Goal: Task Accomplishment & Management: Use online tool/utility

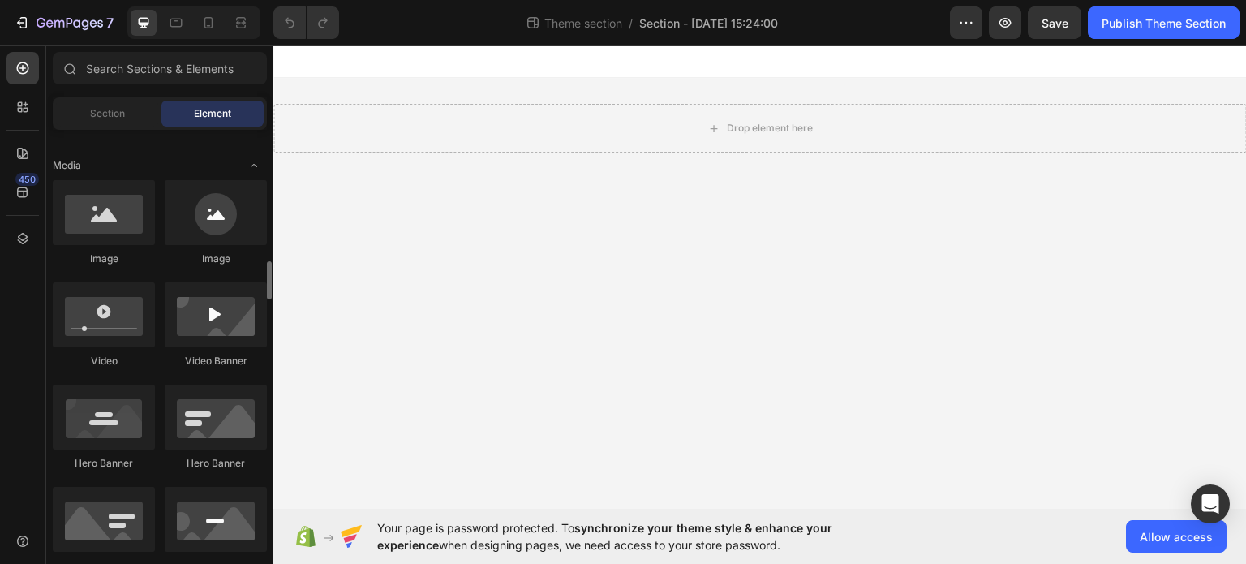
scroll to position [649, 0]
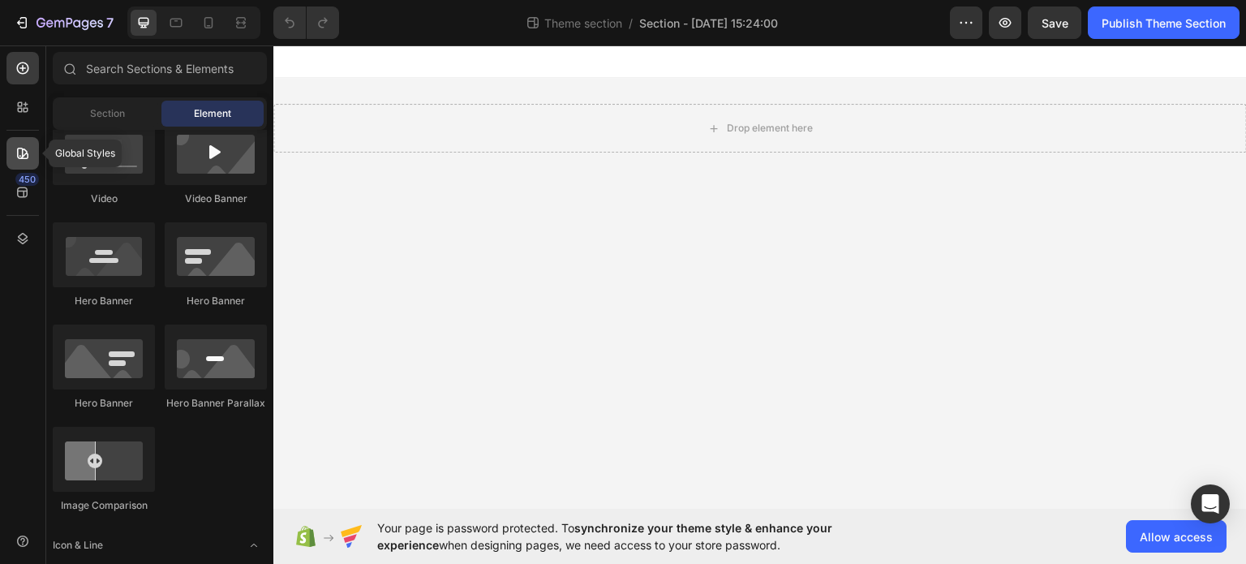
click at [21, 165] on div at bounding box center [22, 153] width 32 height 32
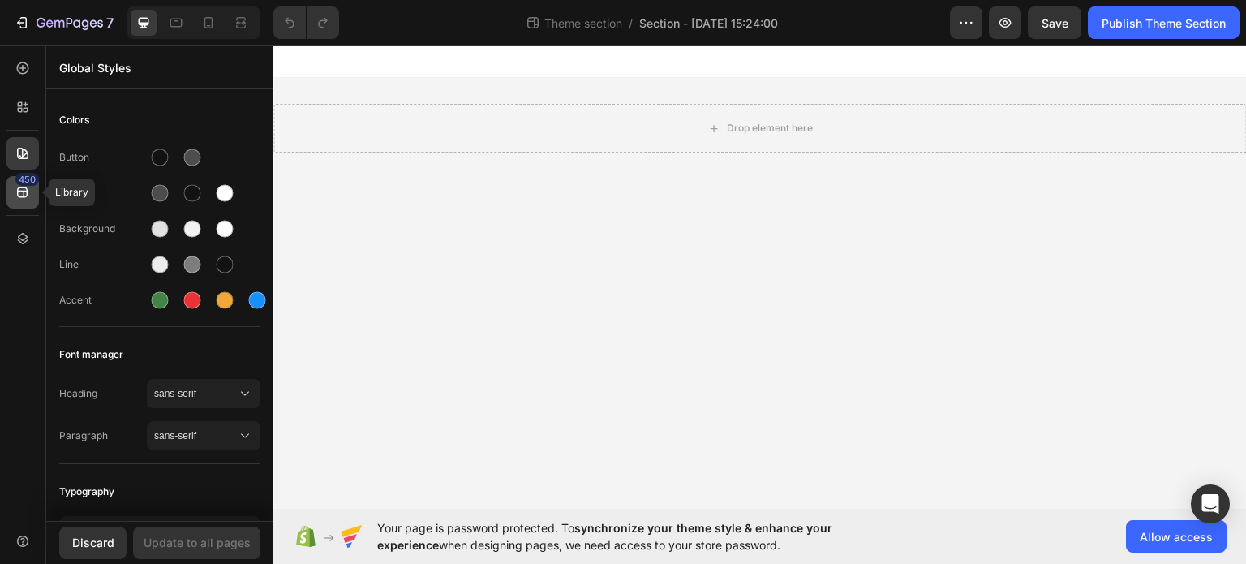
click at [26, 199] on icon at bounding box center [23, 192] width 16 height 16
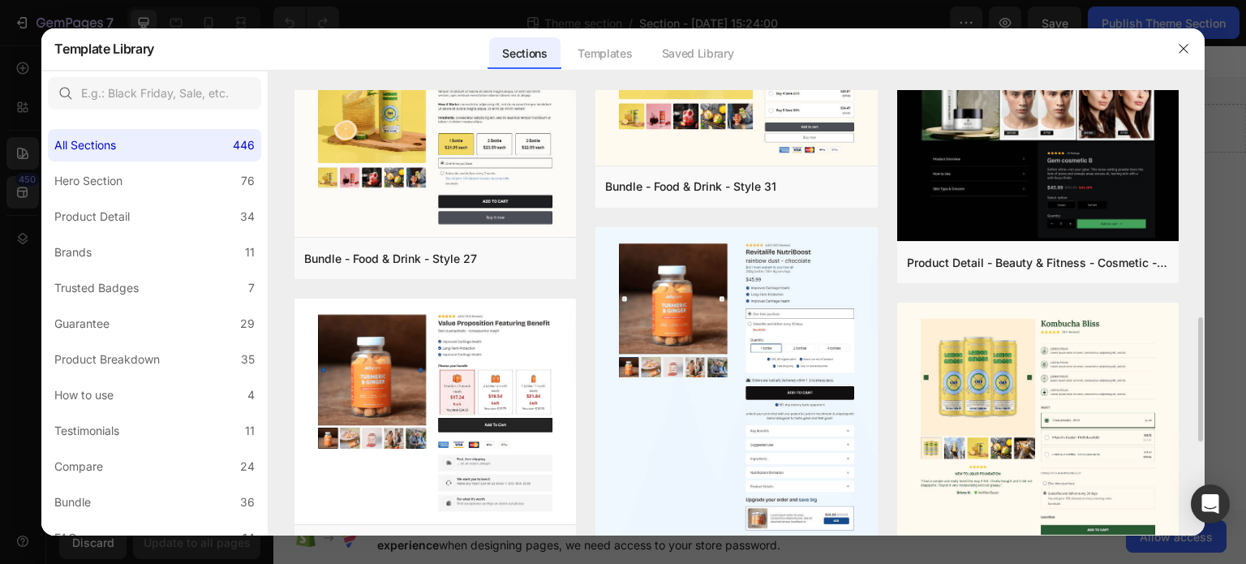
scroll to position [973, 0]
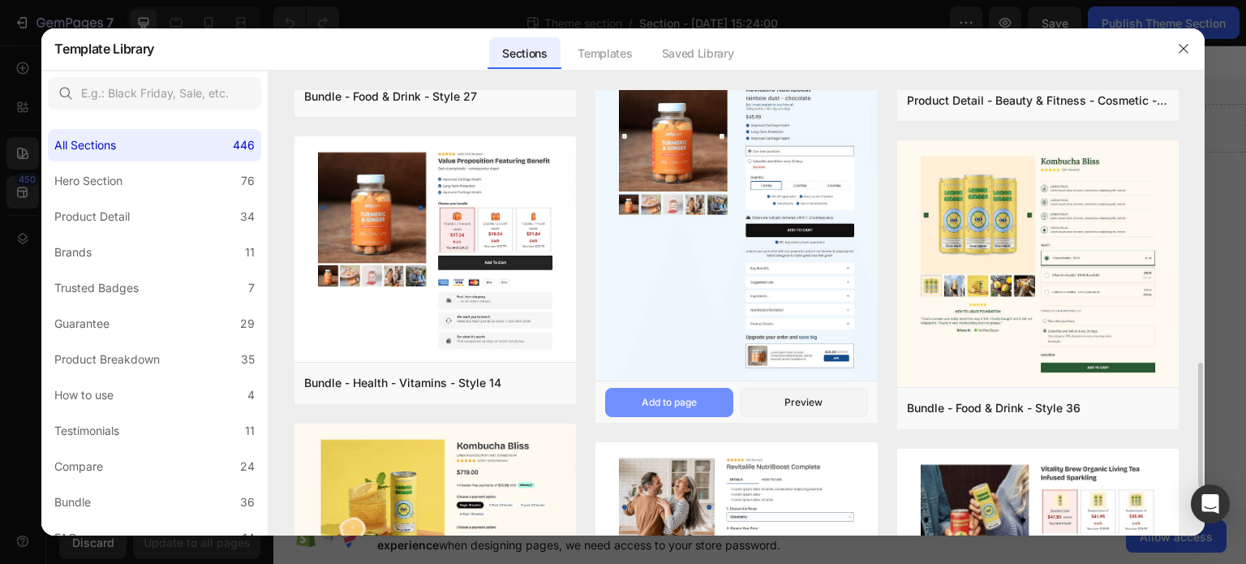
click at [671, 411] on button "Add to page" at bounding box center [669, 402] width 128 height 29
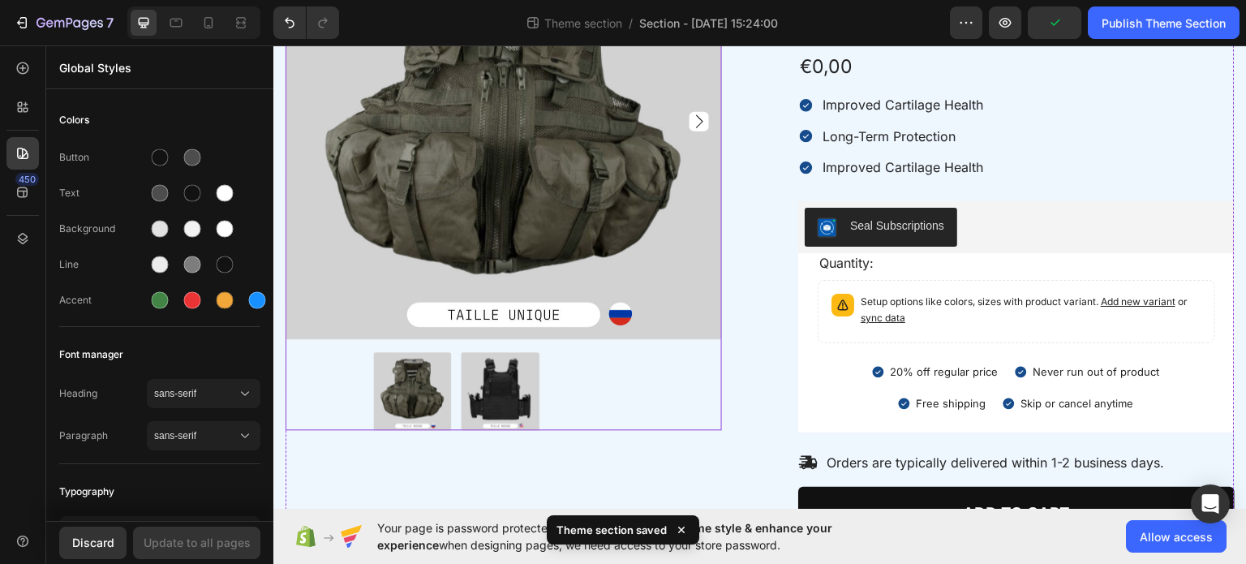
scroll to position [302, 0]
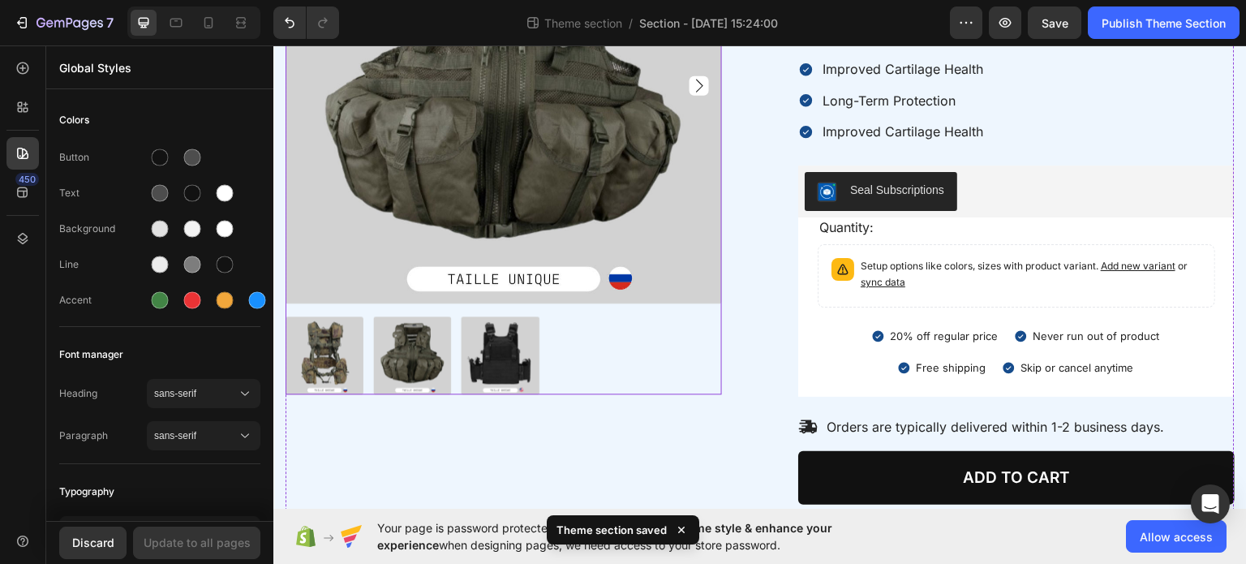
click at [582, 350] on div at bounding box center [504, 355] width 436 height 78
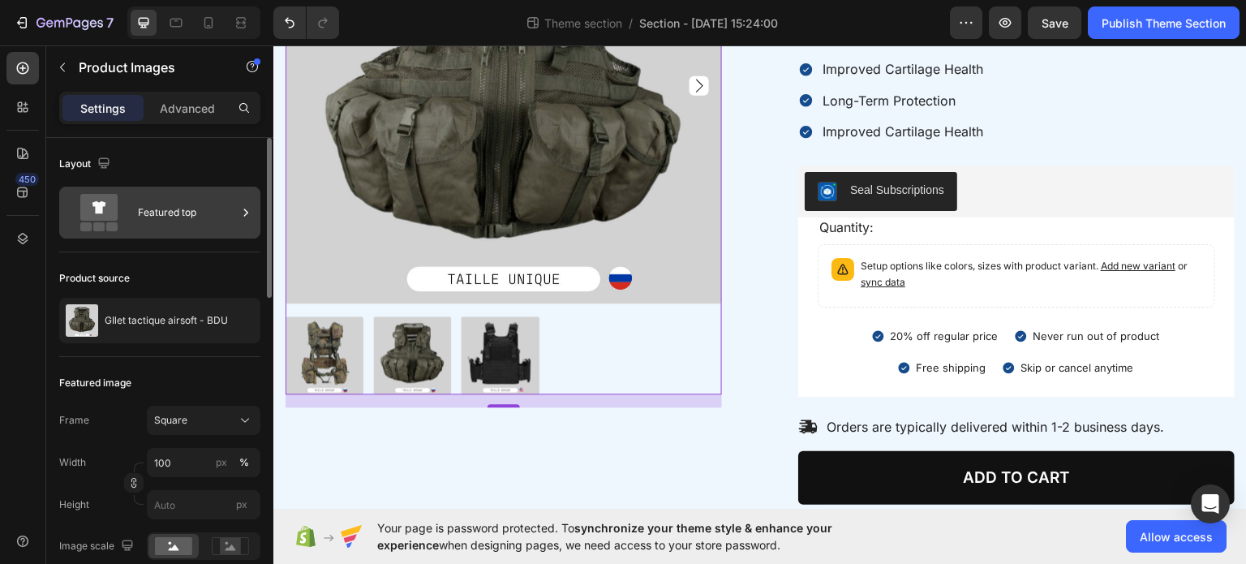
click at [208, 215] on div "Featured top" at bounding box center [187, 212] width 99 height 37
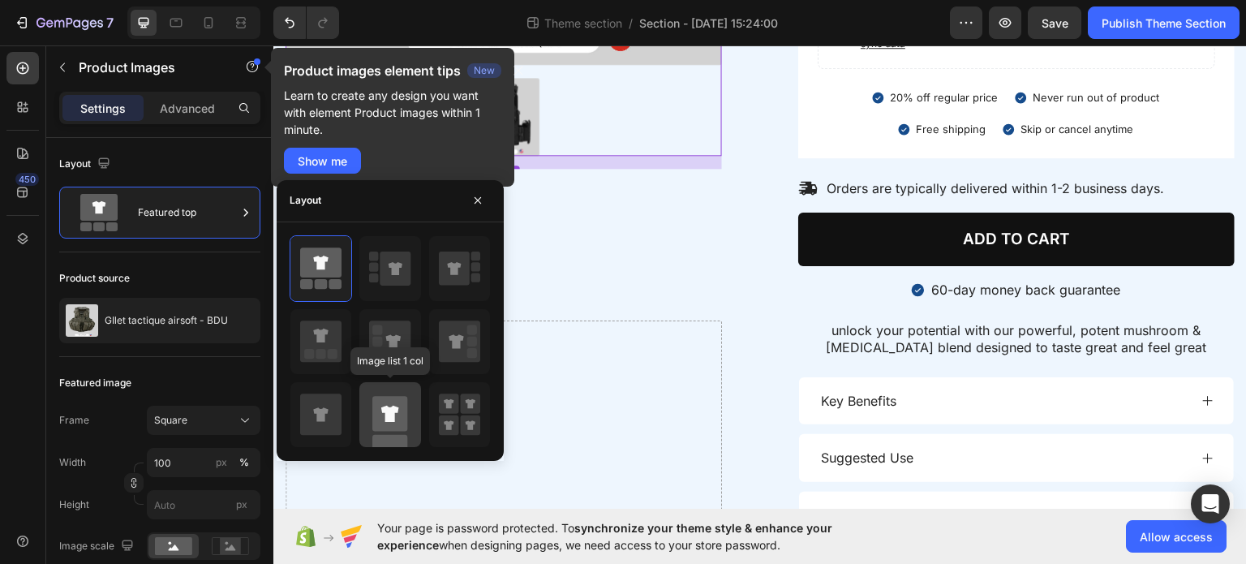
scroll to position [464, 0]
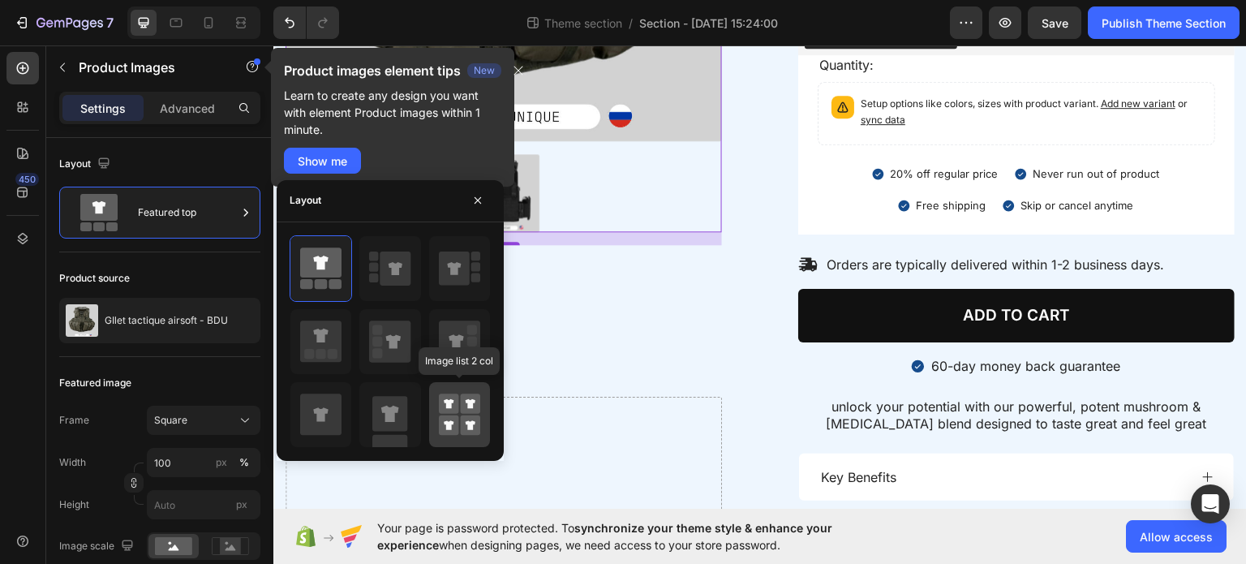
click at [445, 407] on rect at bounding box center [449, 403] width 20 height 20
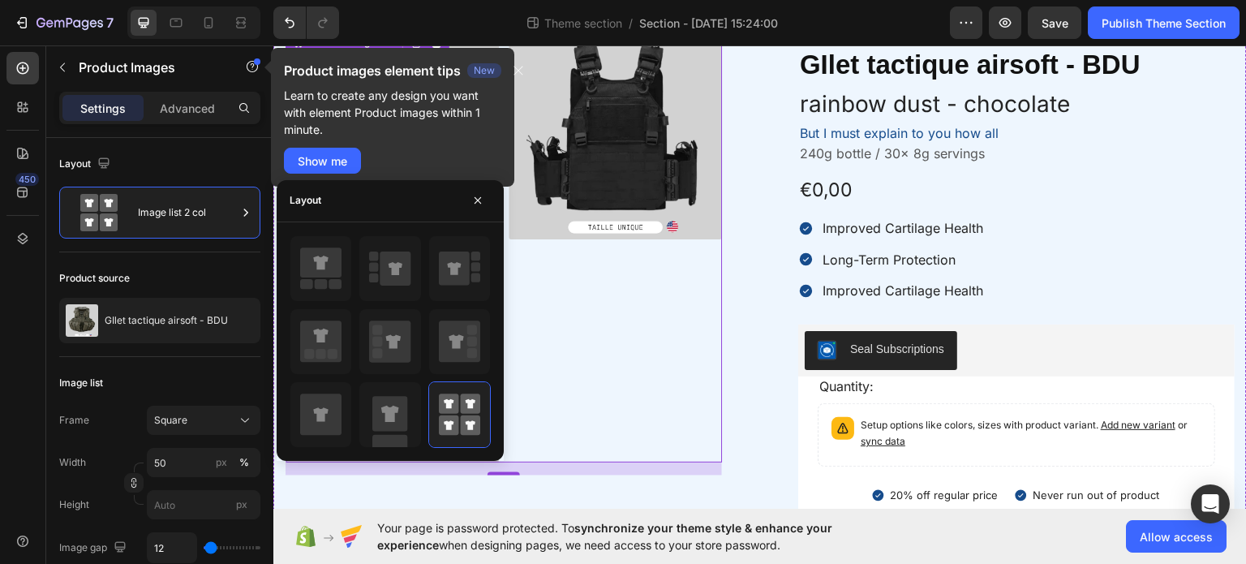
scroll to position [0, 0]
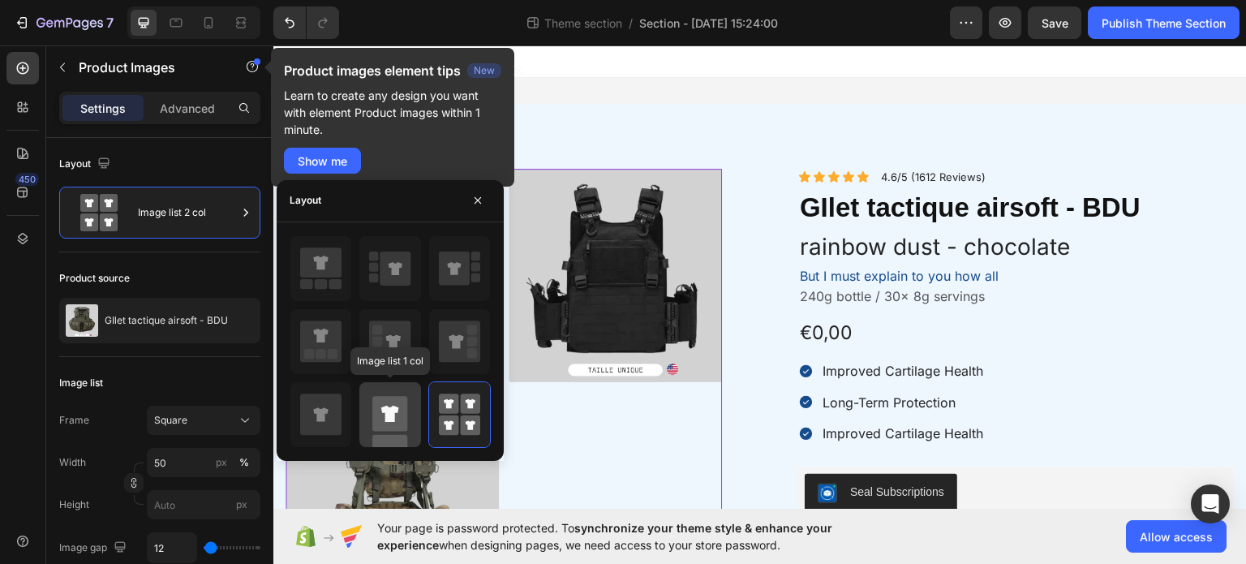
click at [397, 415] on rect at bounding box center [389, 413] width 35 height 35
type input "100"
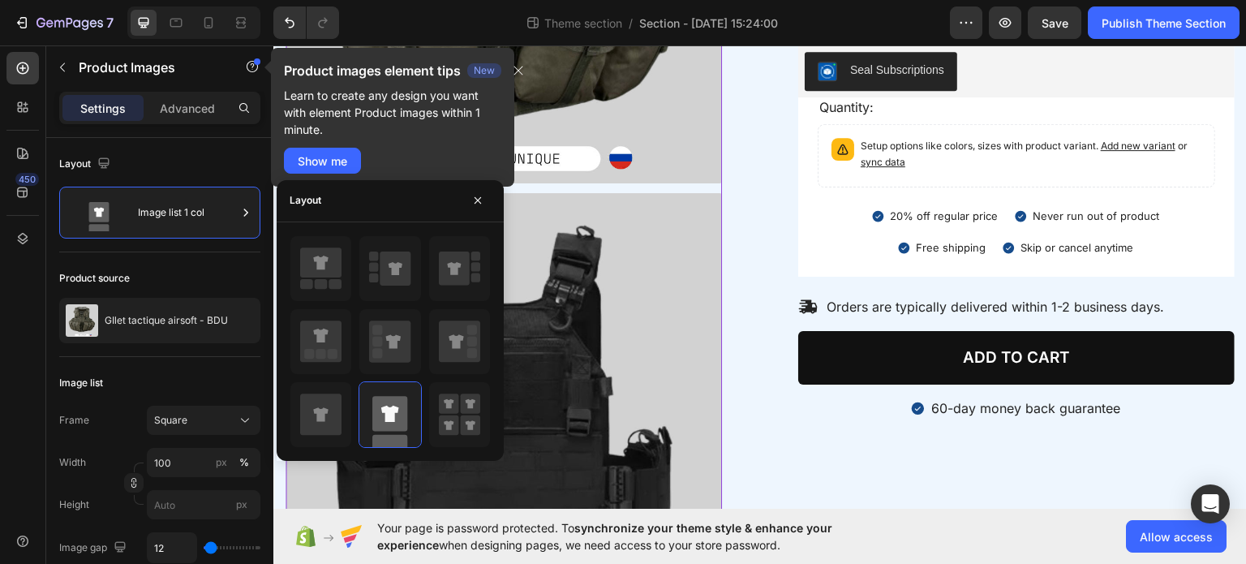
scroll to position [406, 0]
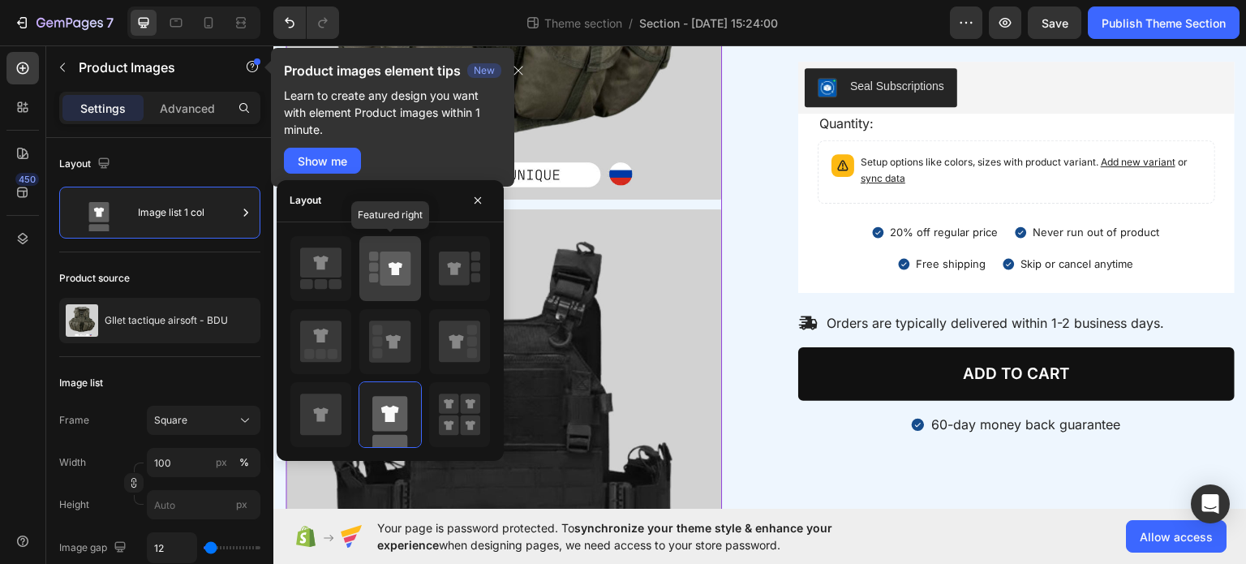
click at [400, 265] on icon at bounding box center [396, 268] width 14 height 13
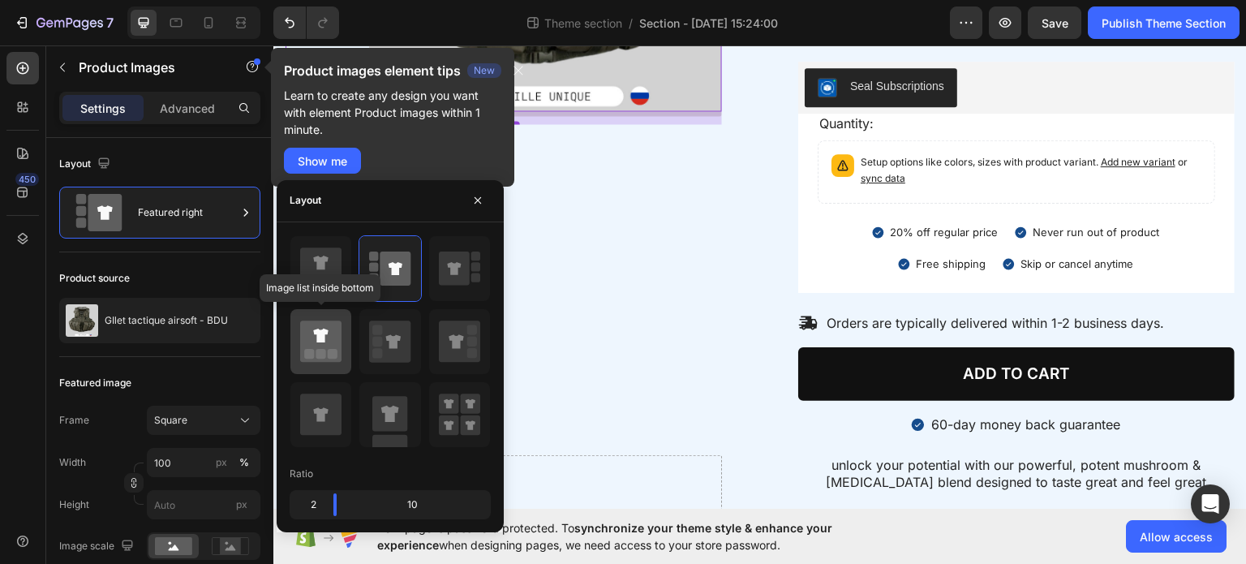
click at [337, 332] on icon at bounding box center [320, 340] width 41 height 41
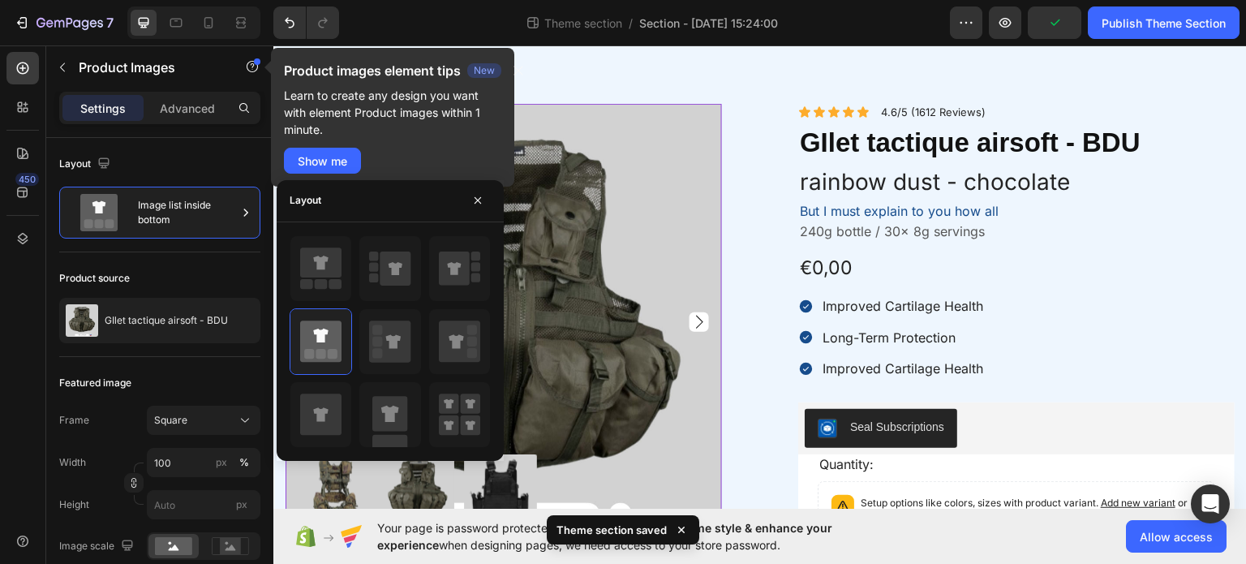
scroll to position [162, 0]
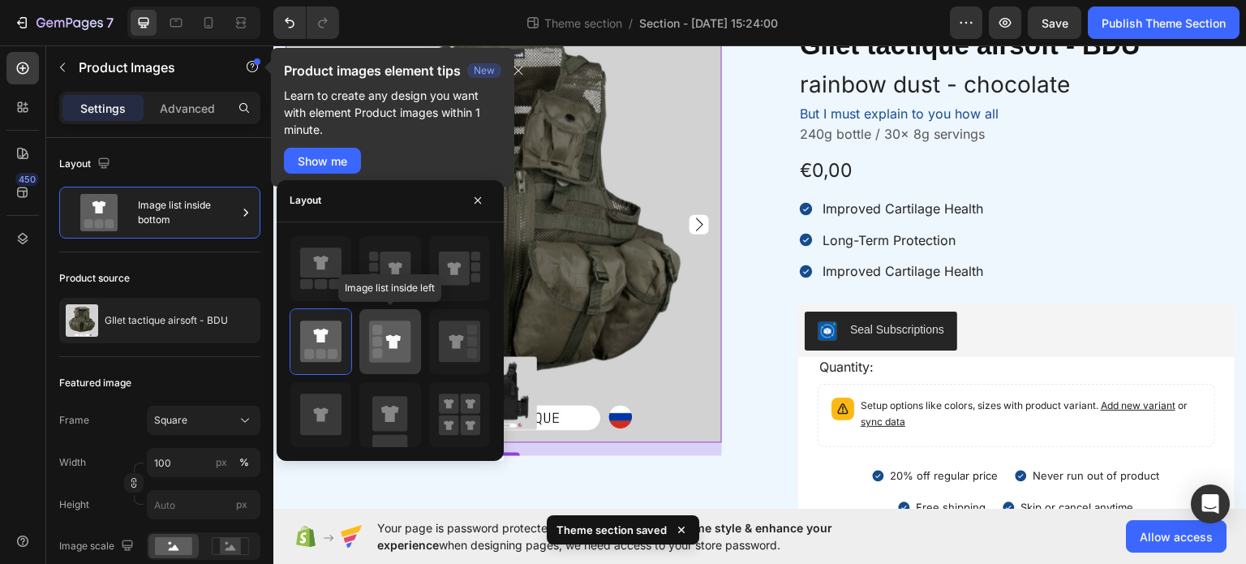
click at [397, 349] on icon at bounding box center [389, 340] width 41 height 41
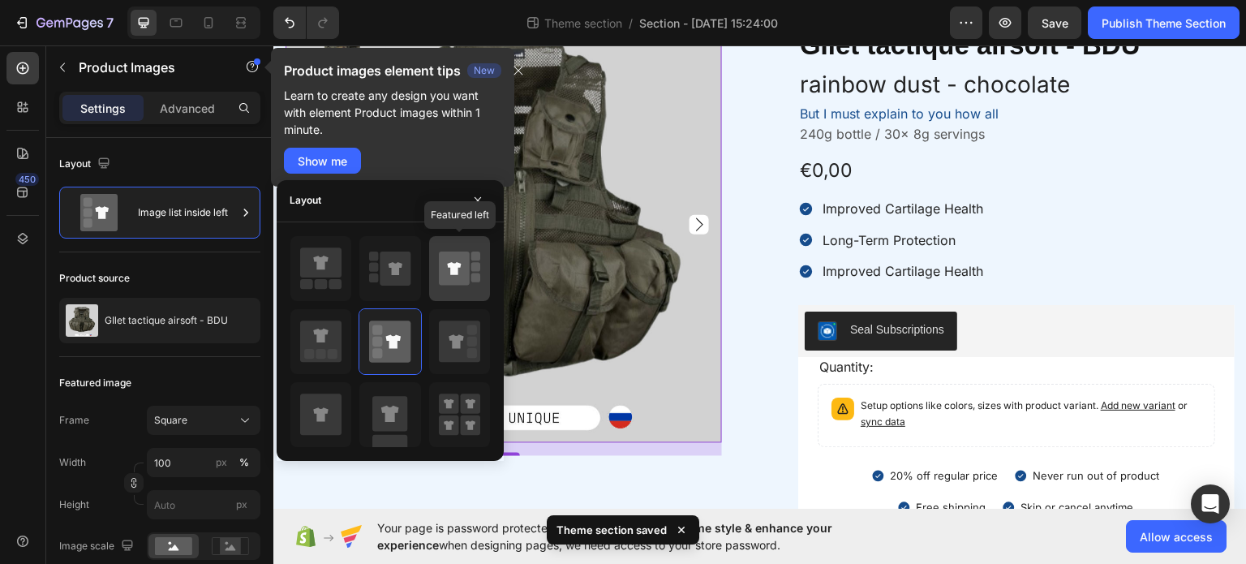
click at [445, 265] on icon at bounding box center [454, 268] width 31 height 34
type input "100"
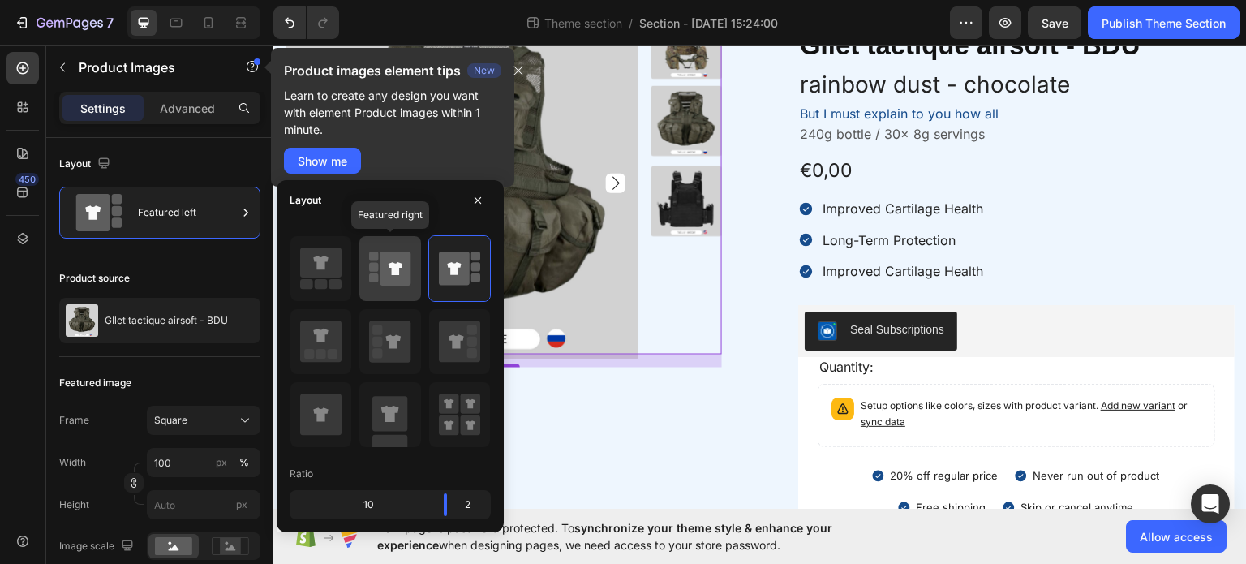
click at [379, 264] on icon at bounding box center [389, 268] width 41 height 45
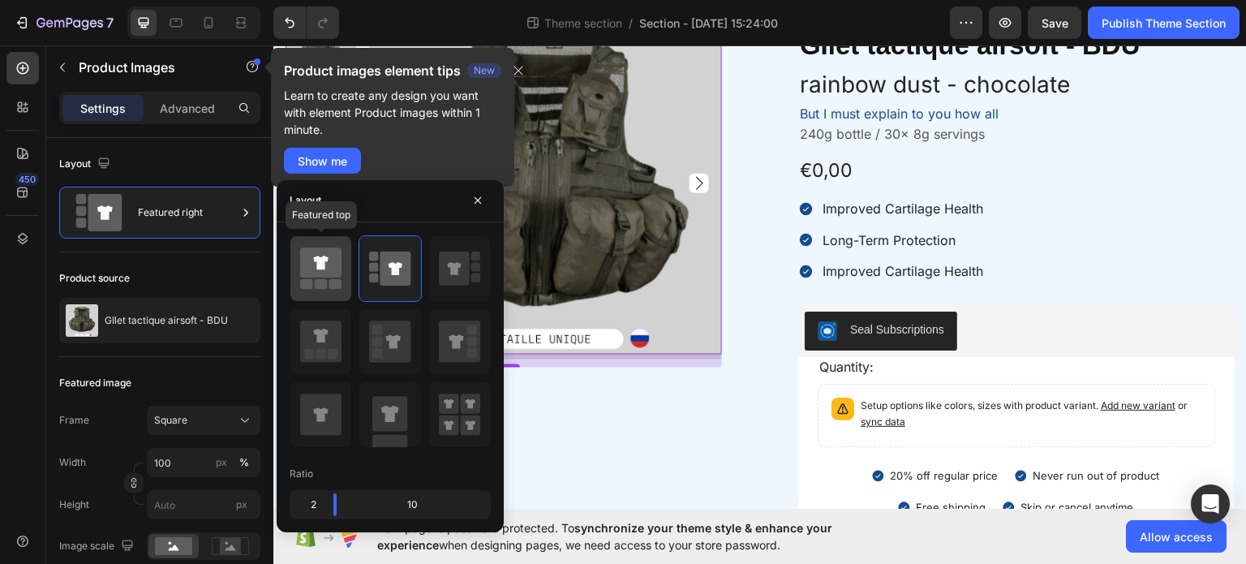
click at [336, 276] on icon at bounding box center [320, 262] width 41 height 30
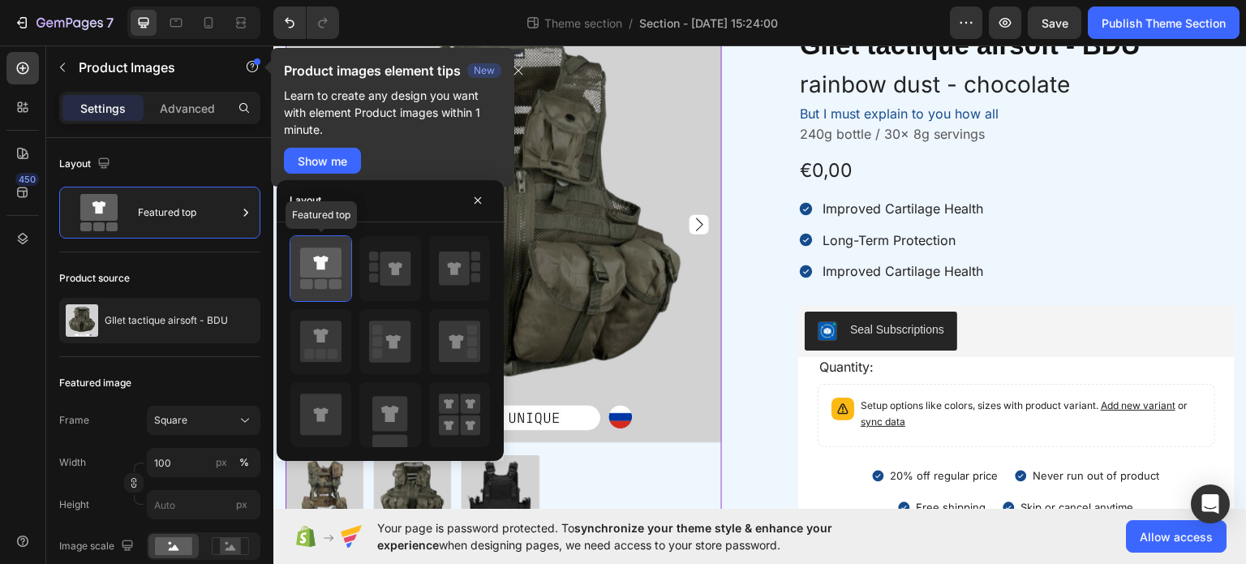
scroll to position [204, 0]
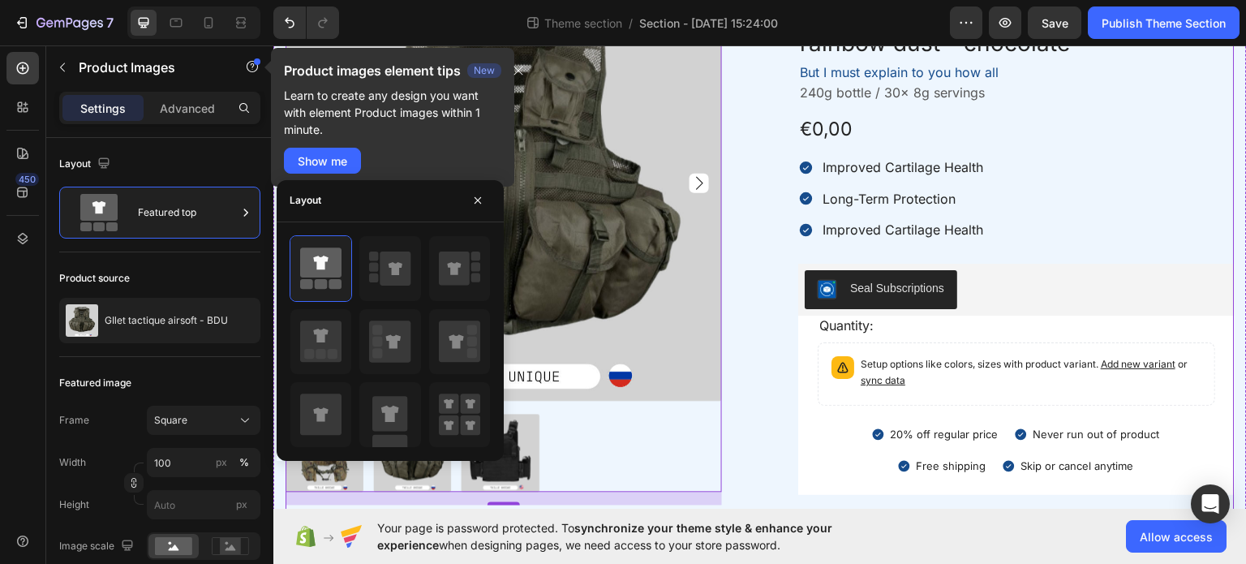
click at [742, 359] on div "Product Images 16 Icon Icon Icon Icon Icon Icon List 4.6/5 (1612 Reviews) Text …" at bounding box center [760, 310] width 949 height 692
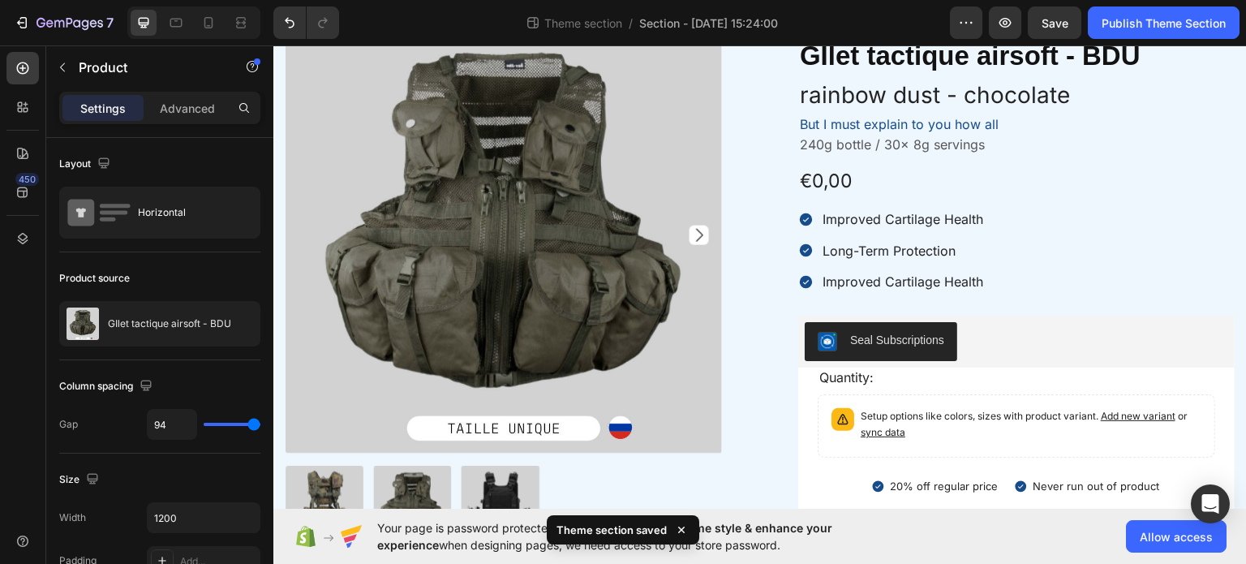
scroll to position [41, 0]
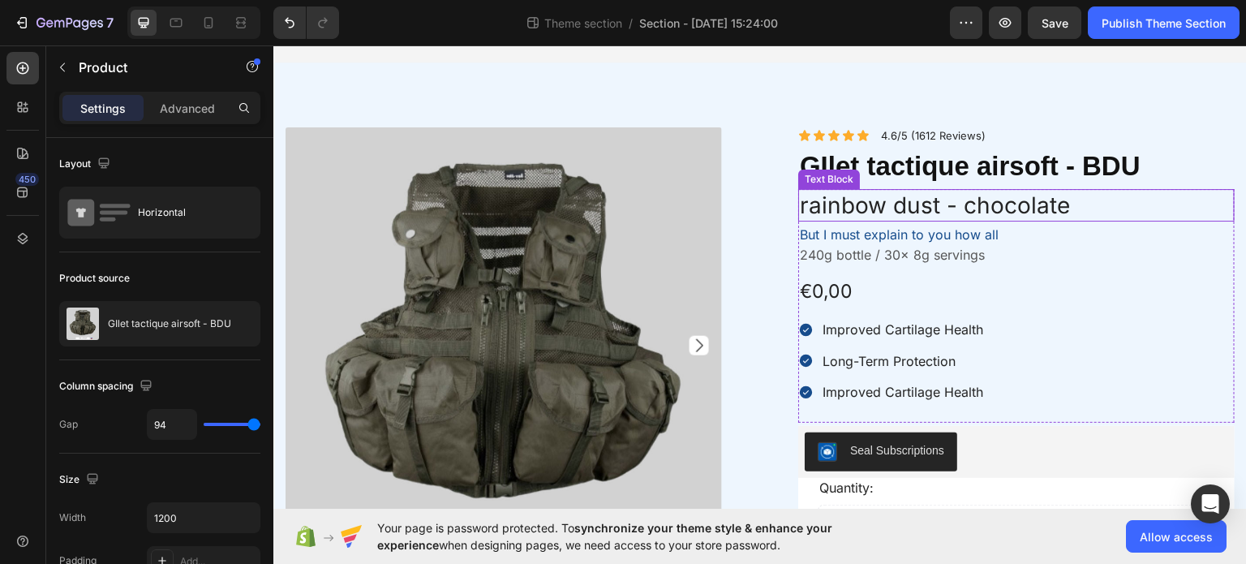
click at [932, 200] on p "rainbow dust - chocolate" at bounding box center [1016, 204] width 433 height 29
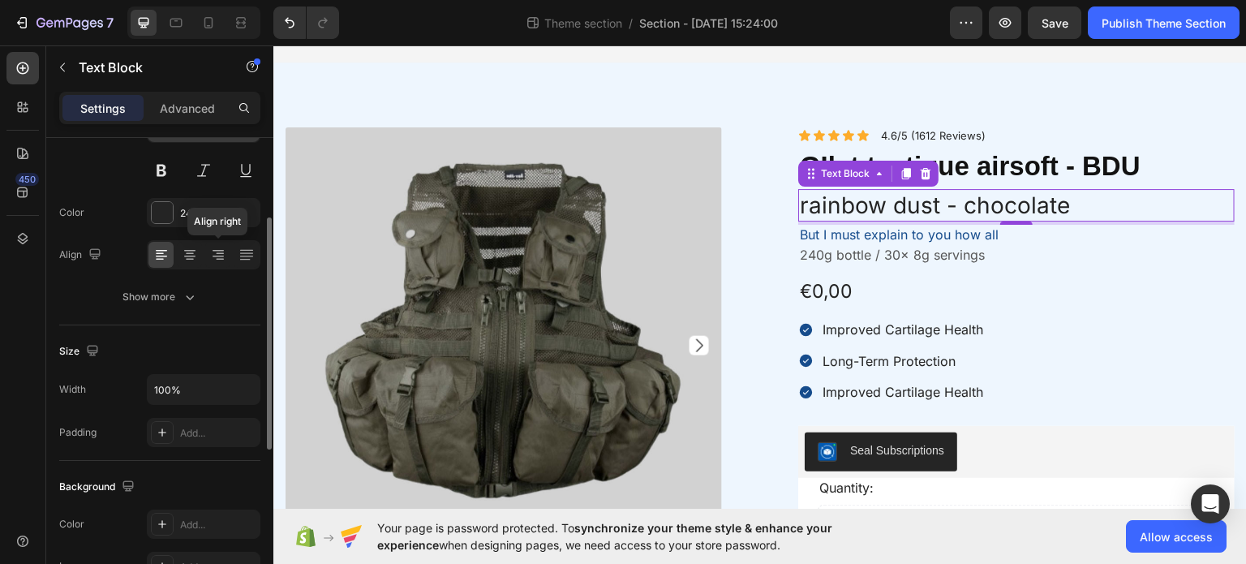
scroll to position [0, 0]
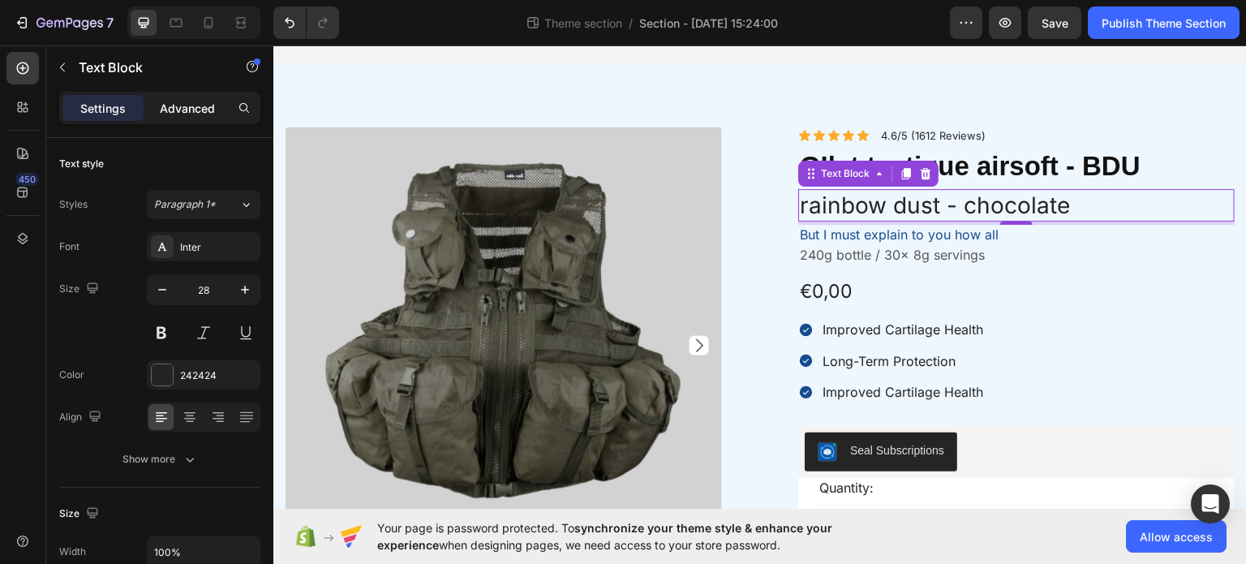
click at [196, 113] on p "Advanced" at bounding box center [187, 108] width 55 height 17
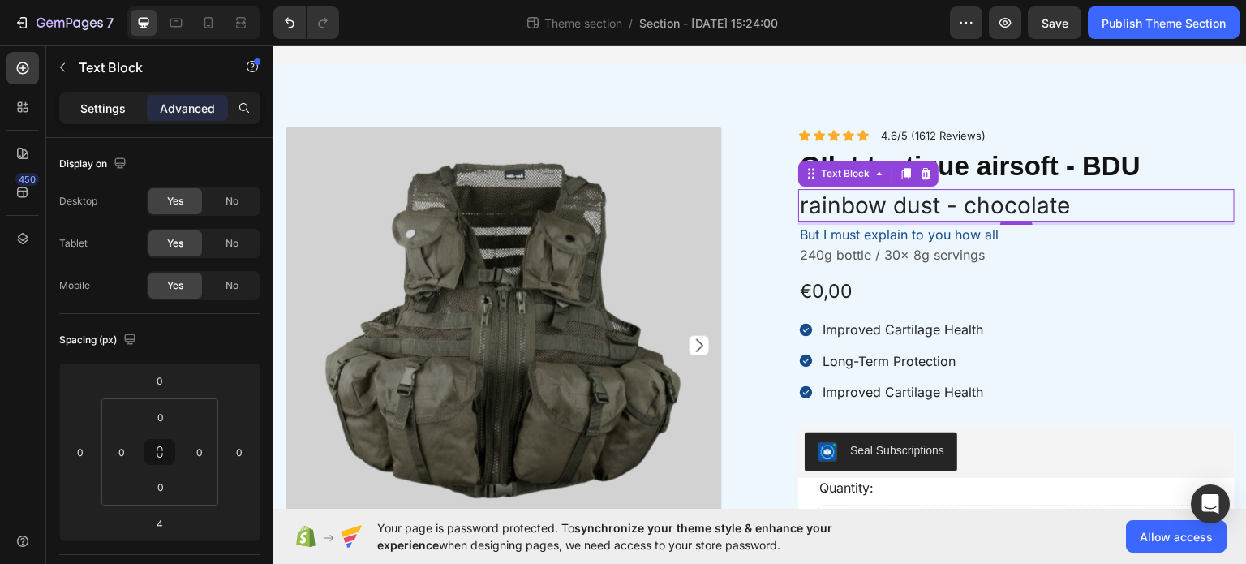
click at [107, 118] on div "Settings" at bounding box center [102, 108] width 81 height 26
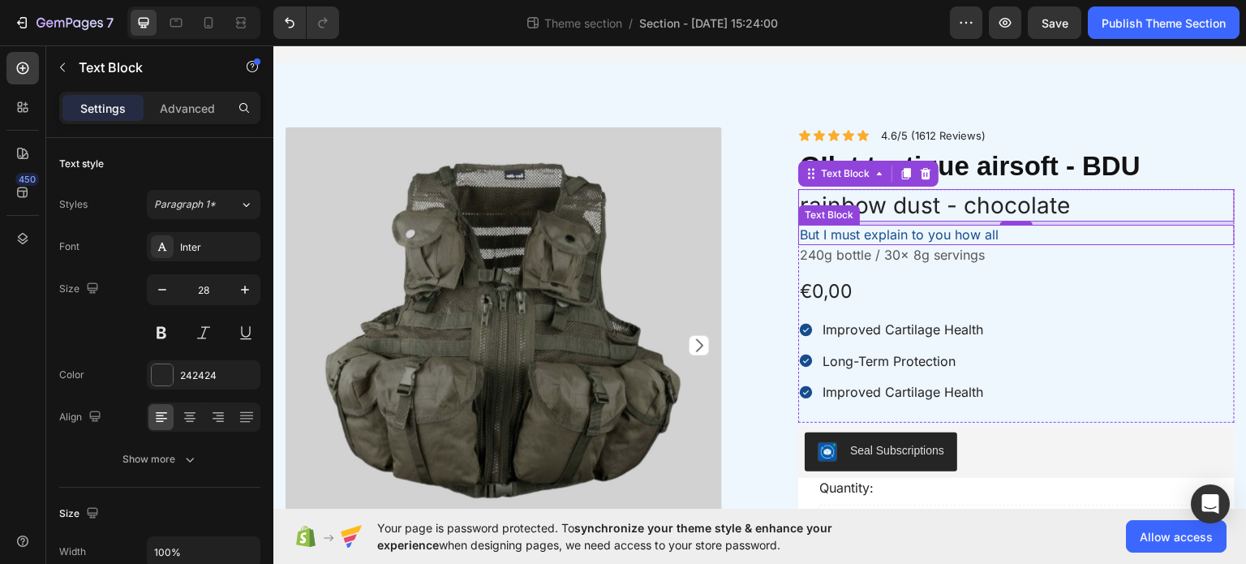
click at [888, 233] on p "But I must explain to you how all" at bounding box center [1016, 234] width 433 height 17
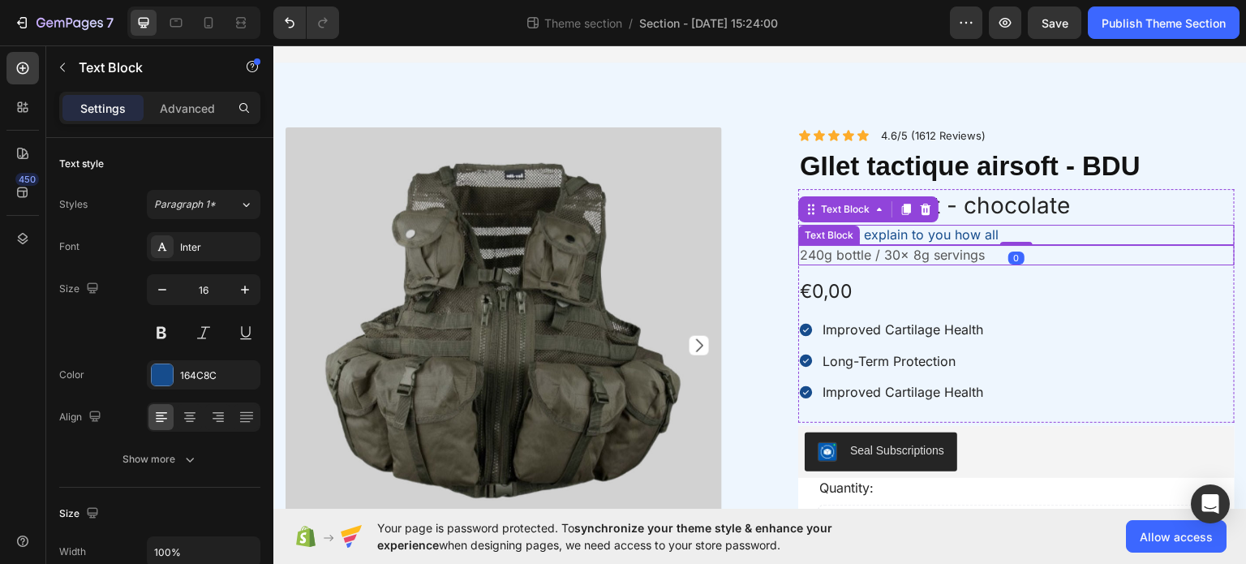
click at [875, 249] on p "240g bottle / 30x 8g servings" at bounding box center [1016, 254] width 433 height 17
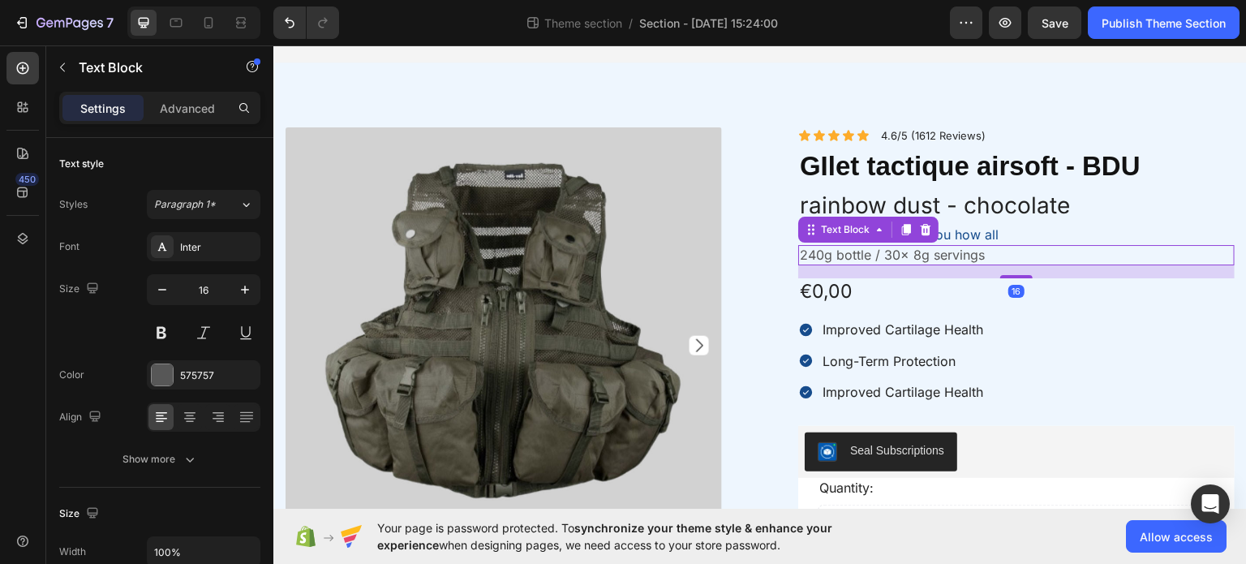
click at [875, 249] on p "240g bottle / 30x 8g servings" at bounding box center [1016, 254] width 433 height 17
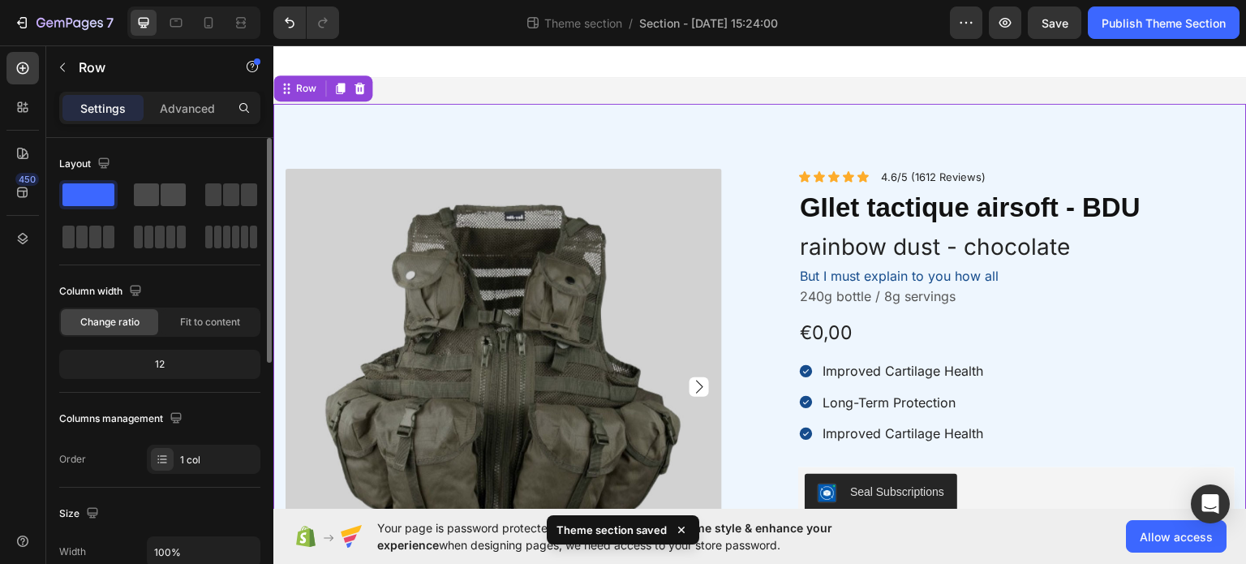
click at [181, 196] on span at bounding box center [173, 194] width 25 height 23
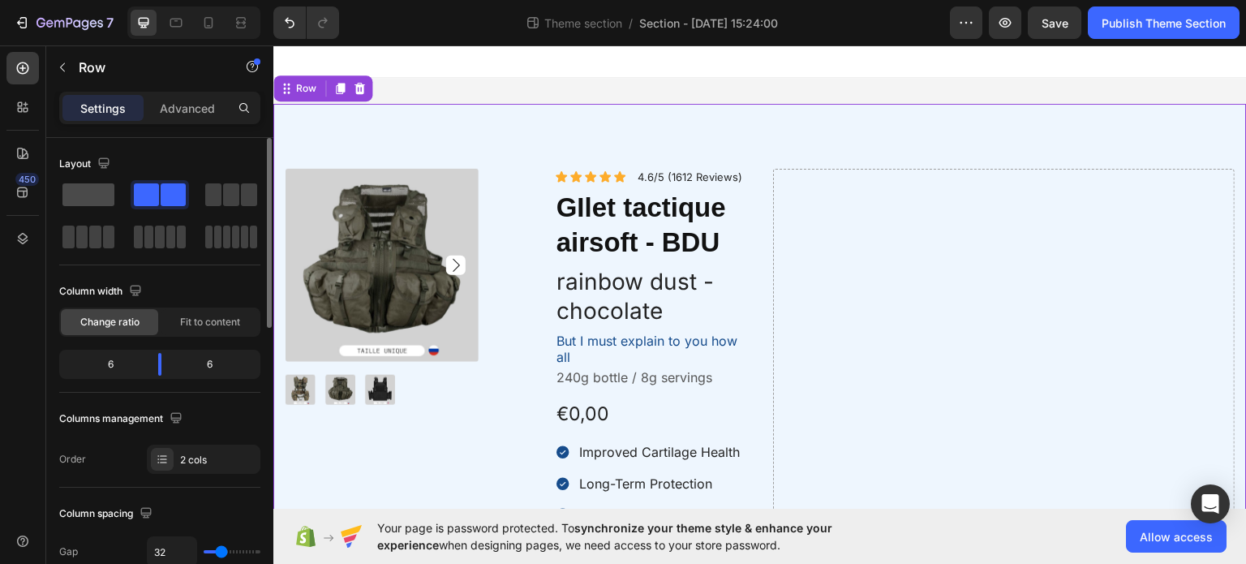
click at [84, 197] on span at bounding box center [88, 194] width 52 height 23
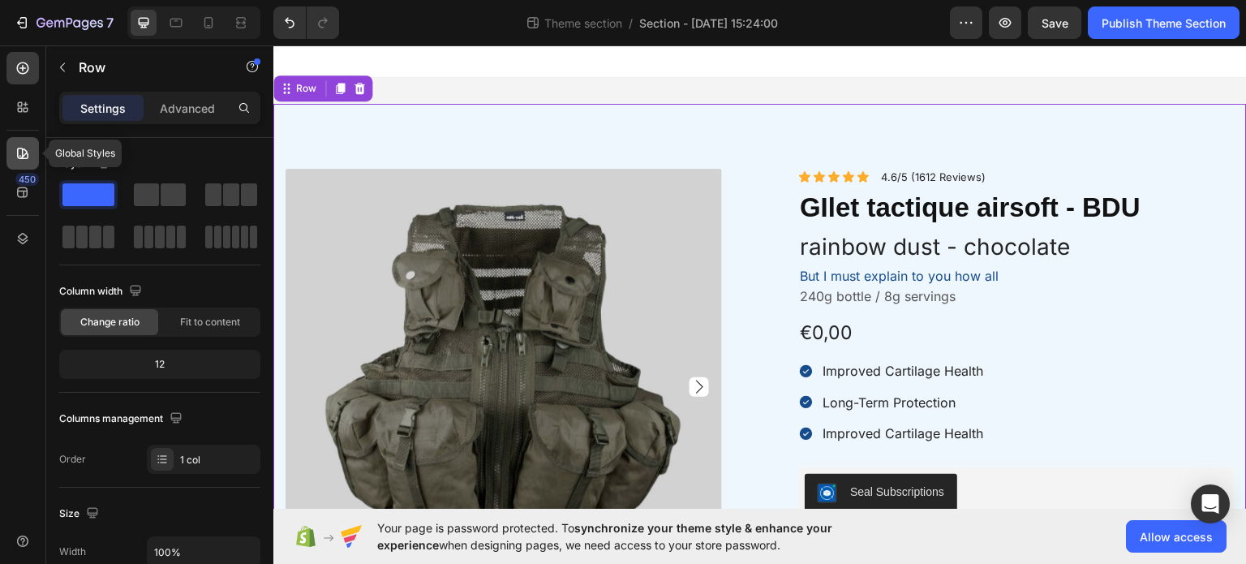
click at [23, 165] on div at bounding box center [22, 153] width 32 height 32
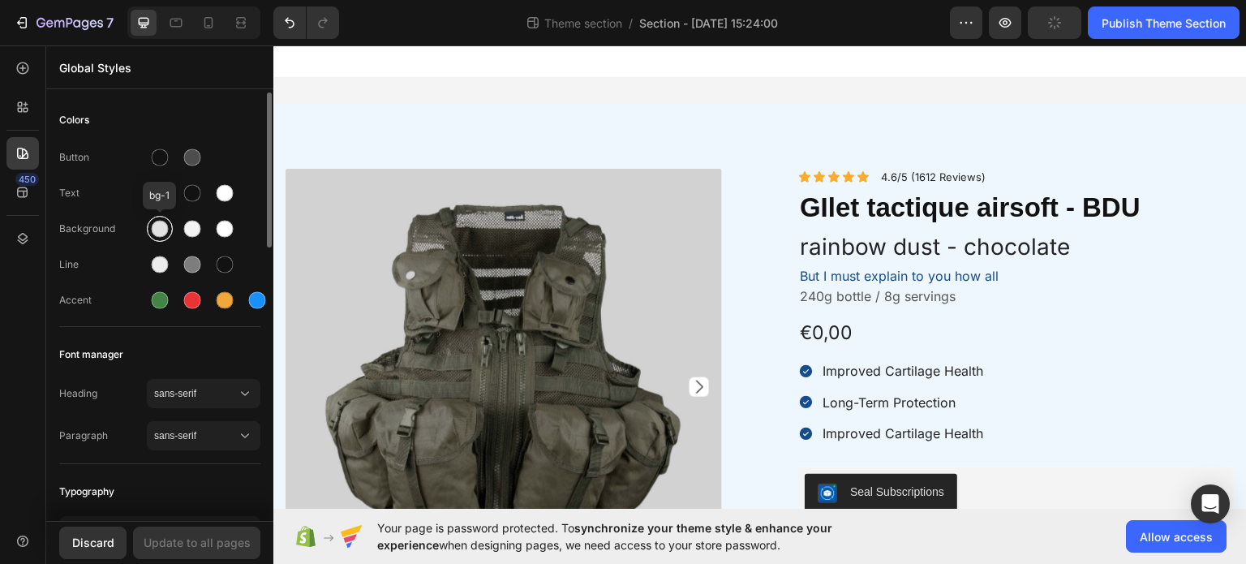
click at [173, 234] on div at bounding box center [159, 228] width 29 height 29
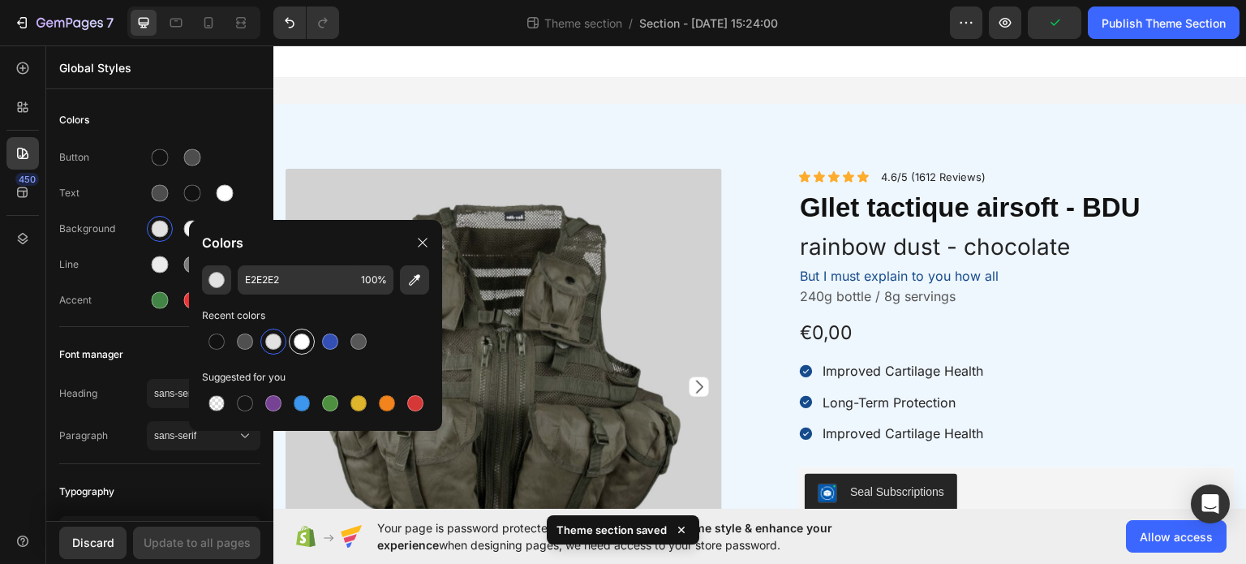
click at [305, 343] on div at bounding box center [302, 341] width 16 height 16
type input "FFFFFF"
click at [183, 544] on div "Update to all pages" at bounding box center [197, 542] width 107 height 17
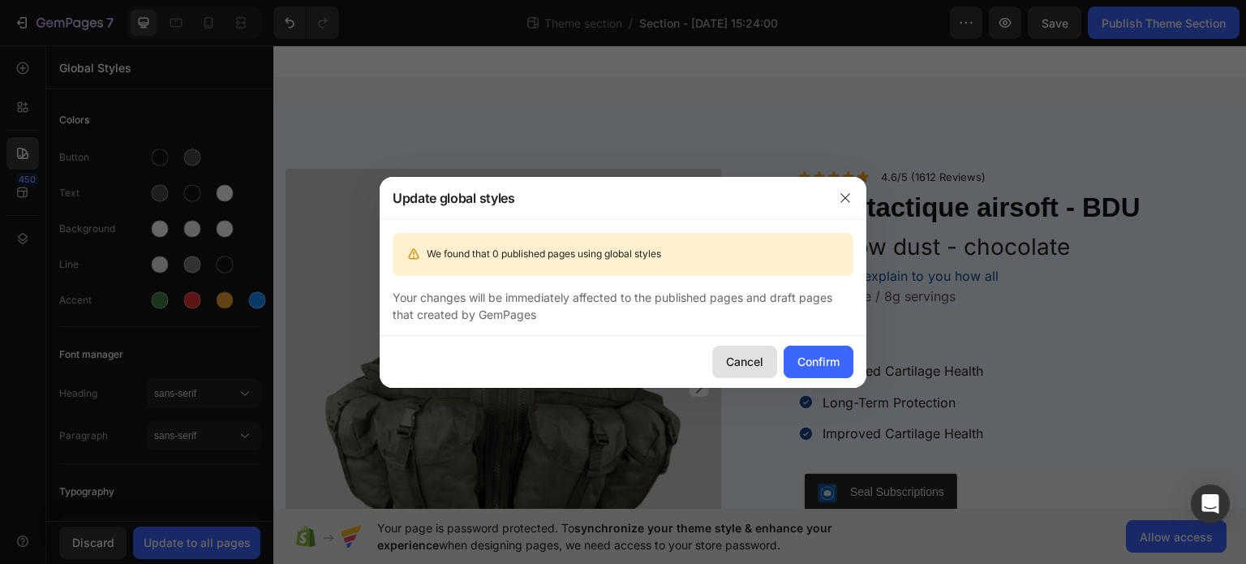
click at [752, 363] on div "Cancel" at bounding box center [744, 361] width 37 height 17
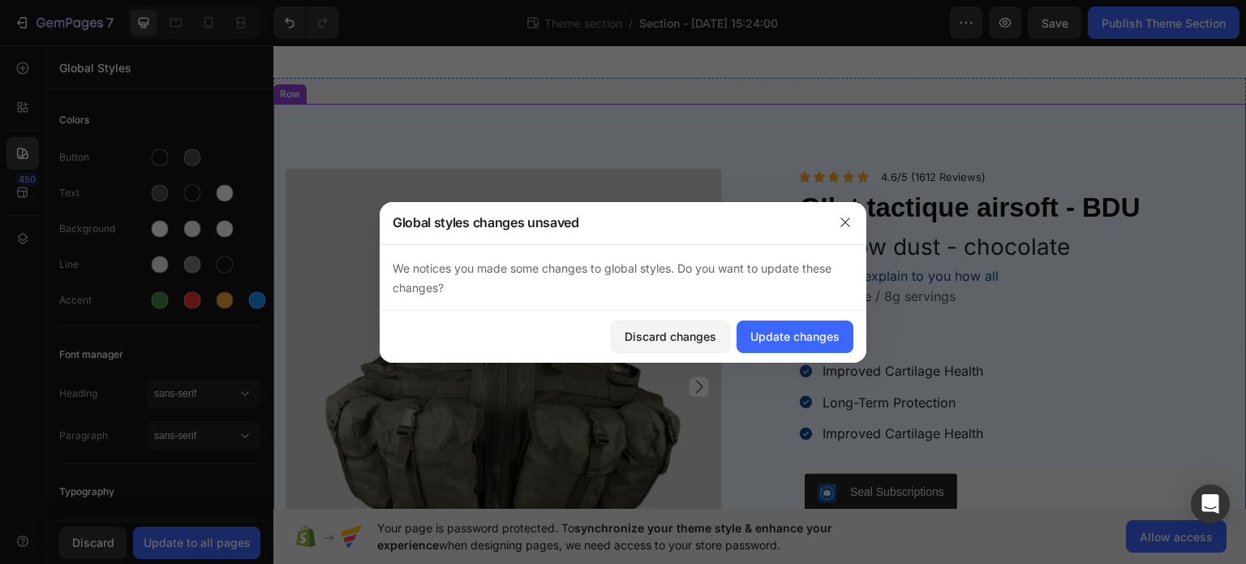
click at [690, 336] on div "Discard changes" at bounding box center [671, 336] width 92 height 17
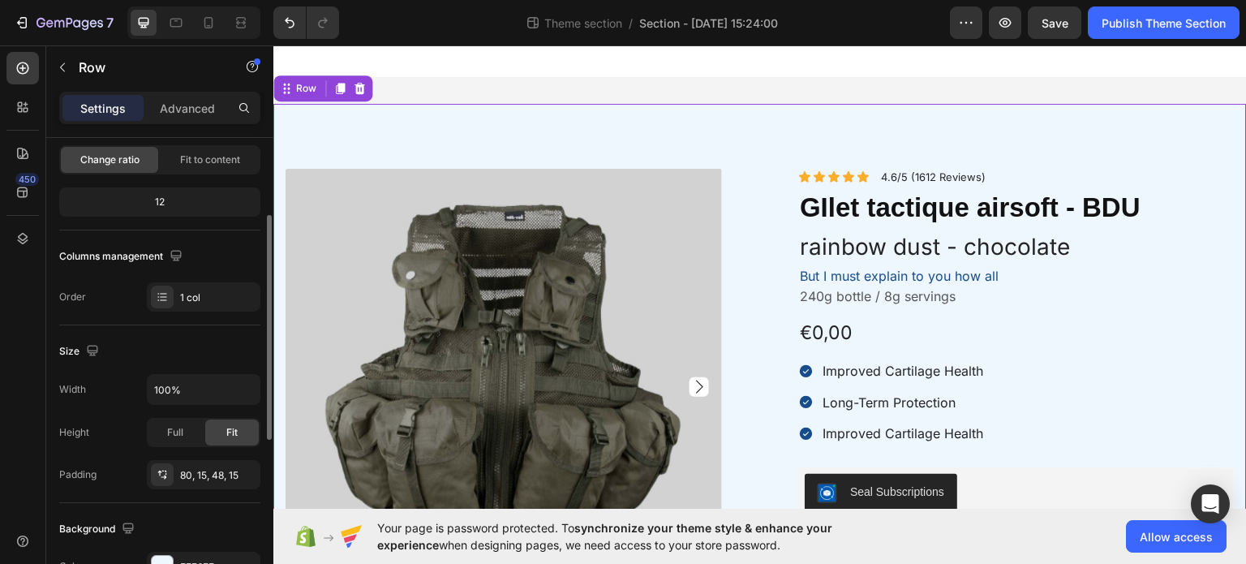
scroll to position [243, 0]
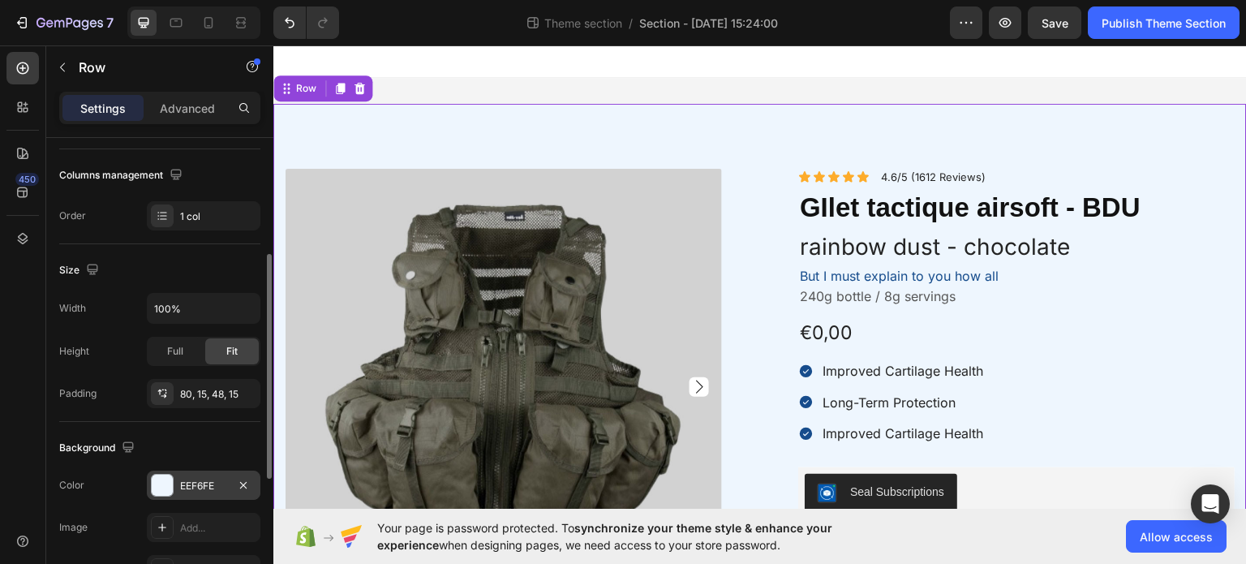
click at [159, 479] on div at bounding box center [162, 485] width 21 height 21
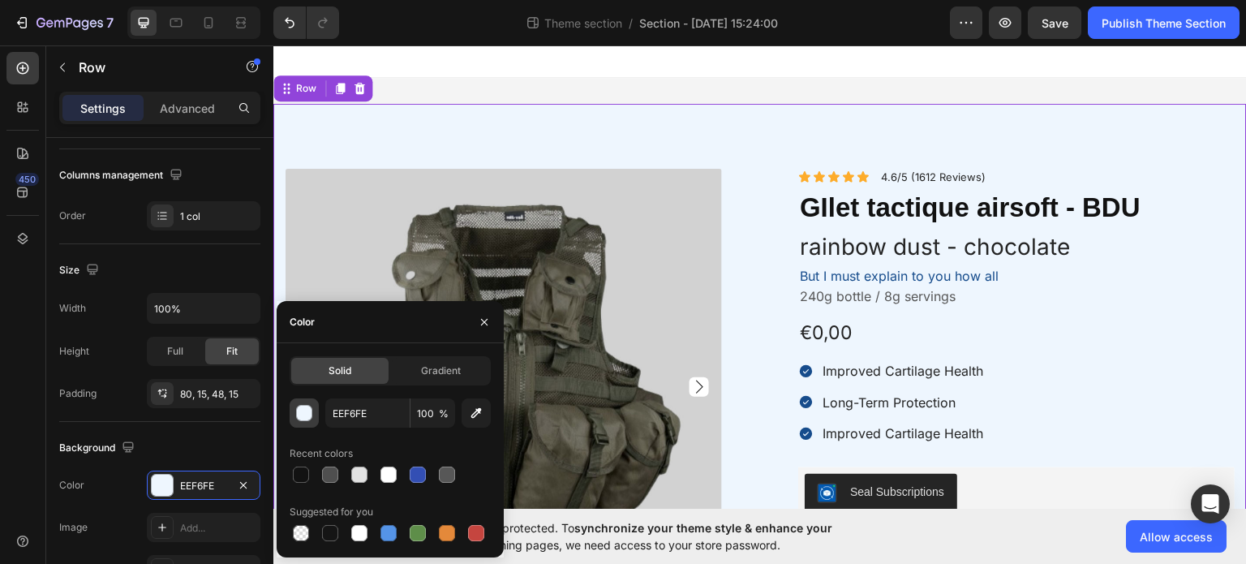
click at [304, 415] on div "button" at bounding box center [305, 414] width 16 height 16
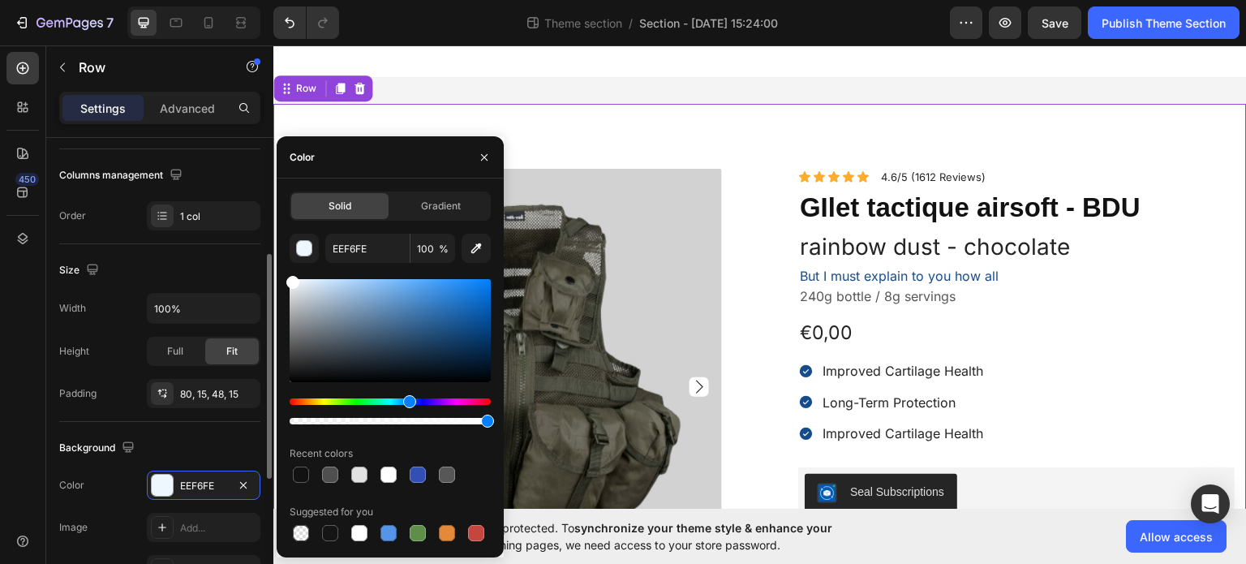
drag, startPoint x: 282, startPoint y: 265, endPoint x: 225, endPoint y: 235, distance: 65.0
click at [225, 235] on div "450 Sections(18) Elements(81) Section Element Hero Section Product Detail Brand…" at bounding box center [136, 304] width 273 height 518
type input "FFFFFF"
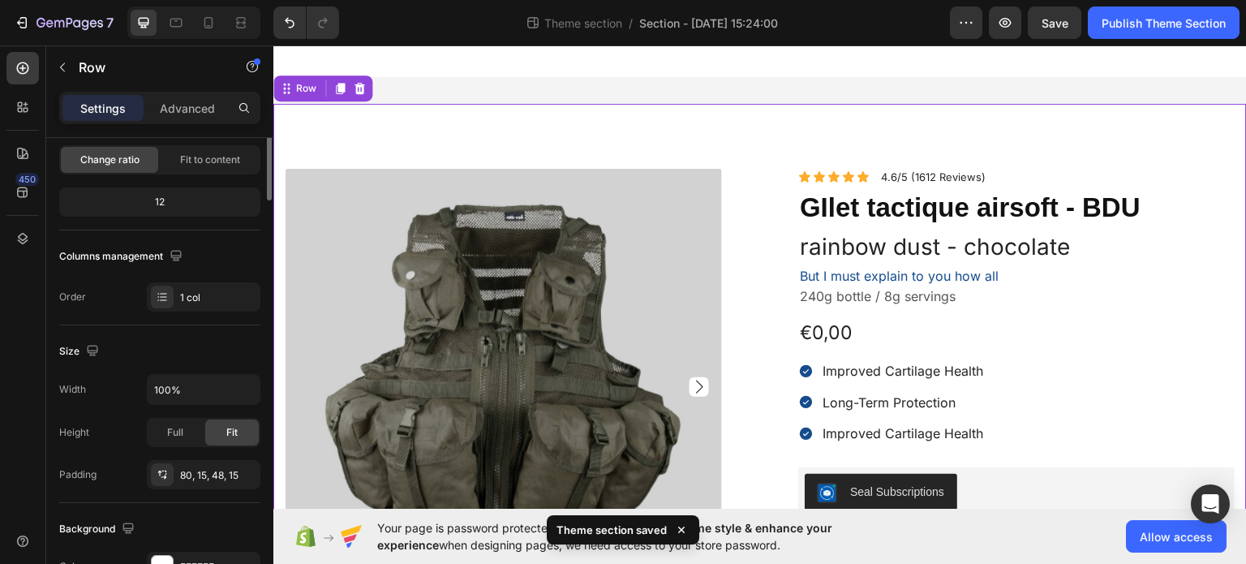
scroll to position [0, 0]
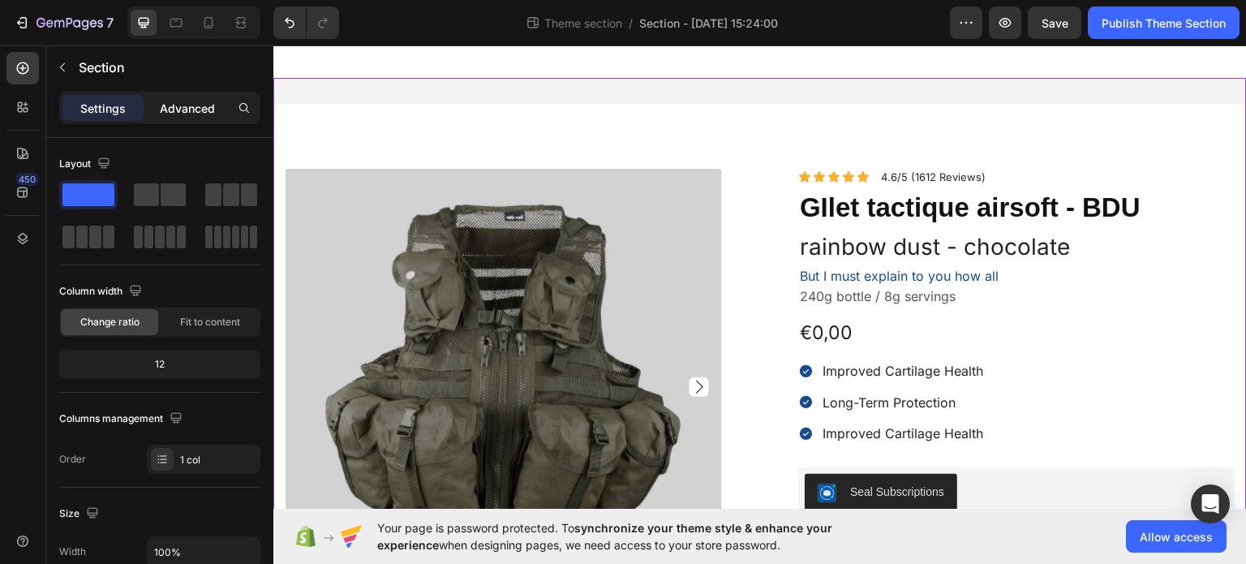
click at [192, 105] on p "Advanced" at bounding box center [187, 108] width 55 height 17
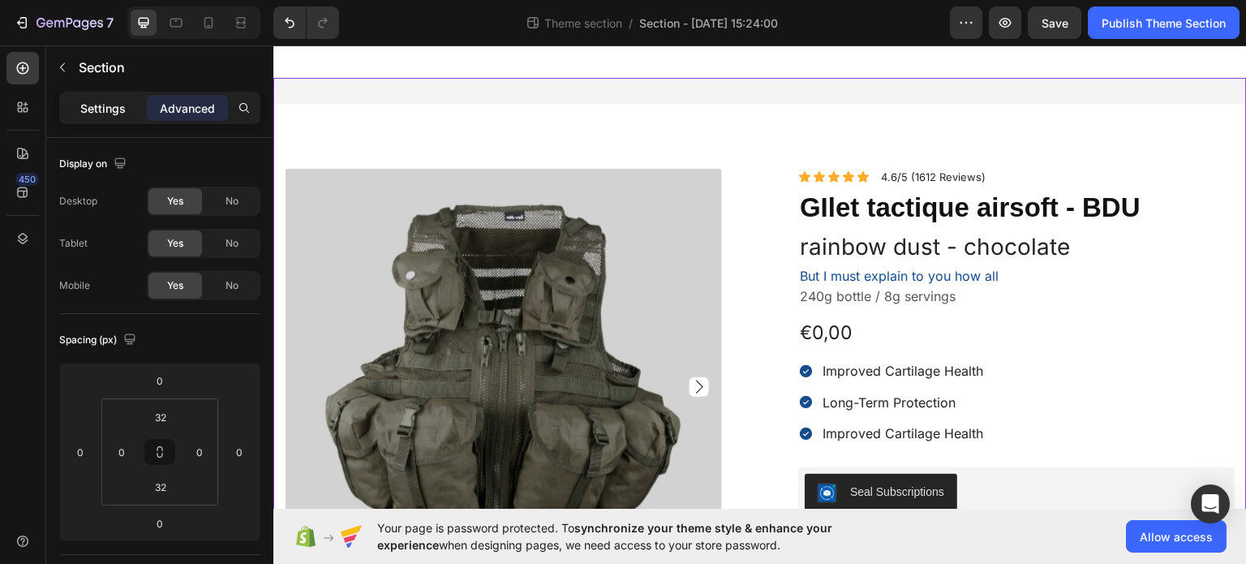
click at [129, 106] on div "Settings" at bounding box center [102, 108] width 81 height 26
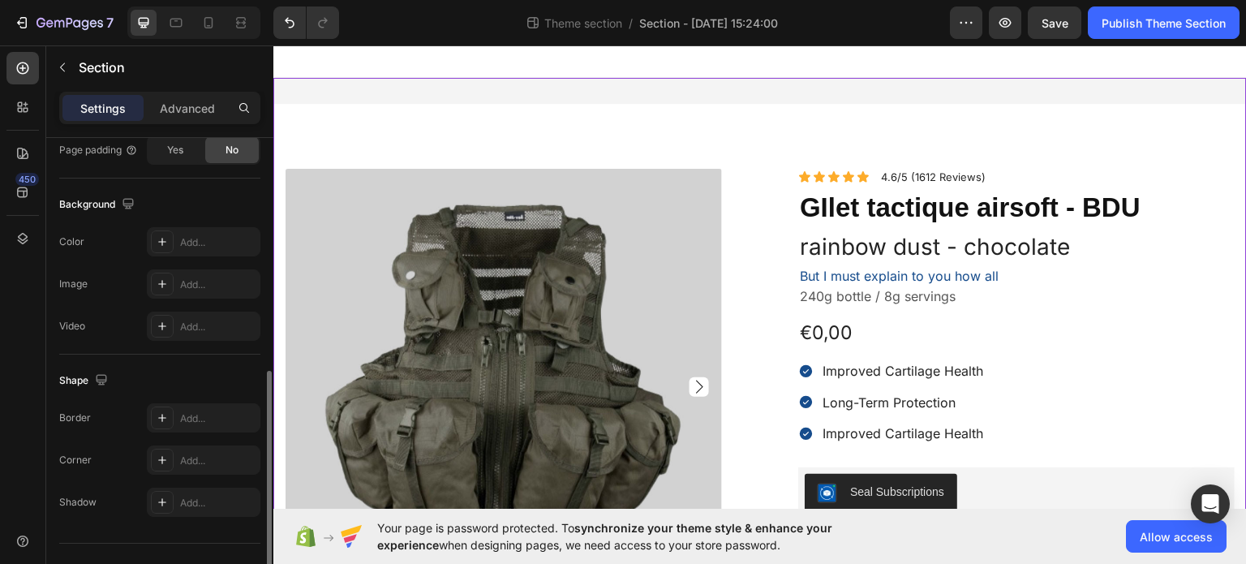
scroll to position [516, 0]
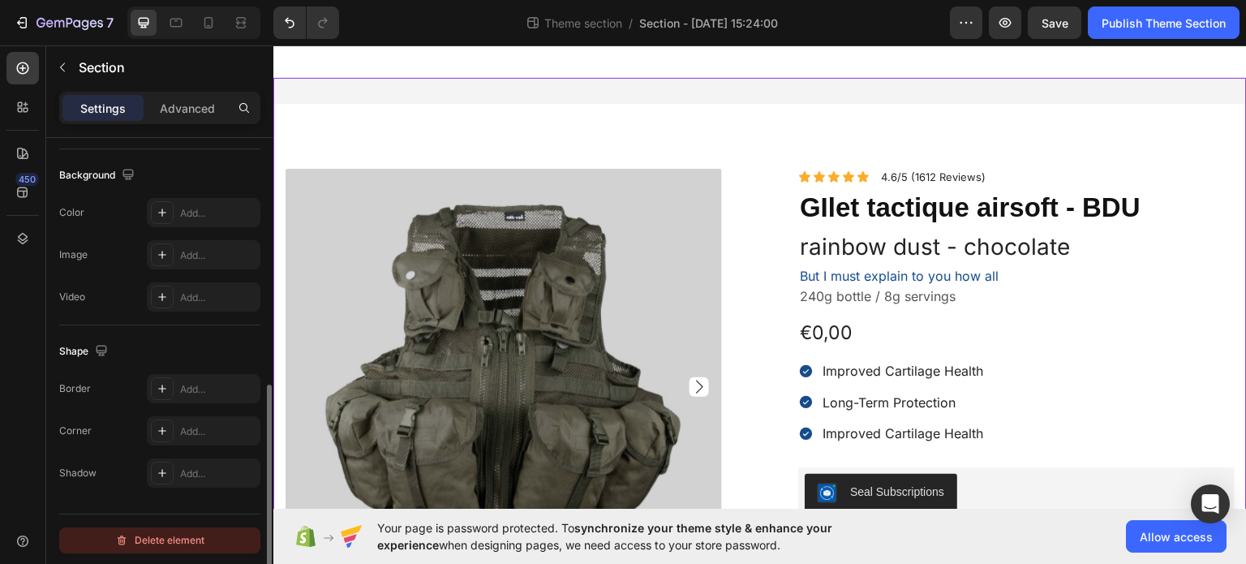
click at [203, 535] on div "Delete element" at bounding box center [159, 540] width 89 height 19
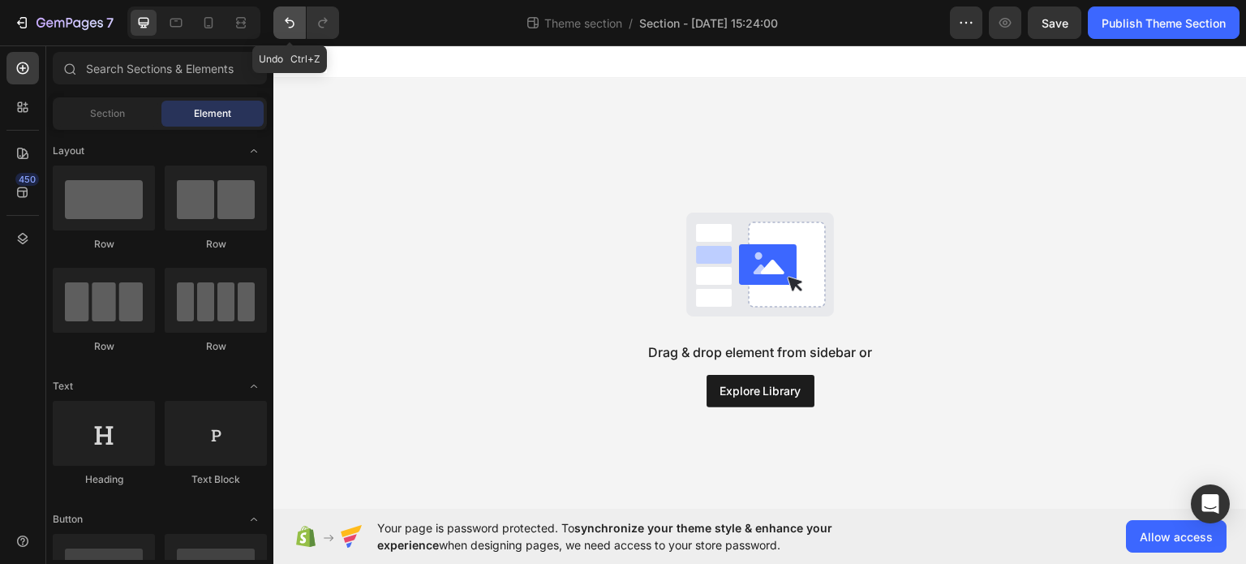
click at [288, 22] on icon "Undo/Redo" at bounding box center [290, 23] width 10 height 11
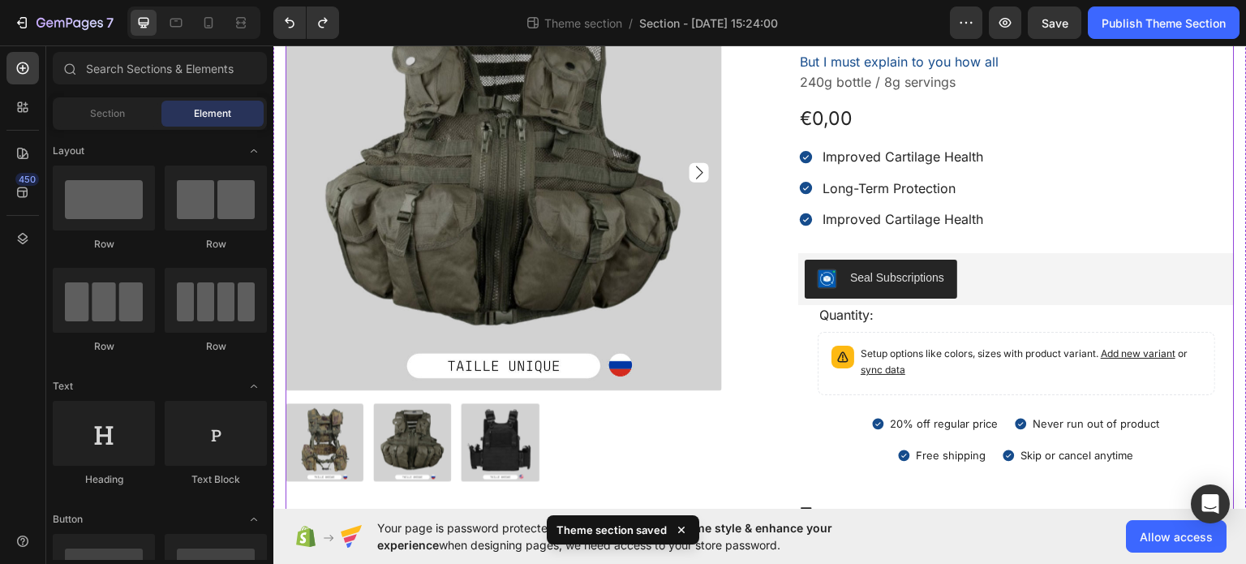
scroll to position [243, 0]
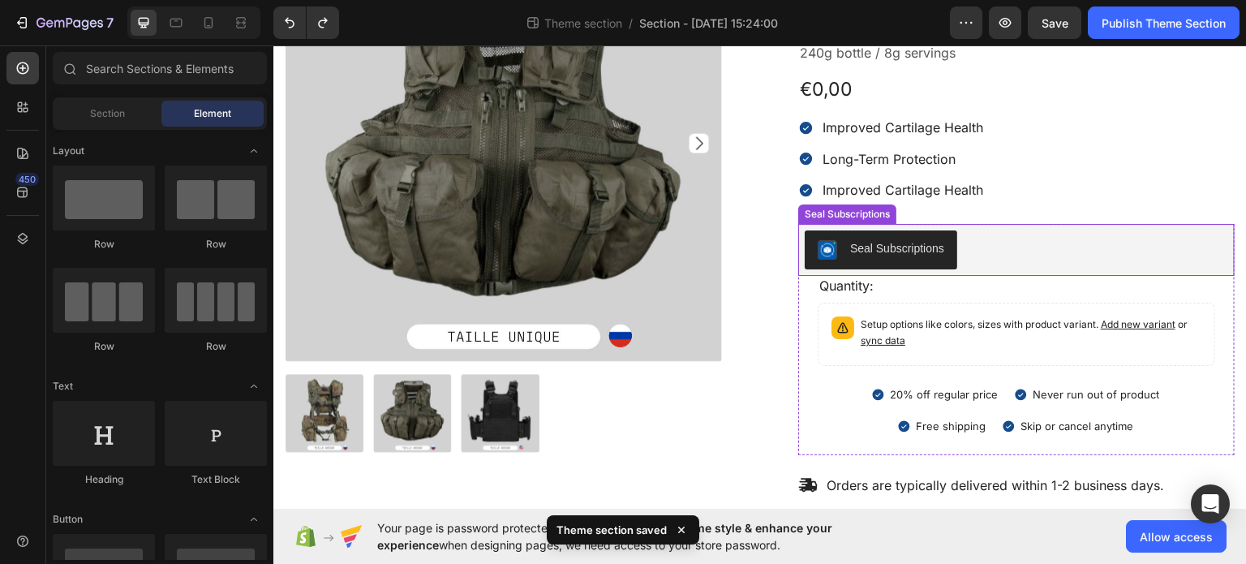
click at [898, 243] on div "Seal Subscriptions" at bounding box center [897, 247] width 94 height 17
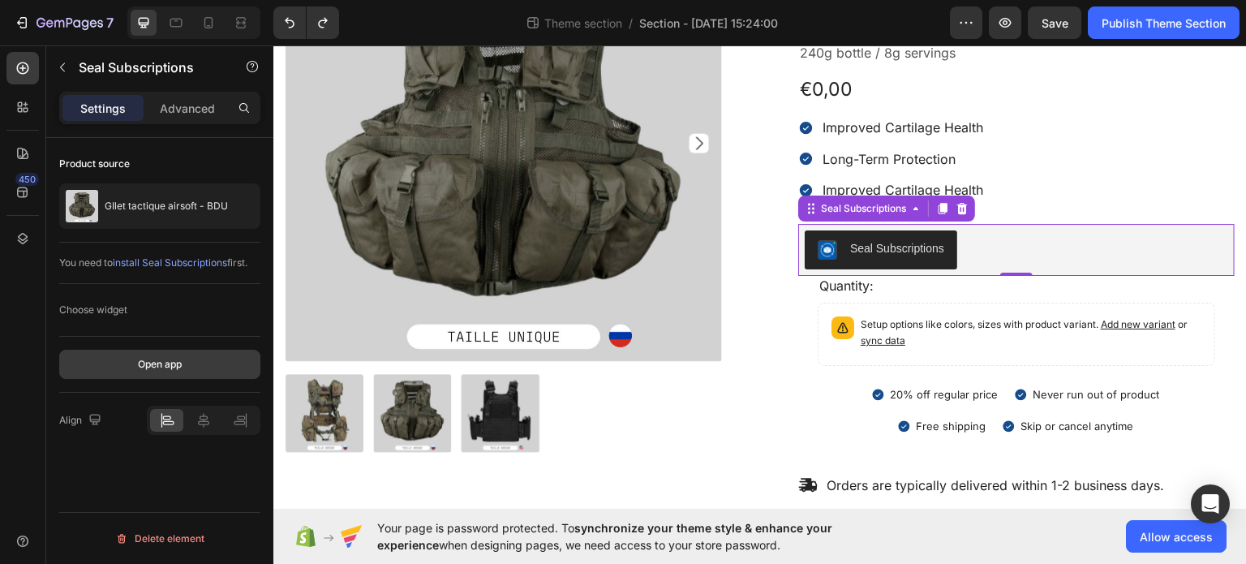
click at [139, 366] on div "Open app" at bounding box center [160, 364] width 44 height 15
click at [956, 208] on icon at bounding box center [962, 207] width 13 height 13
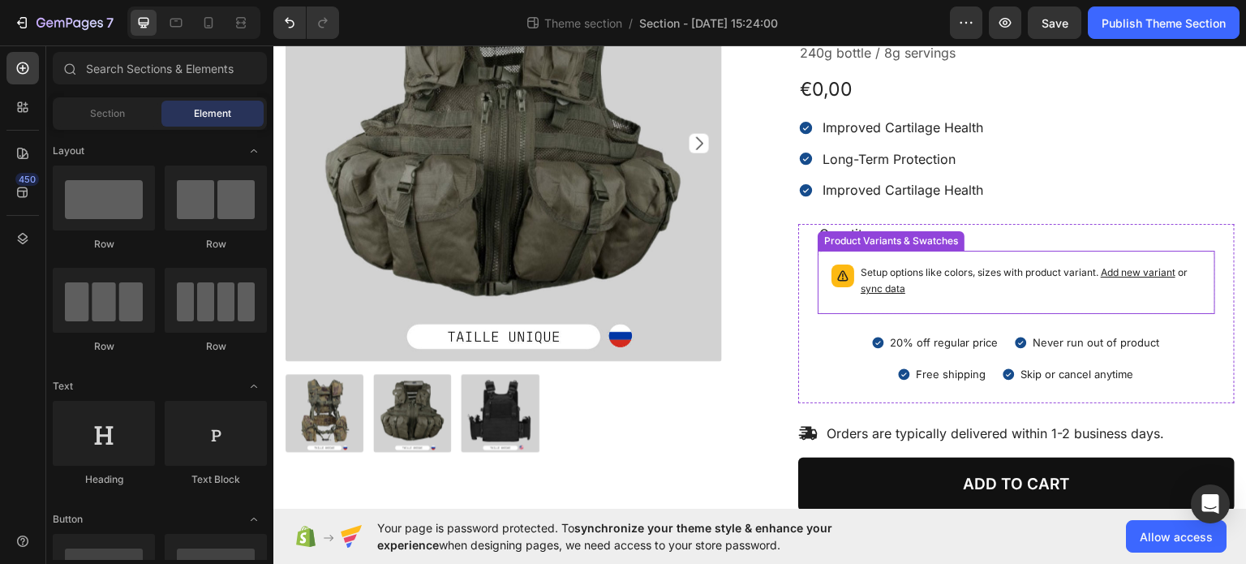
click at [933, 294] on p "Setup options like colors, sizes with product variant. Add new variant or sync …" at bounding box center [1031, 280] width 341 height 32
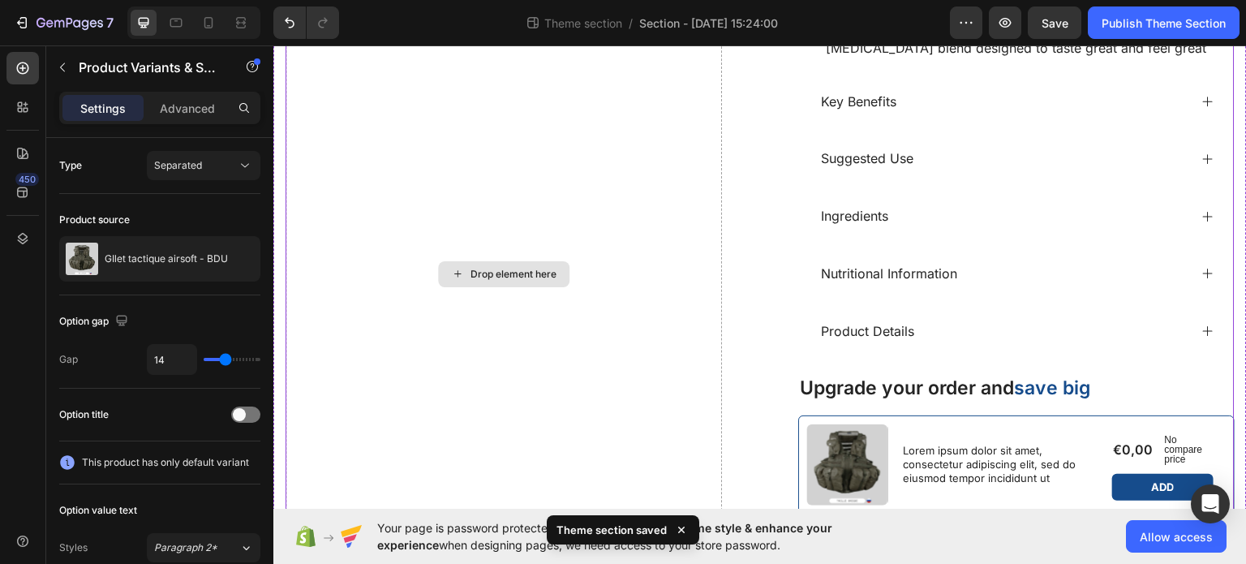
scroll to position [879, 0]
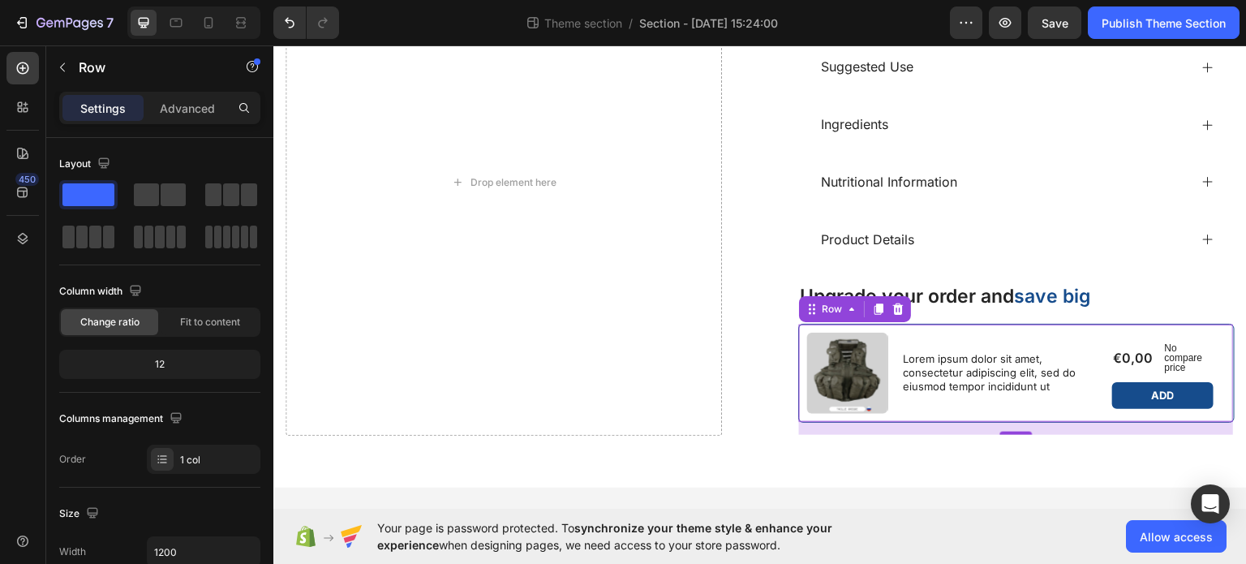
click at [982, 323] on div "Product Images Lorem ipsum dolor sit amet, consectetur adipiscing elit, sed do …" at bounding box center [1016, 372] width 436 height 99
click at [893, 304] on icon at bounding box center [898, 307] width 11 height 11
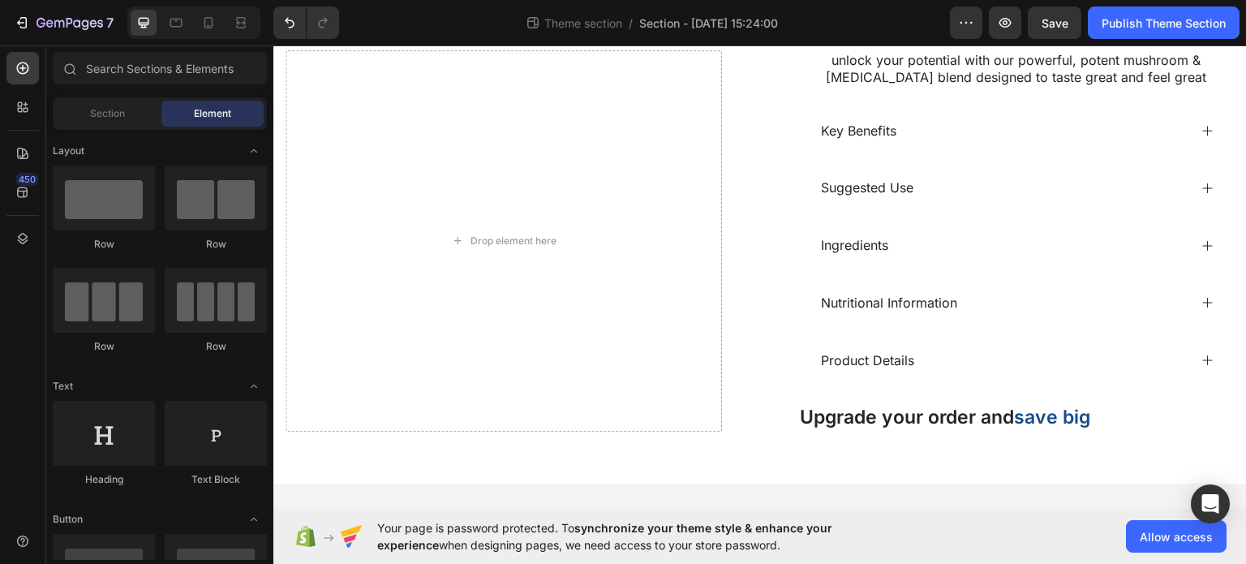
scroll to position [754, 0]
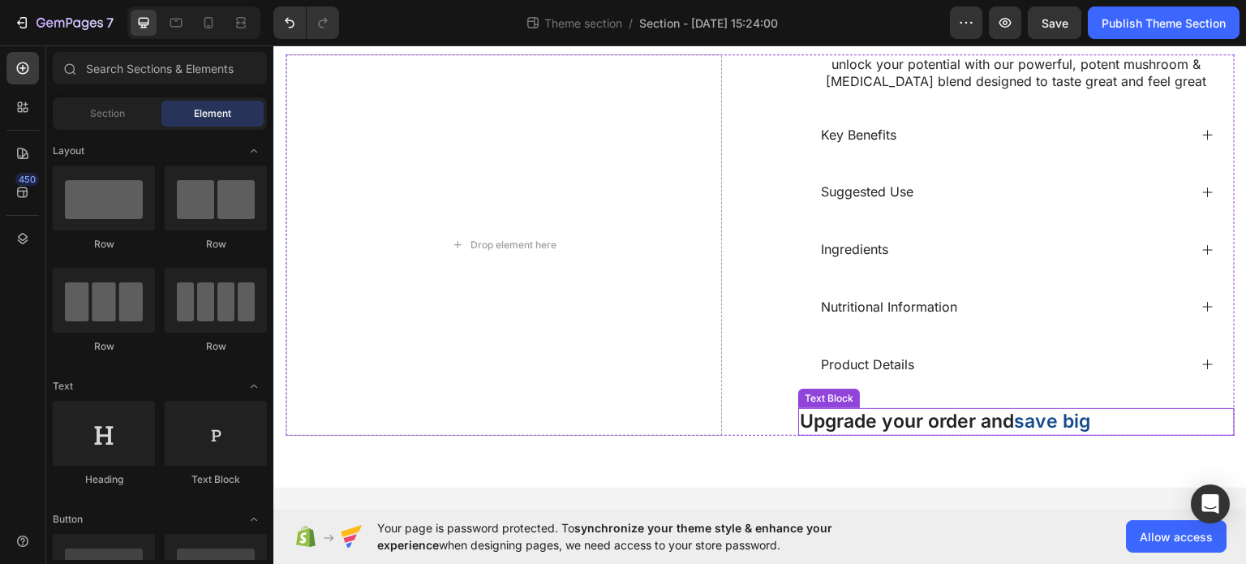
click at [851, 401] on div "unlock your potential with our powerful, potent mushroom & [MEDICAL_DATA] blend…" at bounding box center [1016, 244] width 436 height 380
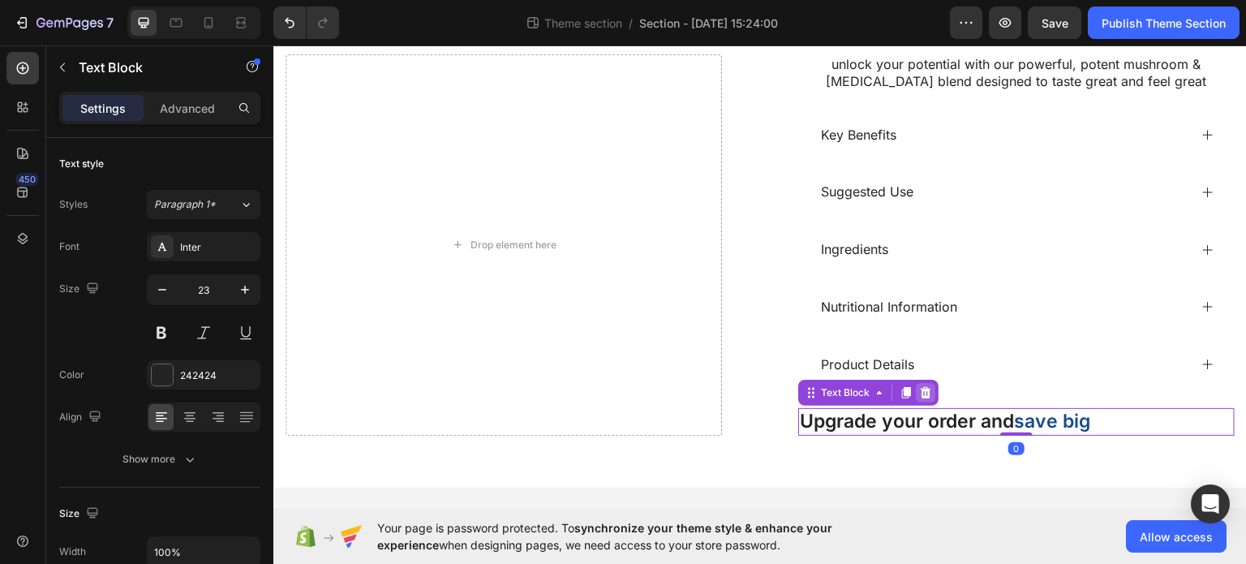
click at [919, 387] on icon at bounding box center [925, 391] width 13 height 13
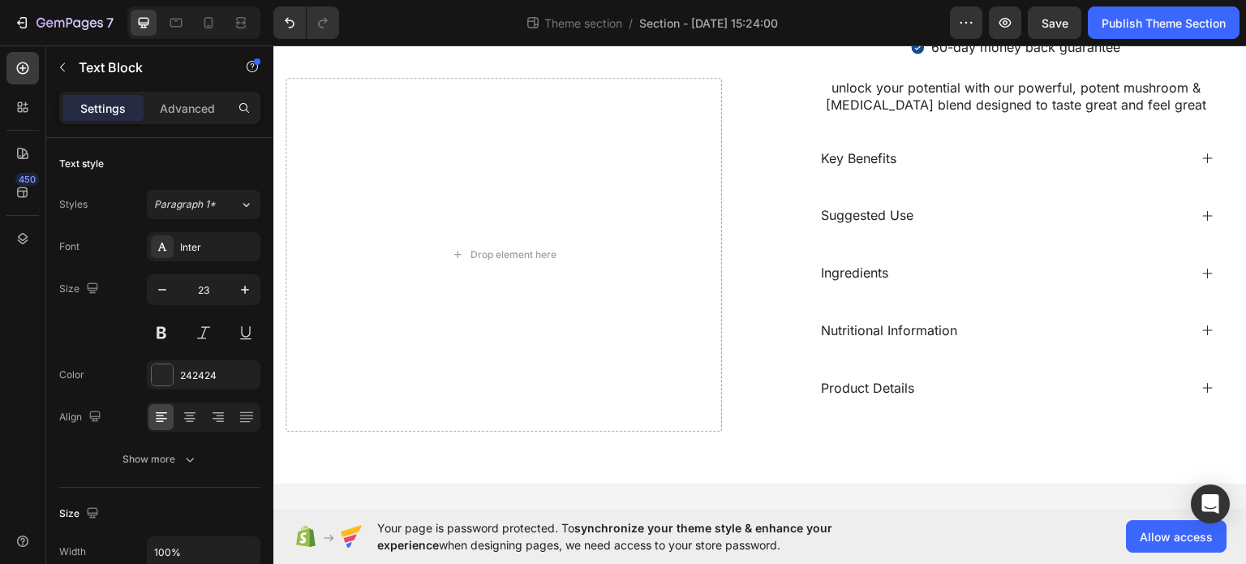
scroll to position [727, 0]
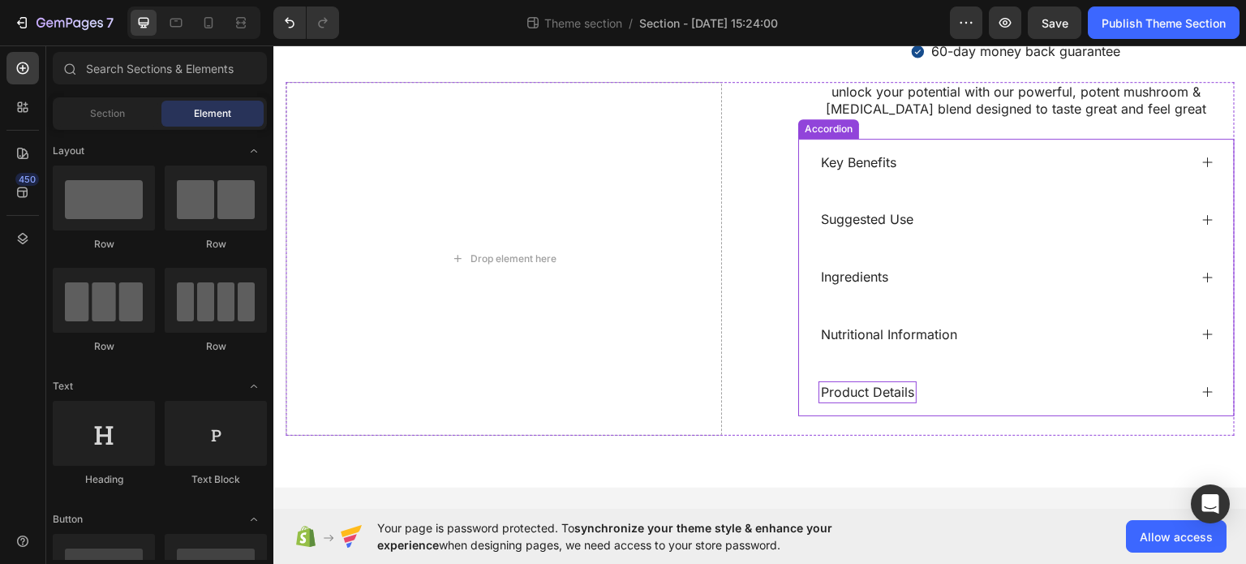
click at [853, 383] on p "Product Details" at bounding box center [867, 391] width 93 height 17
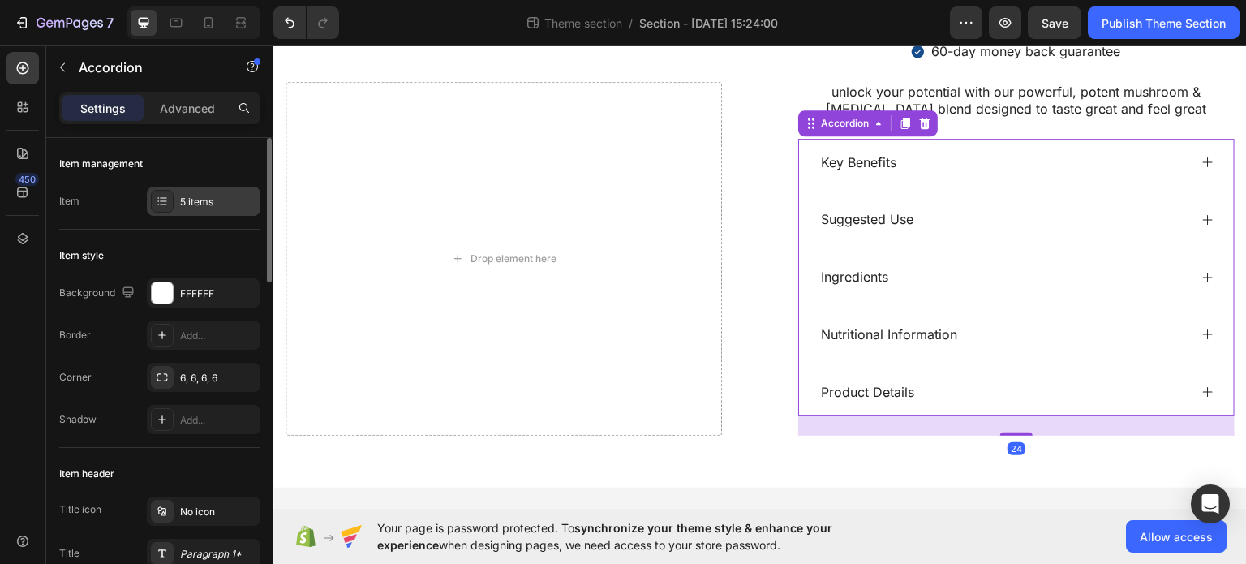
click at [221, 207] on div "5 items" at bounding box center [218, 202] width 76 height 15
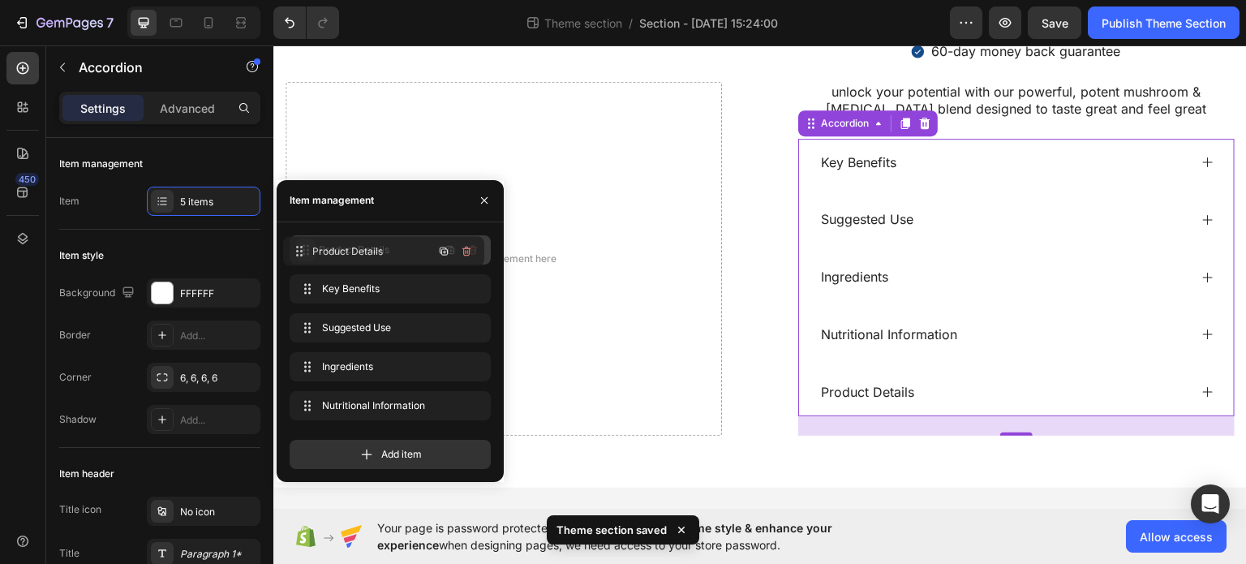
drag, startPoint x: 309, startPoint y: 403, endPoint x: 303, endPoint y: 249, distance: 154.3
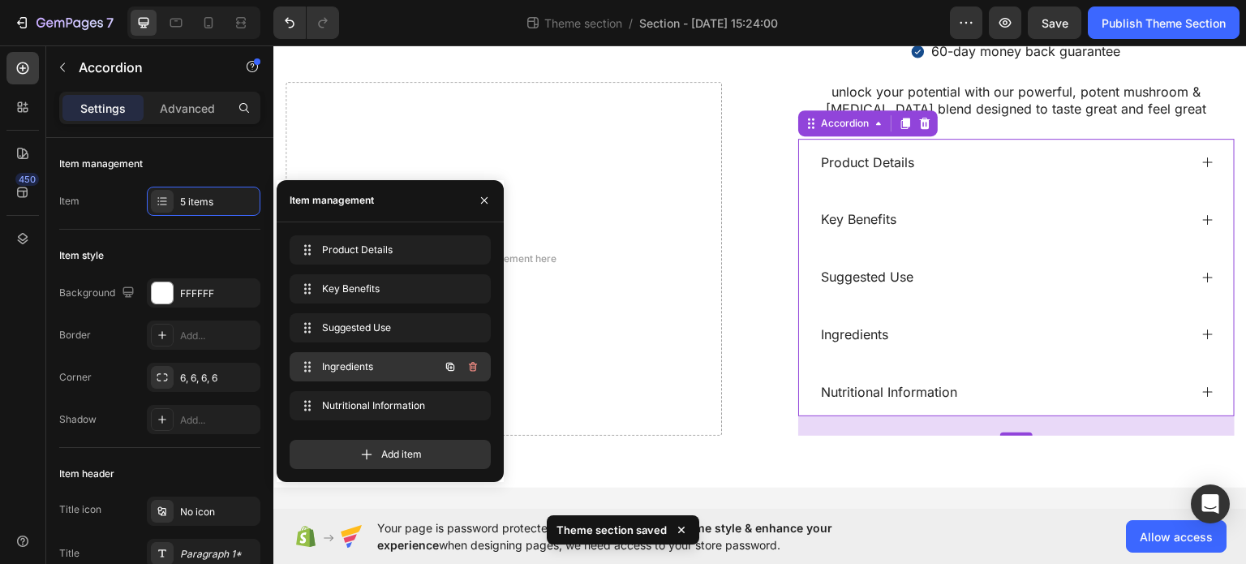
click at [334, 361] on span "Ingredients" at bounding box center [368, 366] width 92 height 15
click at [370, 361] on span "Ingredients" at bounding box center [368, 366] width 92 height 15
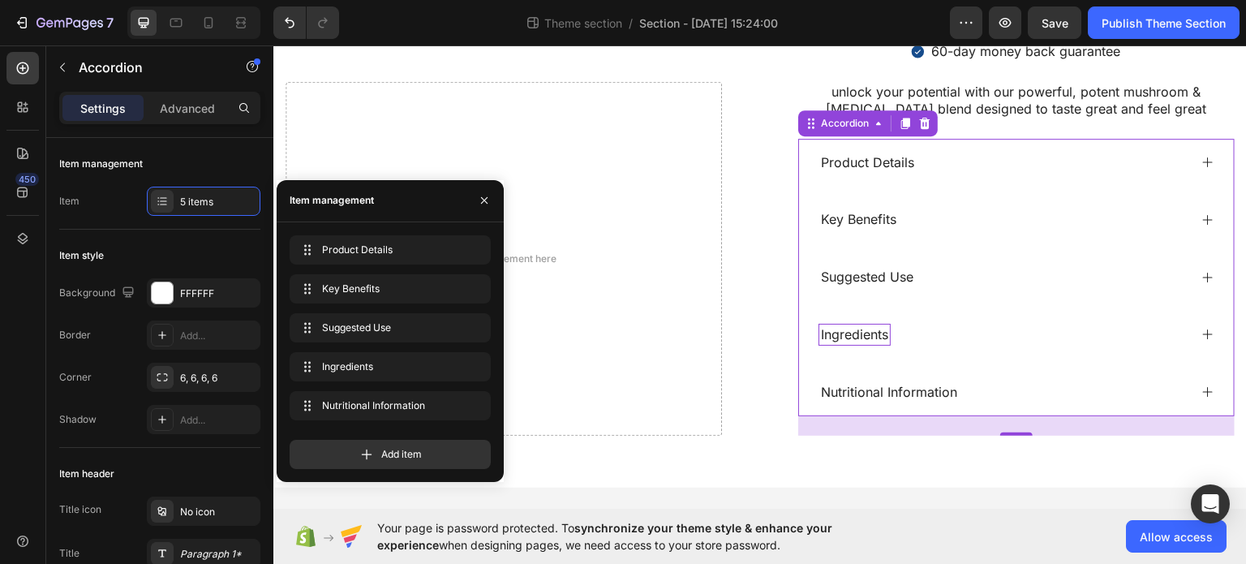
click at [849, 325] on p "Ingredients" at bounding box center [854, 333] width 67 height 17
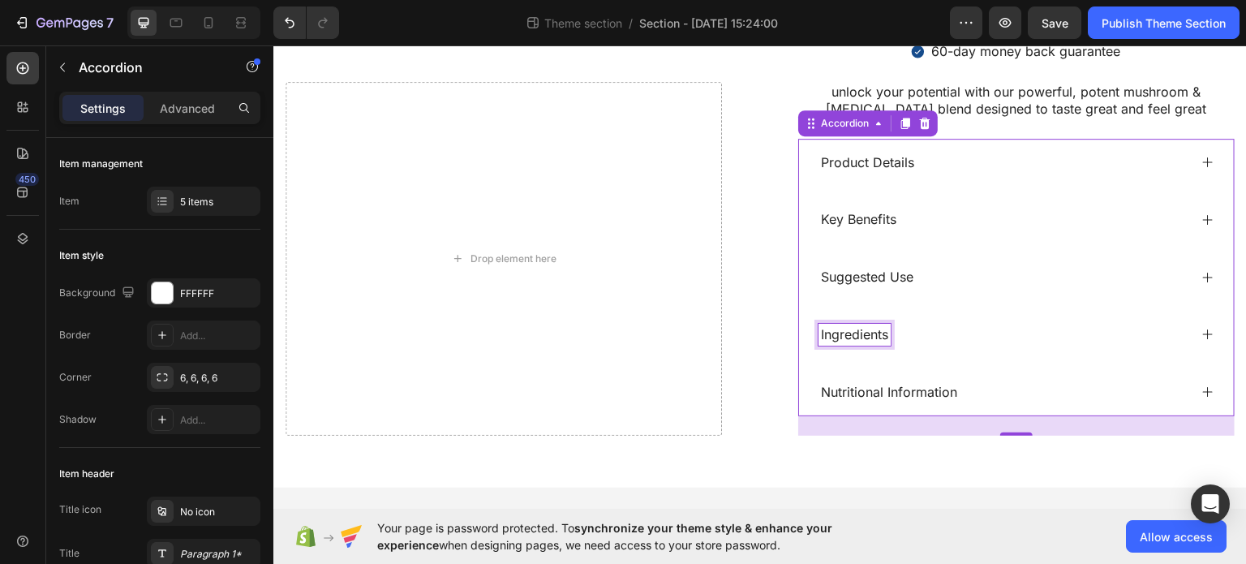
click at [849, 325] on p "Ingredients" at bounding box center [854, 333] width 67 height 17
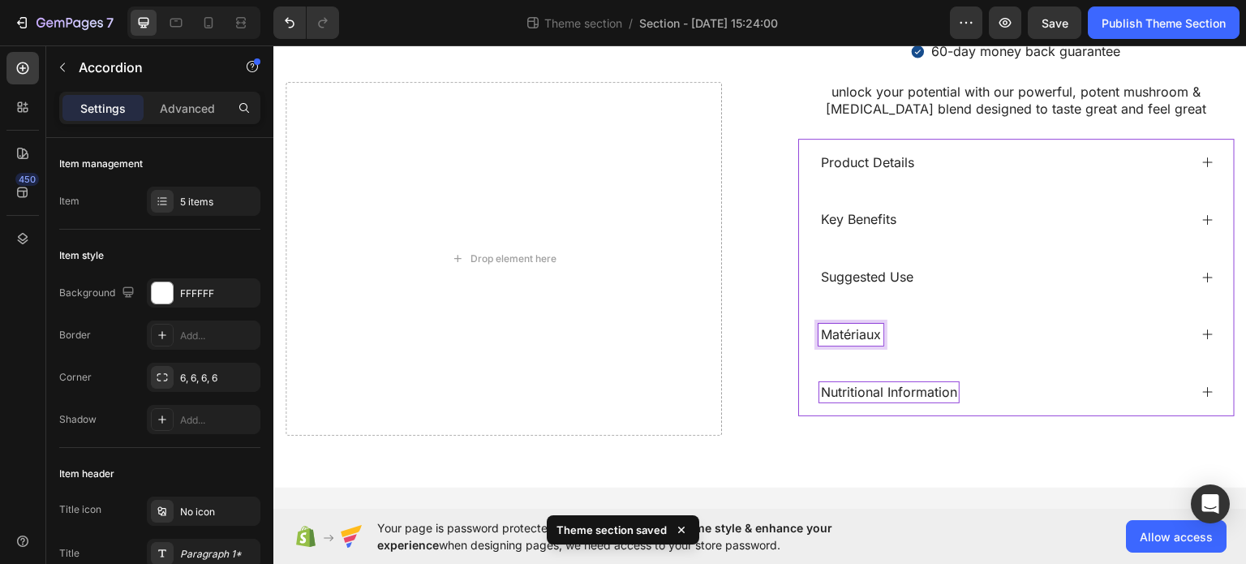
click at [862, 393] on p "Nutritional Information" at bounding box center [889, 391] width 136 height 17
click at [211, 197] on div "5 items" at bounding box center [218, 202] width 76 height 15
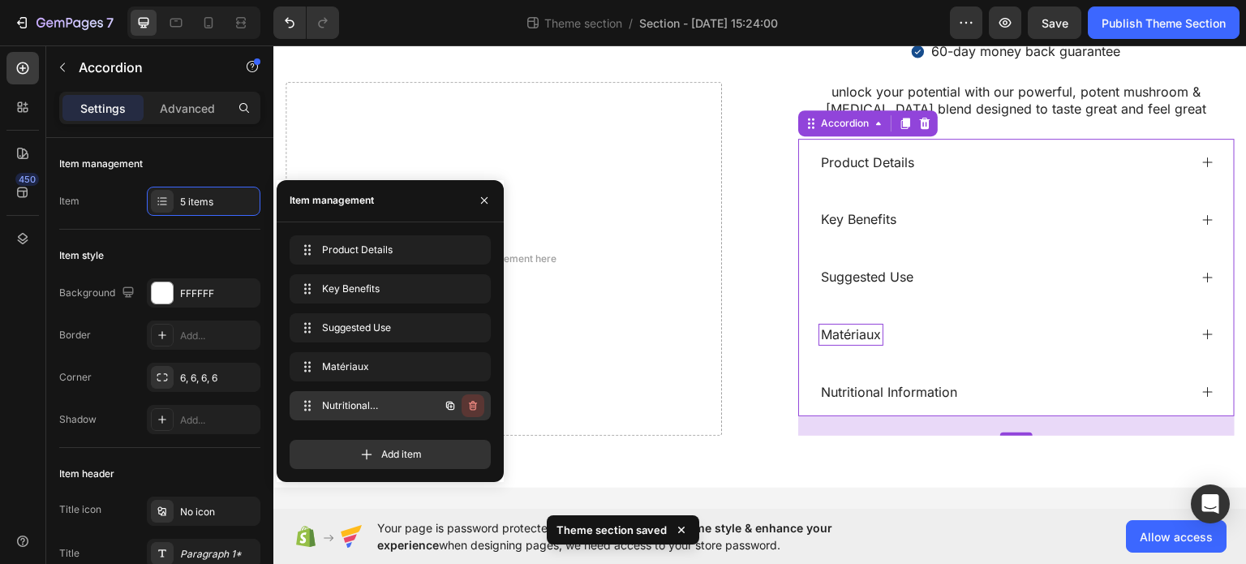
click at [473, 408] on icon "button" at bounding box center [472, 405] width 13 height 13
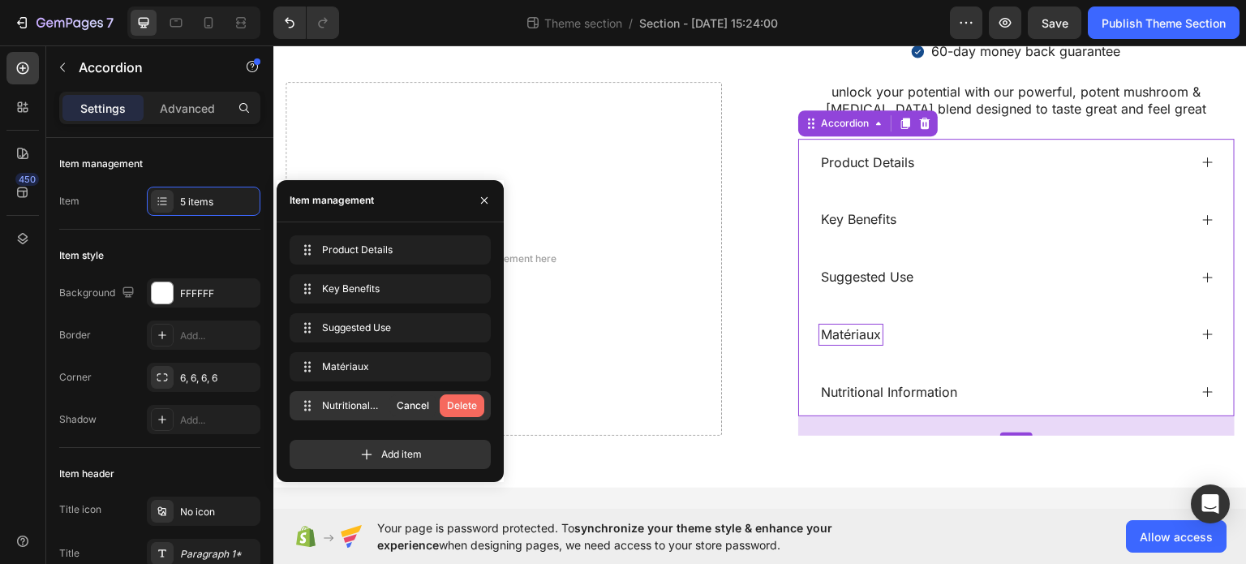
click at [463, 398] on div "Delete" at bounding box center [462, 405] width 30 height 15
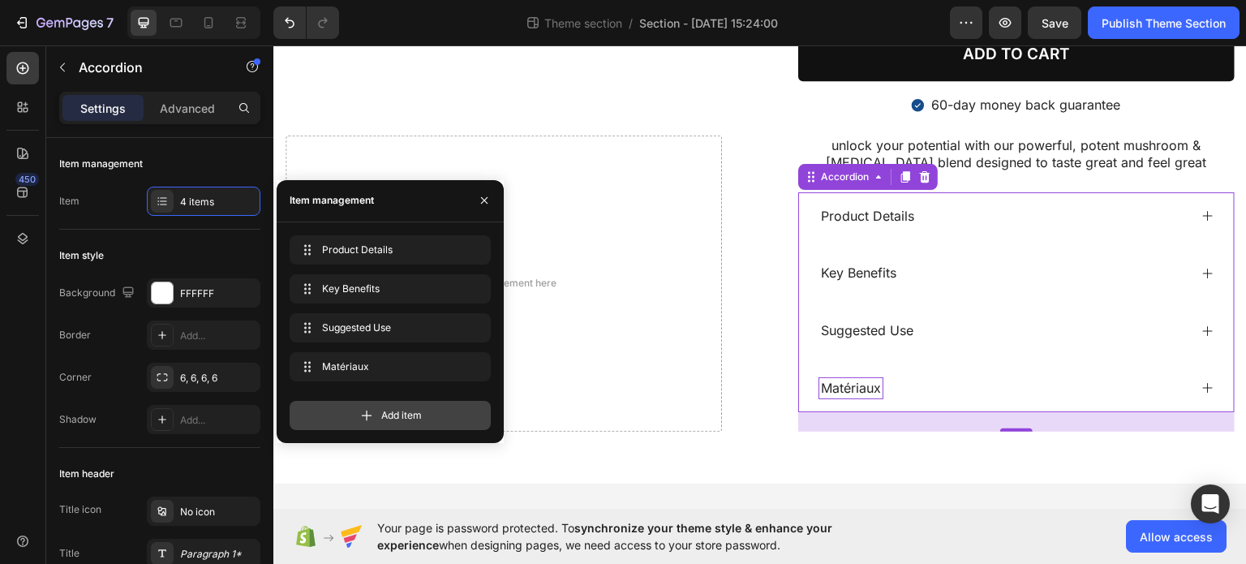
scroll to position [669, 0]
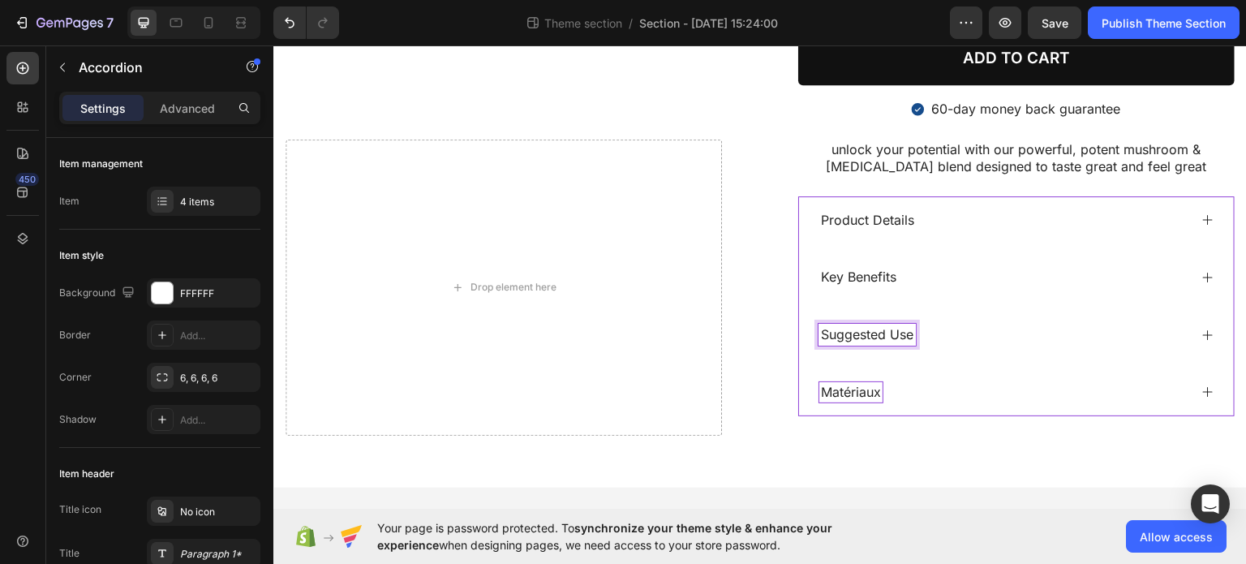
click at [875, 333] on p "Suggested Use" at bounding box center [867, 333] width 92 height 17
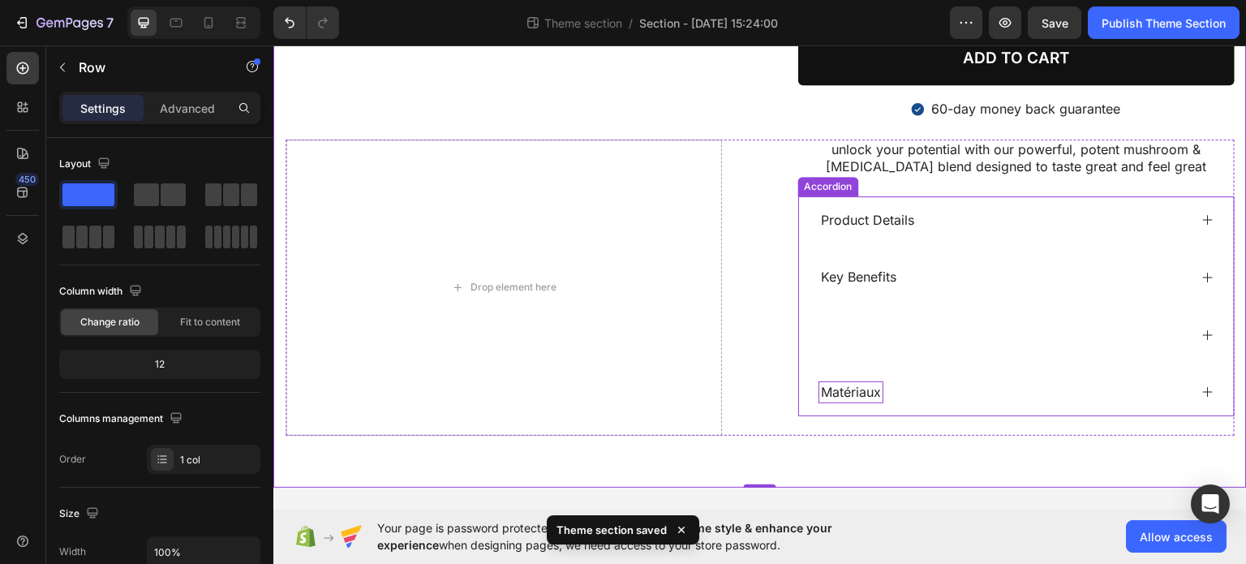
click at [861, 336] on div at bounding box center [1004, 334] width 370 height 22
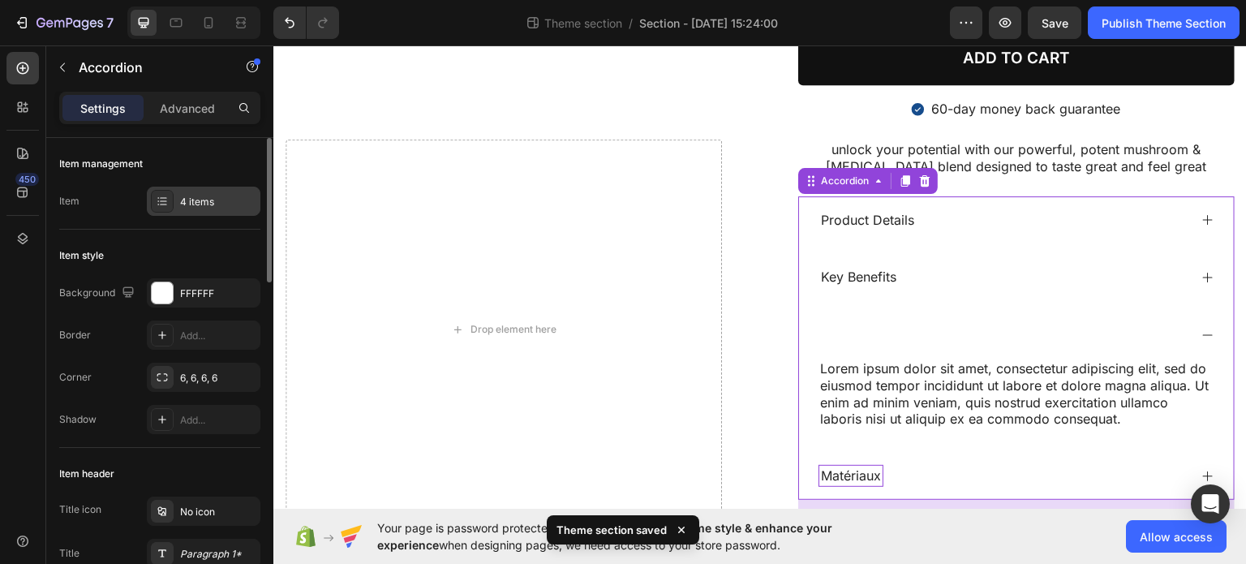
click at [207, 202] on div "4 items" at bounding box center [218, 202] width 76 height 15
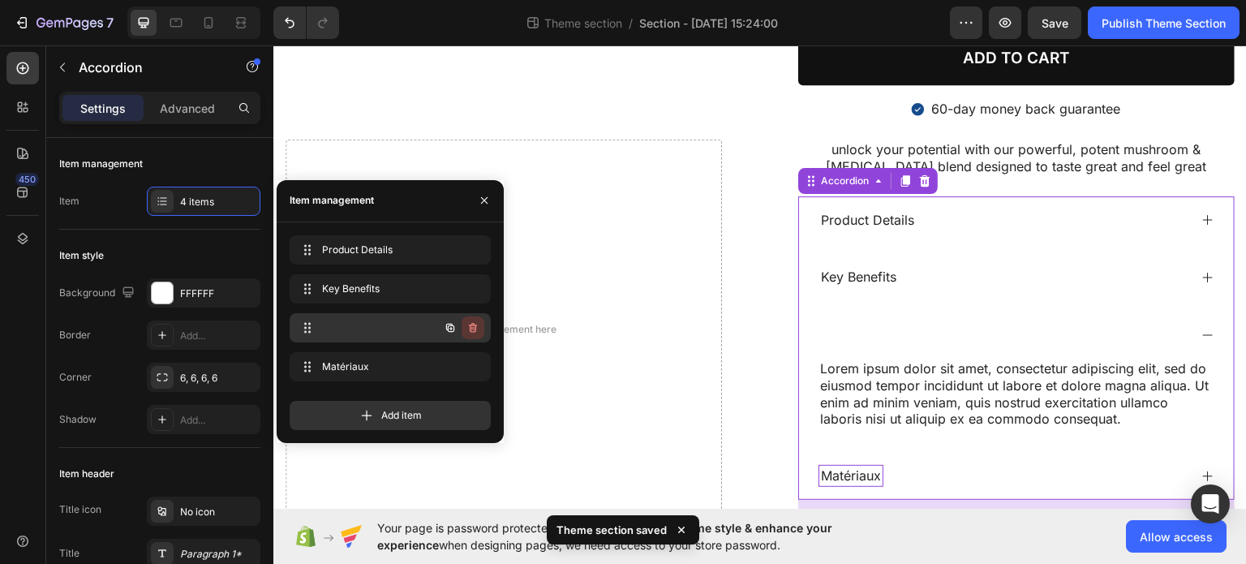
click at [476, 330] on icon "button" at bounding box center [472, 327] width 13 height 13
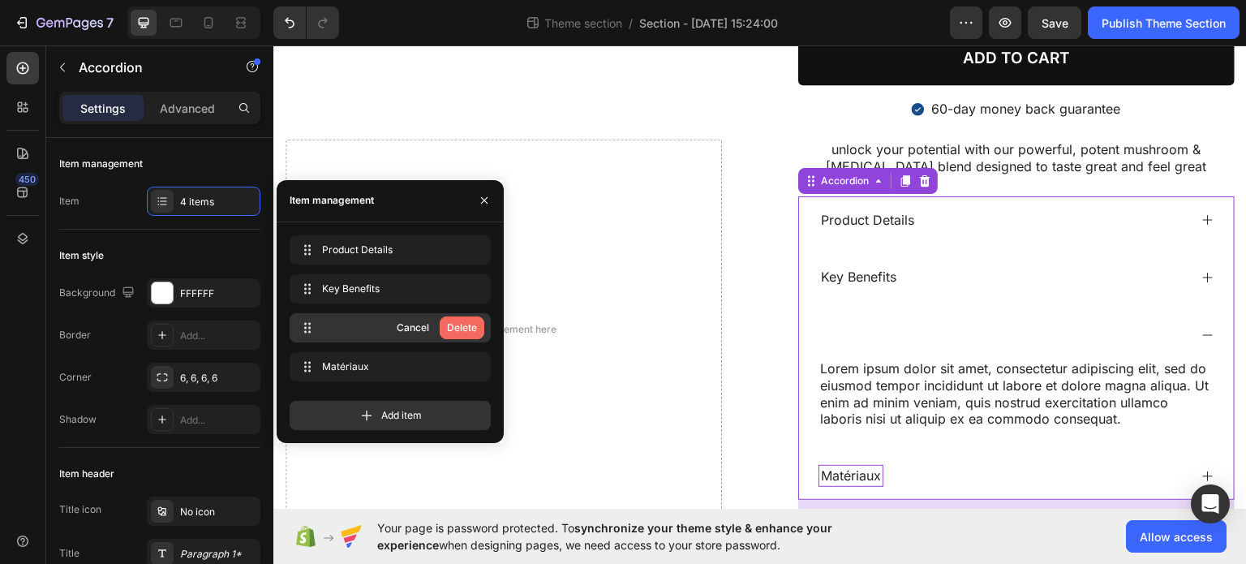
click at [457, 329] on div "Delete" at bounding box center [462, 327] width 30 height 15
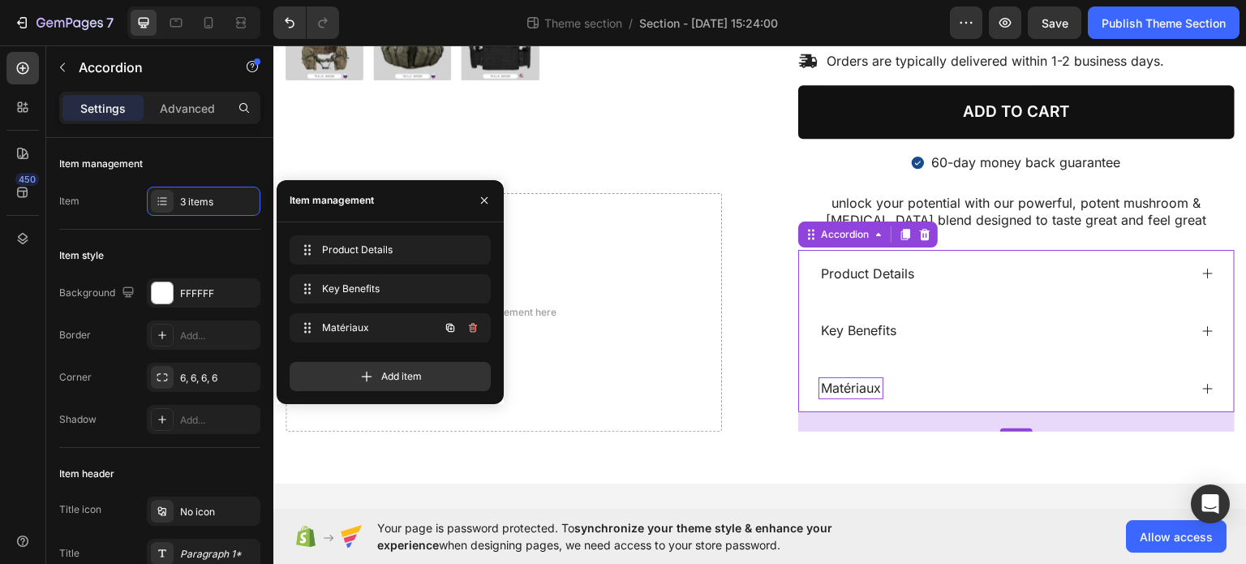
scroll to position [612, 0]
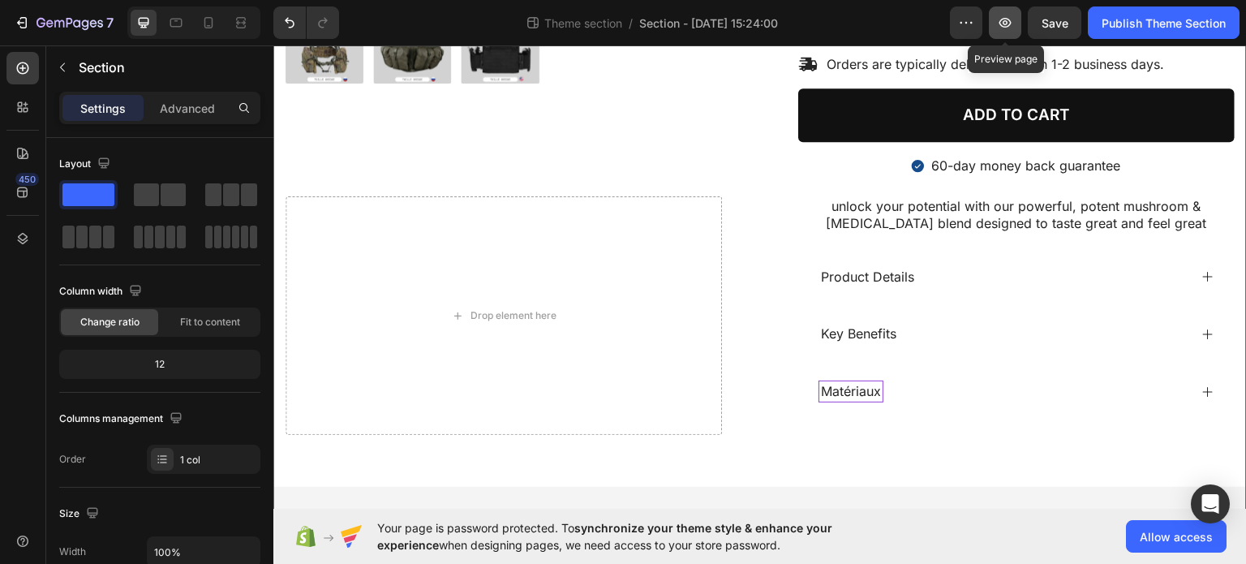
click at [1010, 24] on icon "button" at bounding box center [1005, 23] width 16 height 16
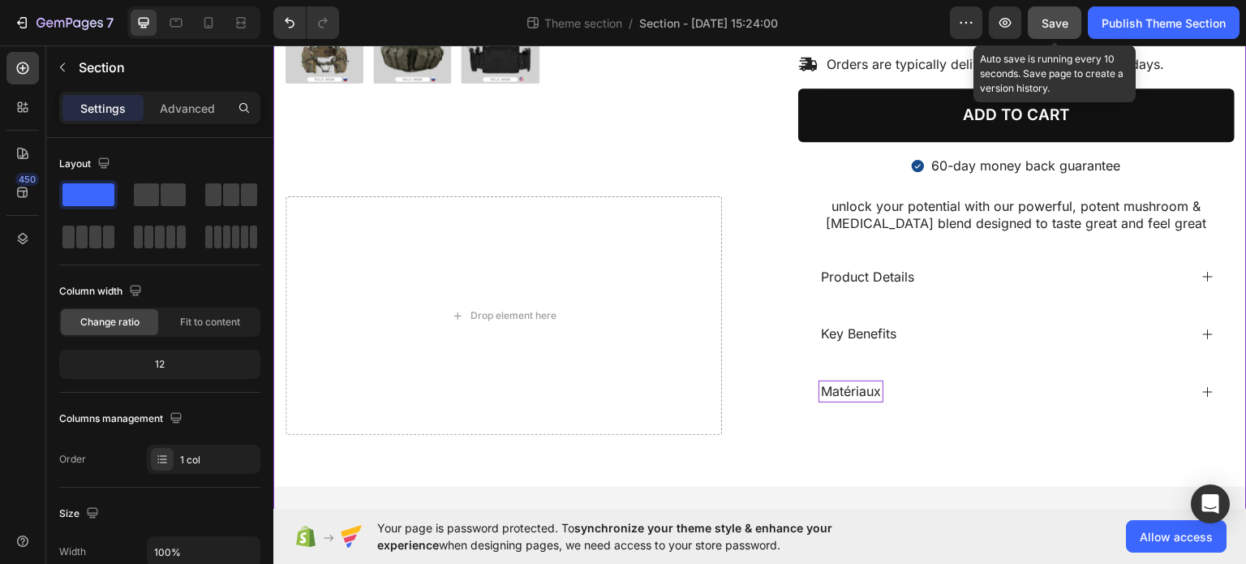
click at [1071, 17] on button "Save" at bounding box center [1055, 22] width 54 height 32
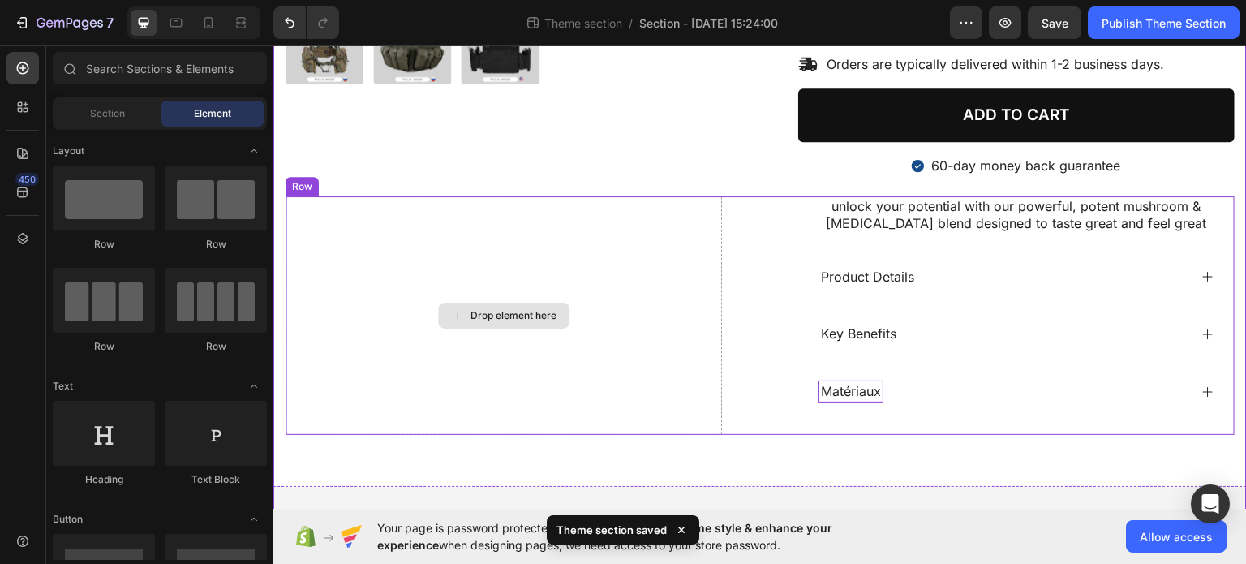
click at [536, 311] on div "Drop element here" at bounding box center [514, 314] width 86 height 13
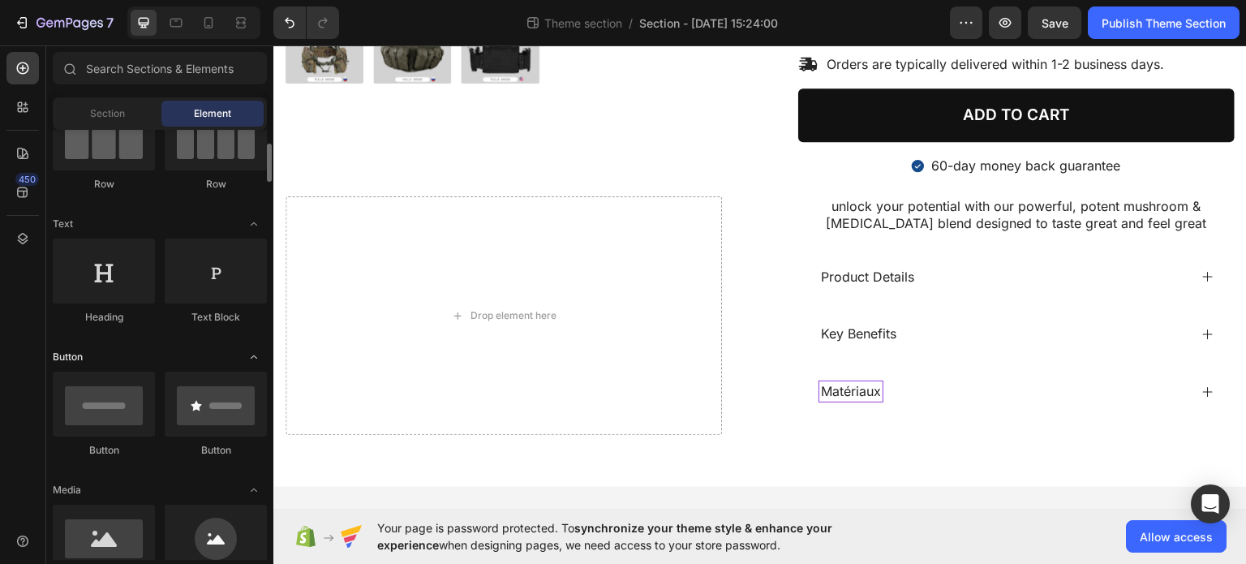
scroll to position [243, 0]
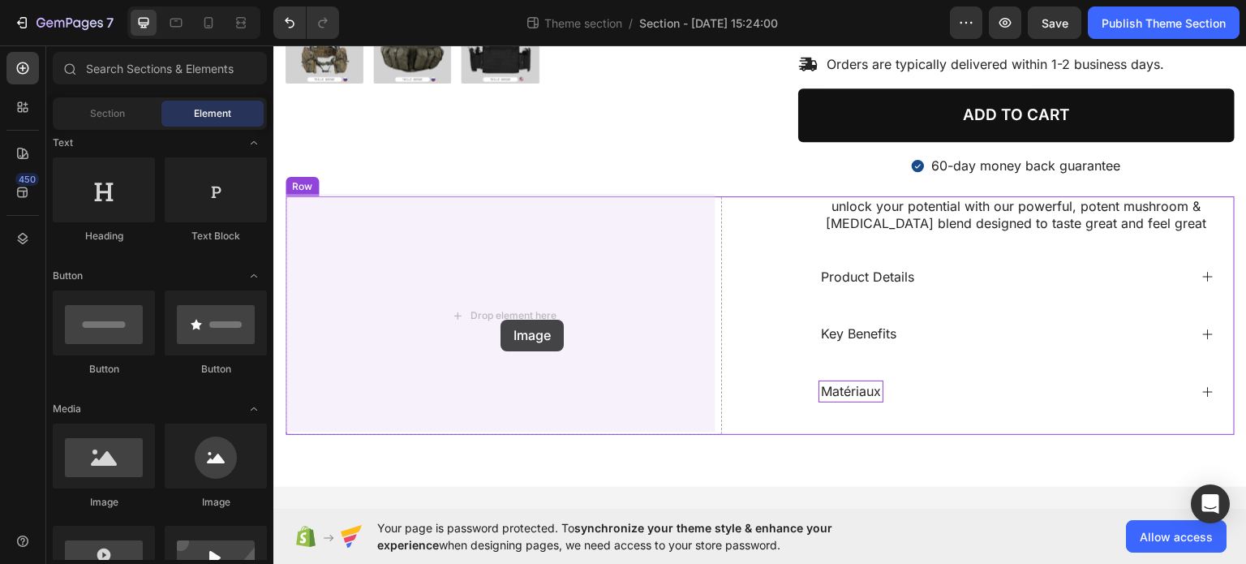
drag, startPoint x: 399, startPoint y: 518, endPoint x: 501, endPoint y: 319, distance: 223.1
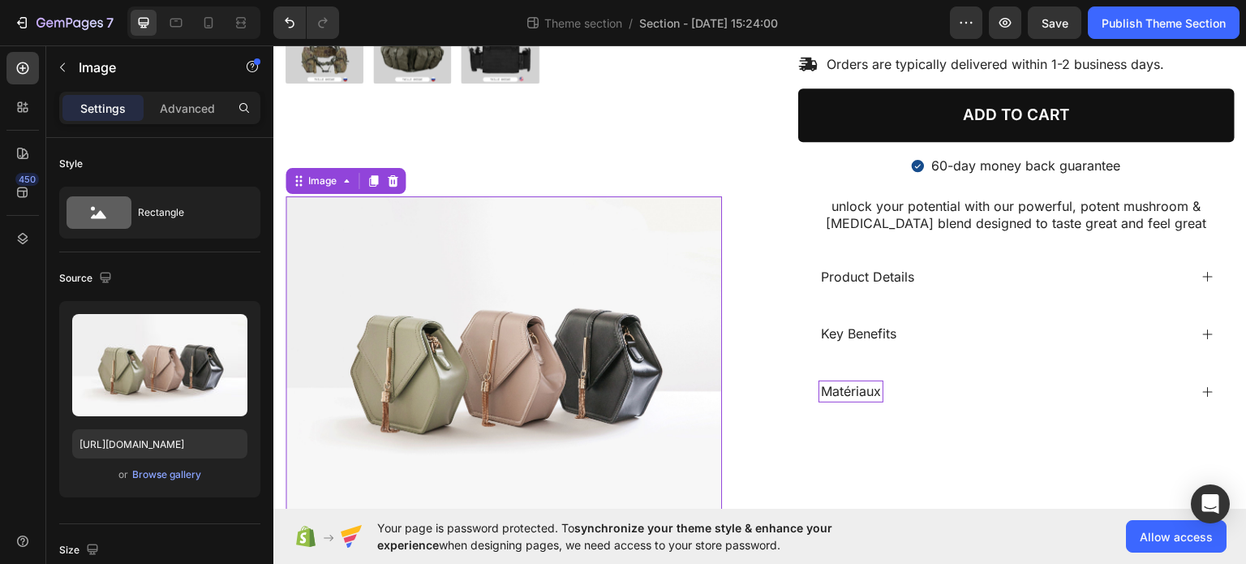
click at [575, 382] on img at bounding box center [504, 360] width 436 height 328
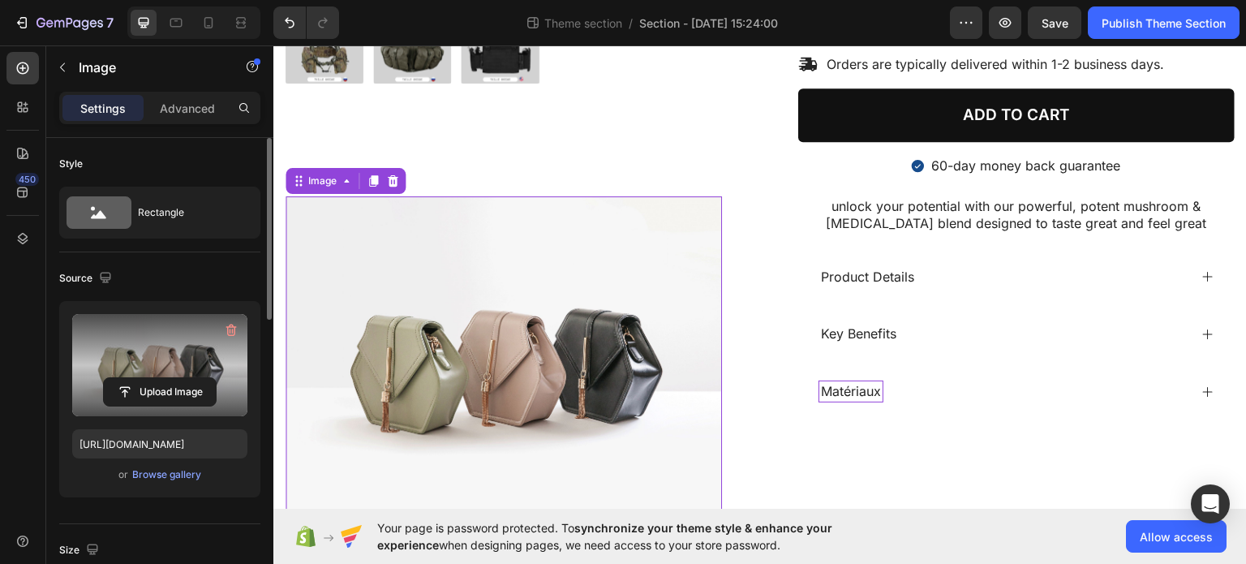
click at [184, 369] on label at bounding box center [159, 365] width 175 height 102
click at [184, 378] on input "file" at bounding box center [160, 392] width 112 height 28
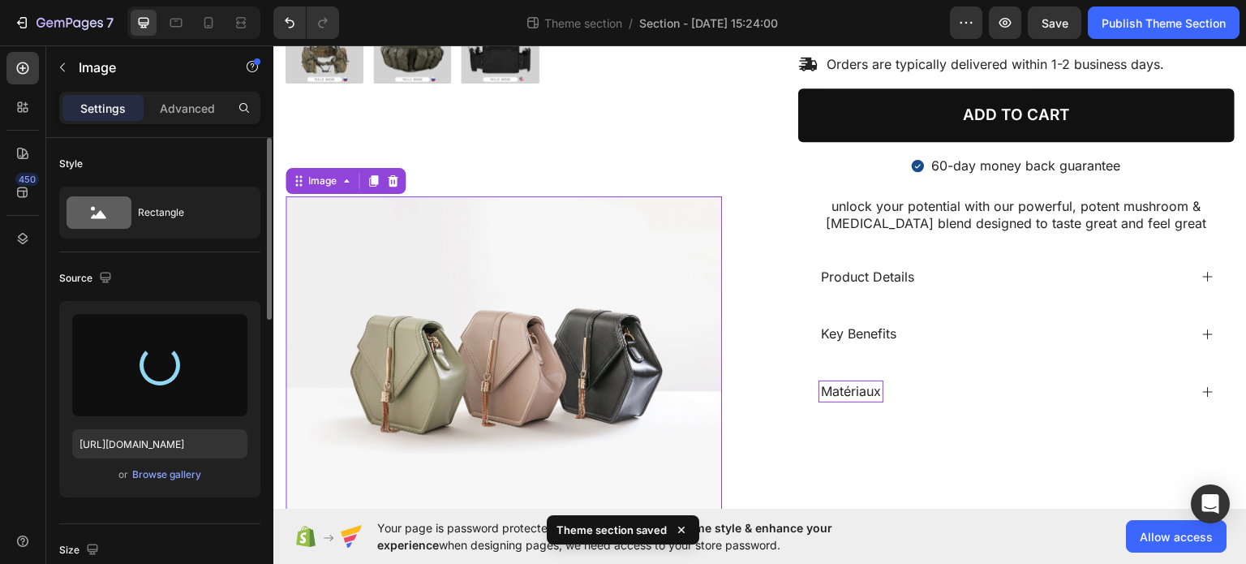
scroll to position [698, 0]
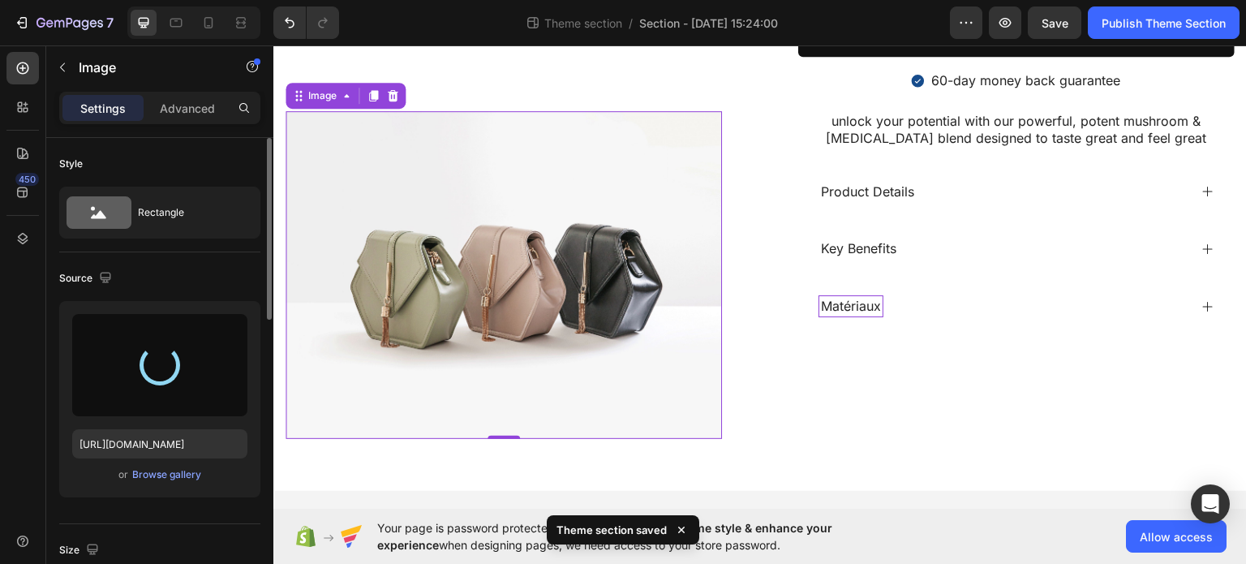
type input "[URL][DOMAIN_NAME]"
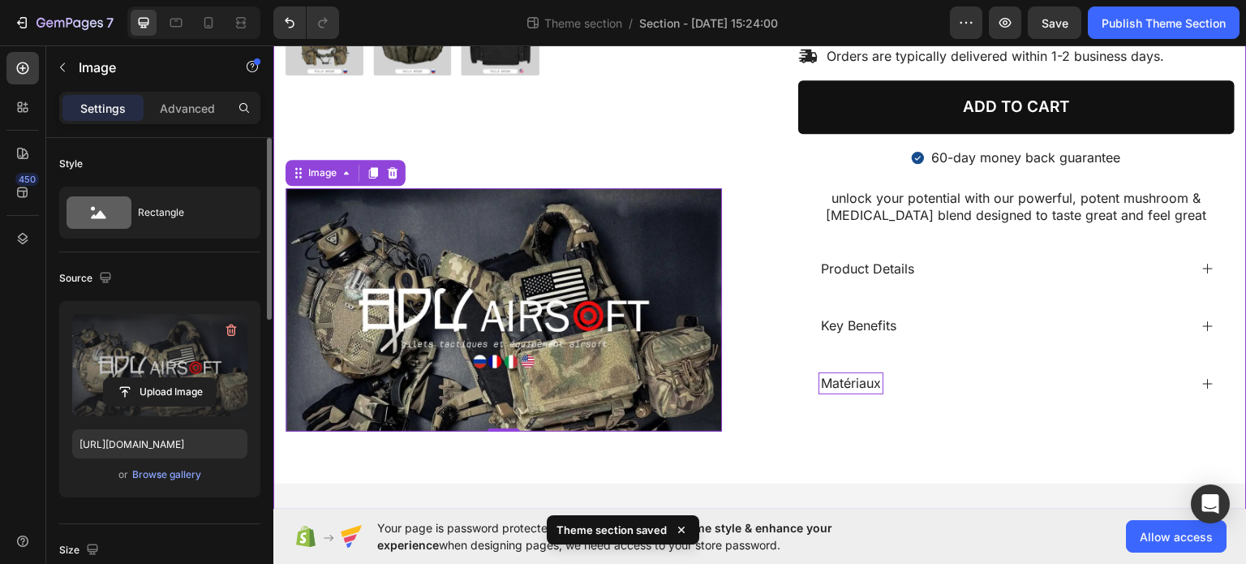
scroll to position [614, 0]
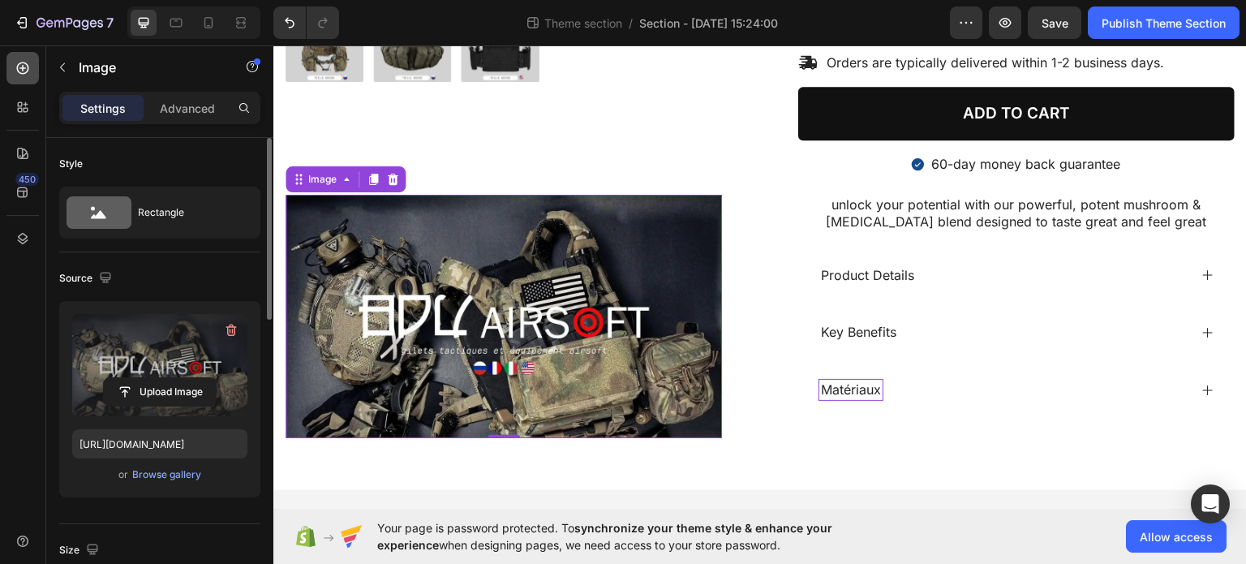
click at [12, 71] on div at bounding box center [22, 68] width 32 height 32
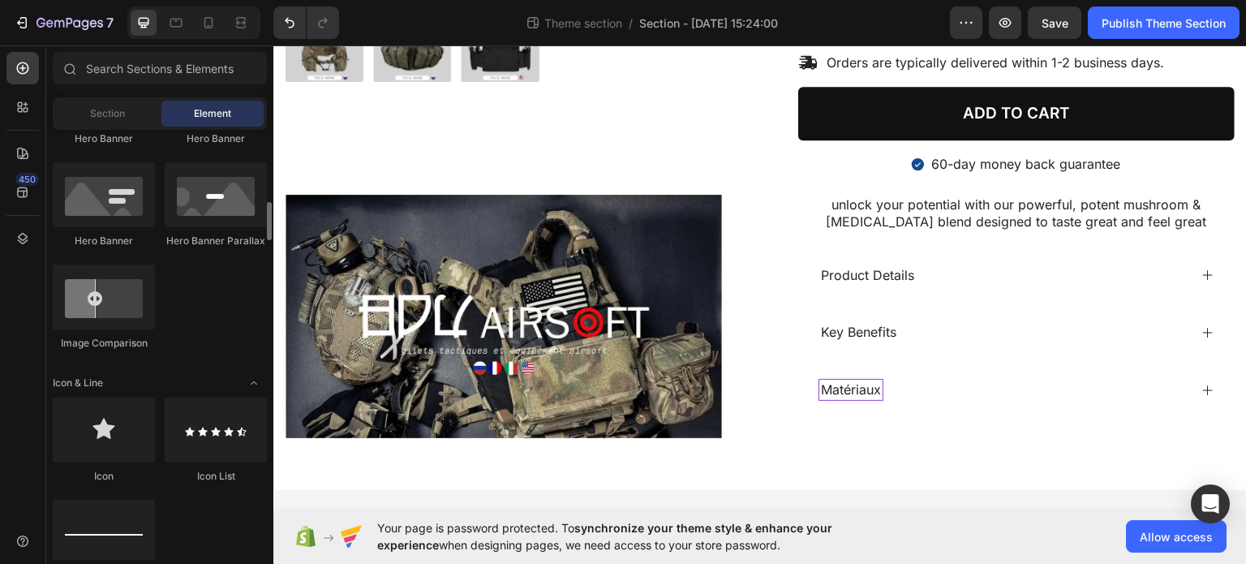
scroll to position [973, 0]
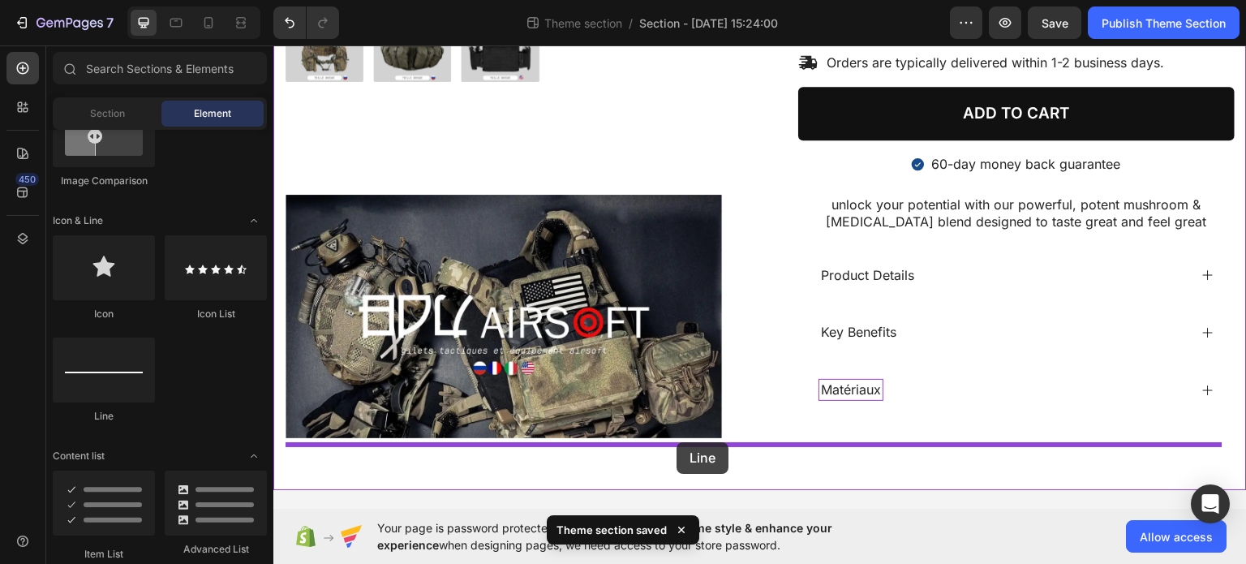
drag, startPoint x: 399, startPoint y: 430, endPoint x: 677, endPoint y: 441, distance: 277.7
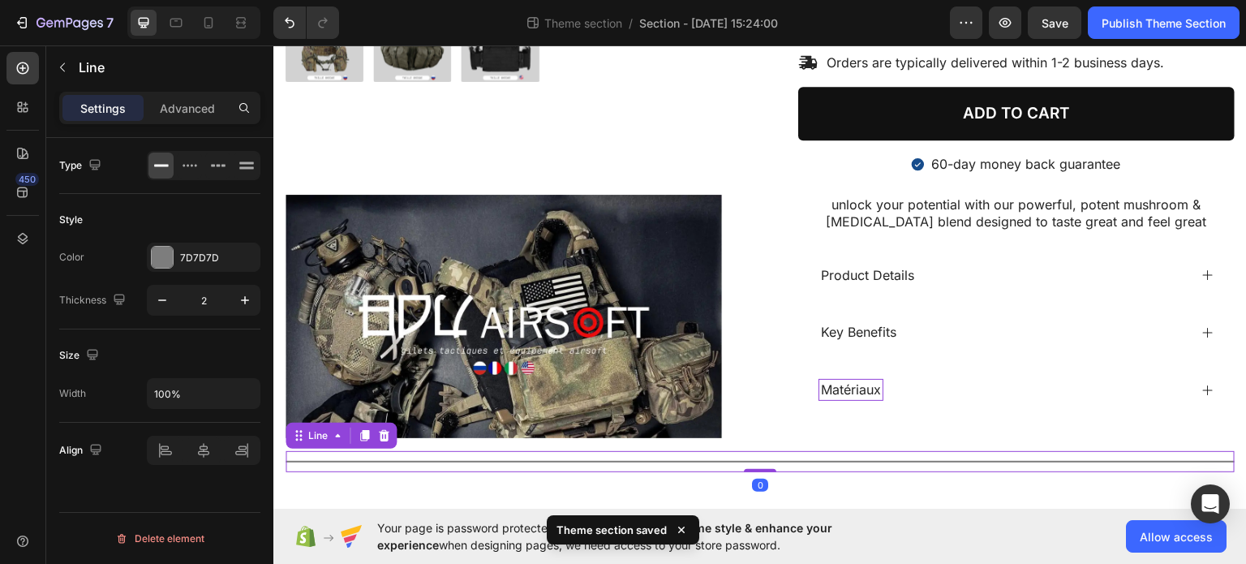
scroll to position [635, 0]
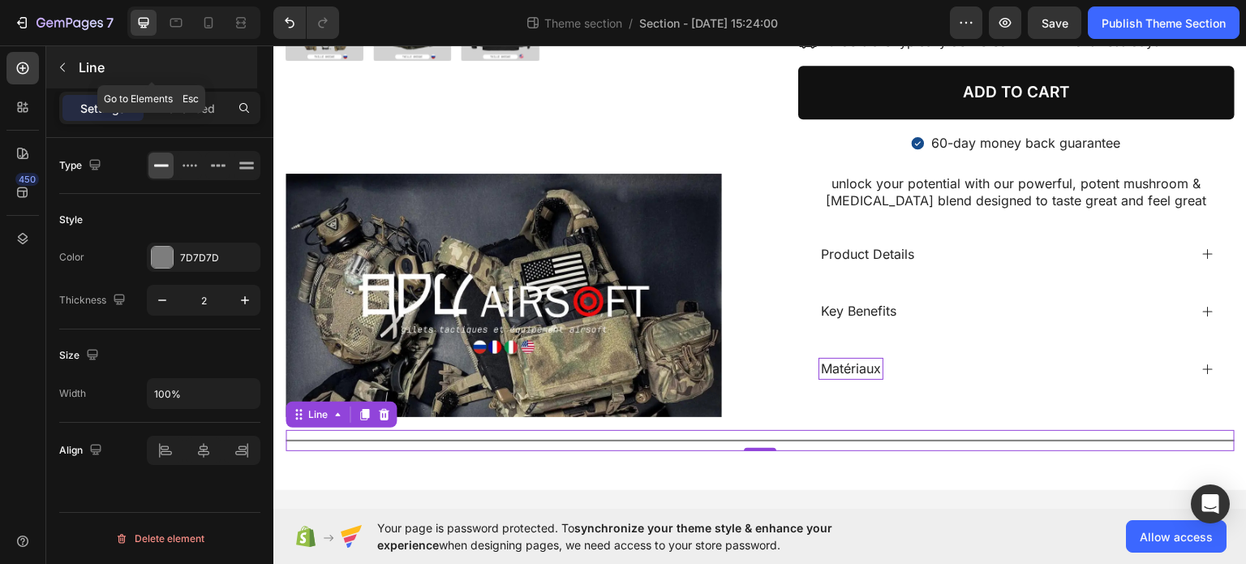
click at [84, 64] on p "Line" at bounding box center [166, 67] width 175 height 19
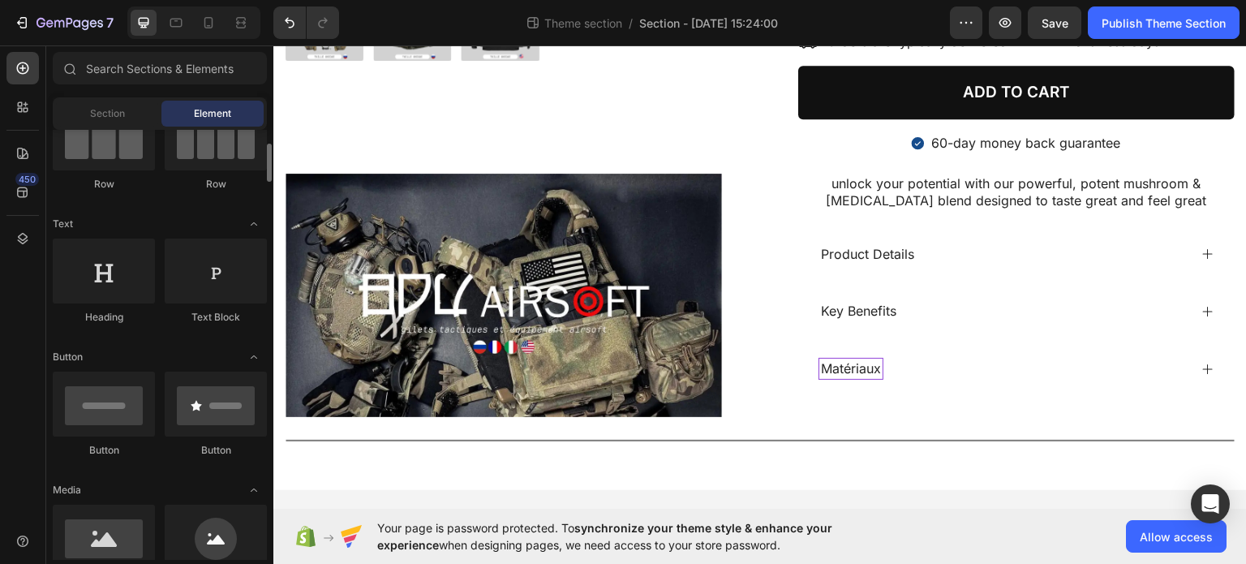
scroll to position [81, 0]
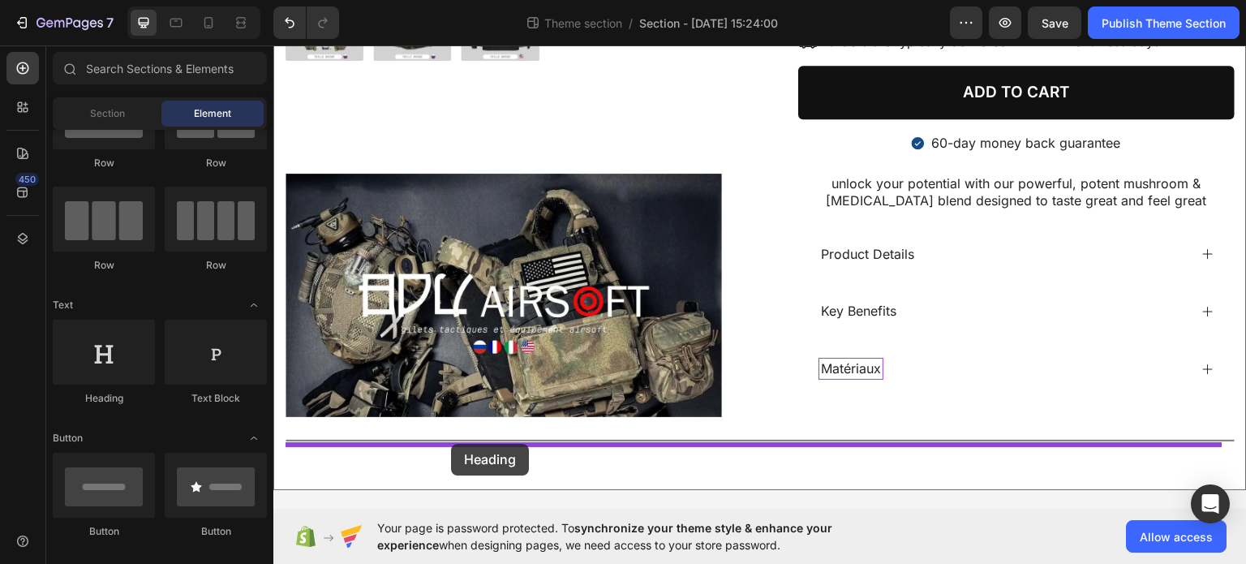
drag, startPoint x: 402, startPoint y: 427, endPoint x: 451, endPoint y: 443, distance: 52.1
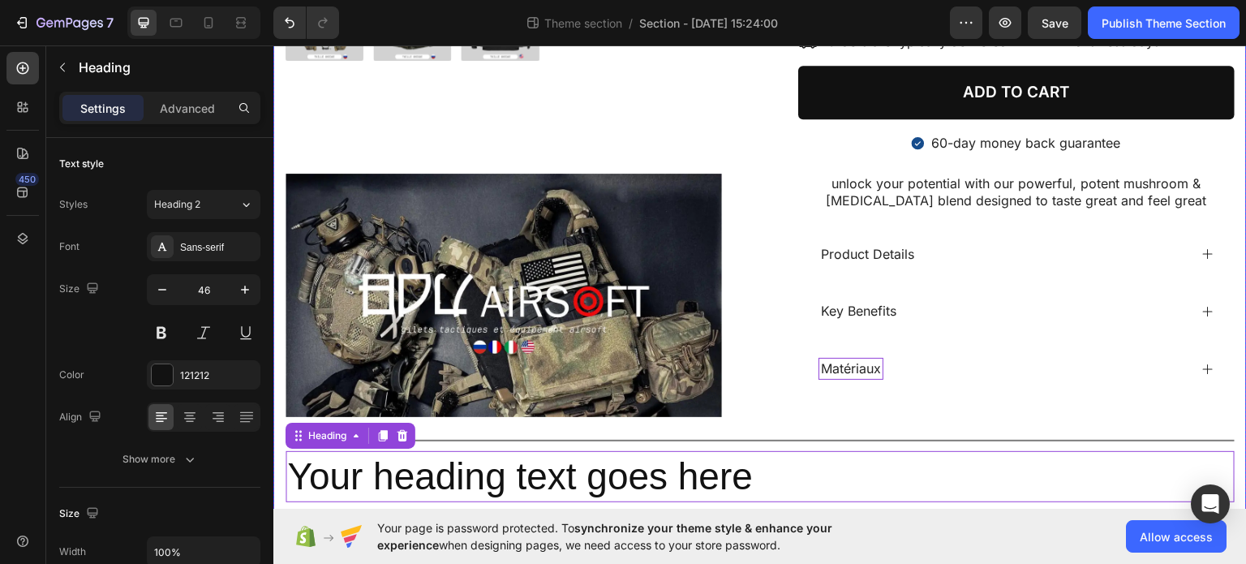
scroll to position [687, 0]
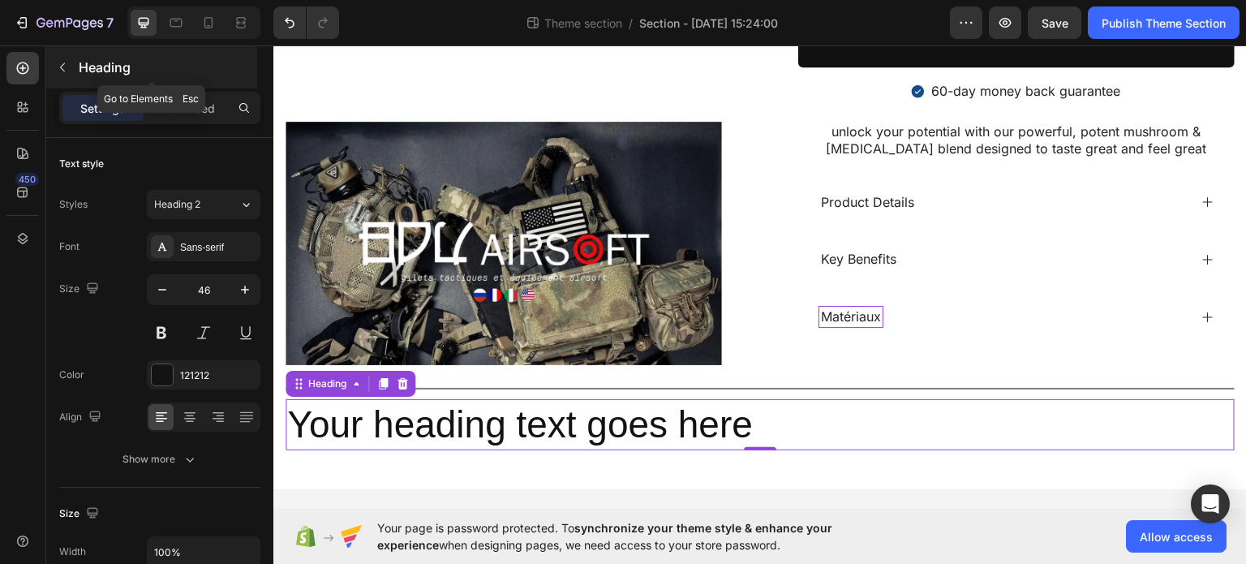
click at [66, 62] on icon "button" at bounding box center [62, 67] width 13 height 13
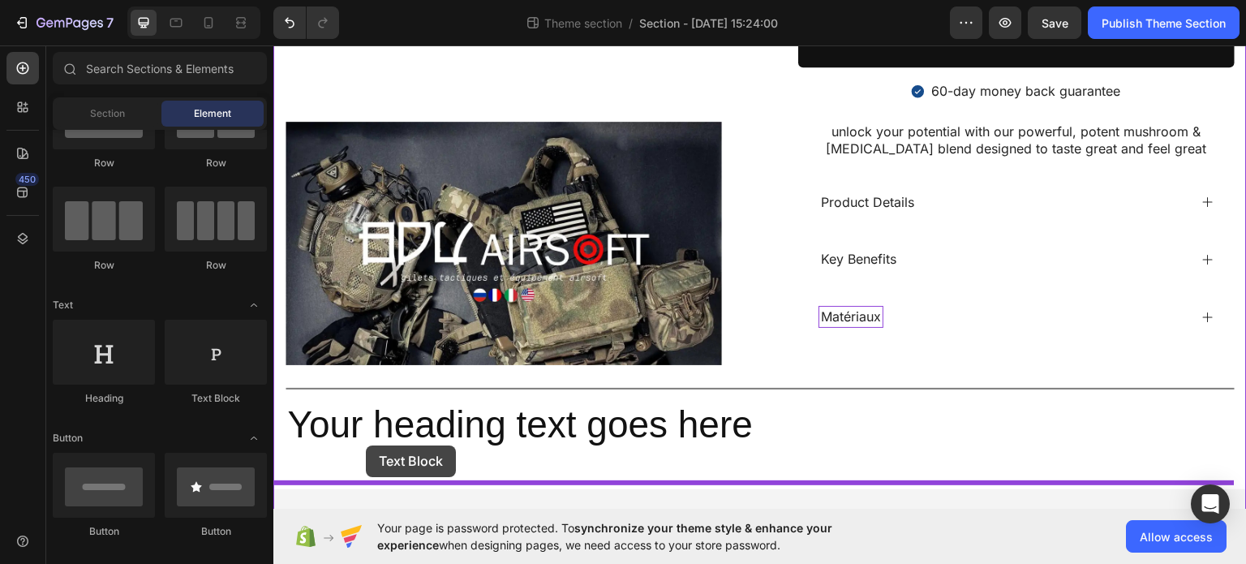
drag, startPoint x: 481, startPoint y: 403, endPoint x: 366, endPoint y: 445, distance: 122.4
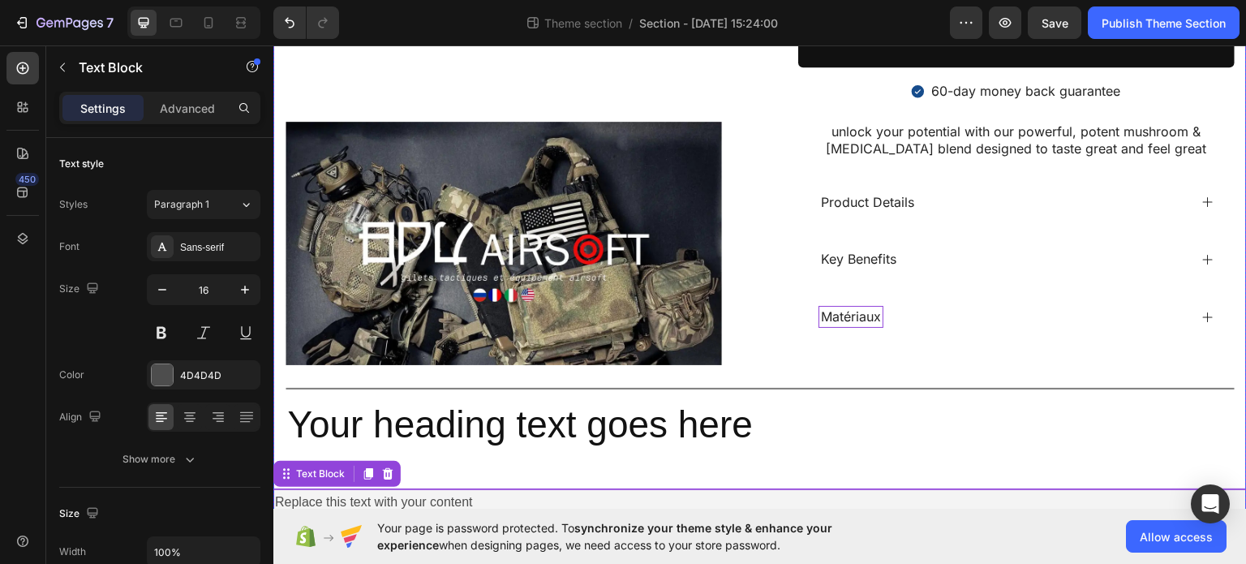
scroll to position [698, 0]
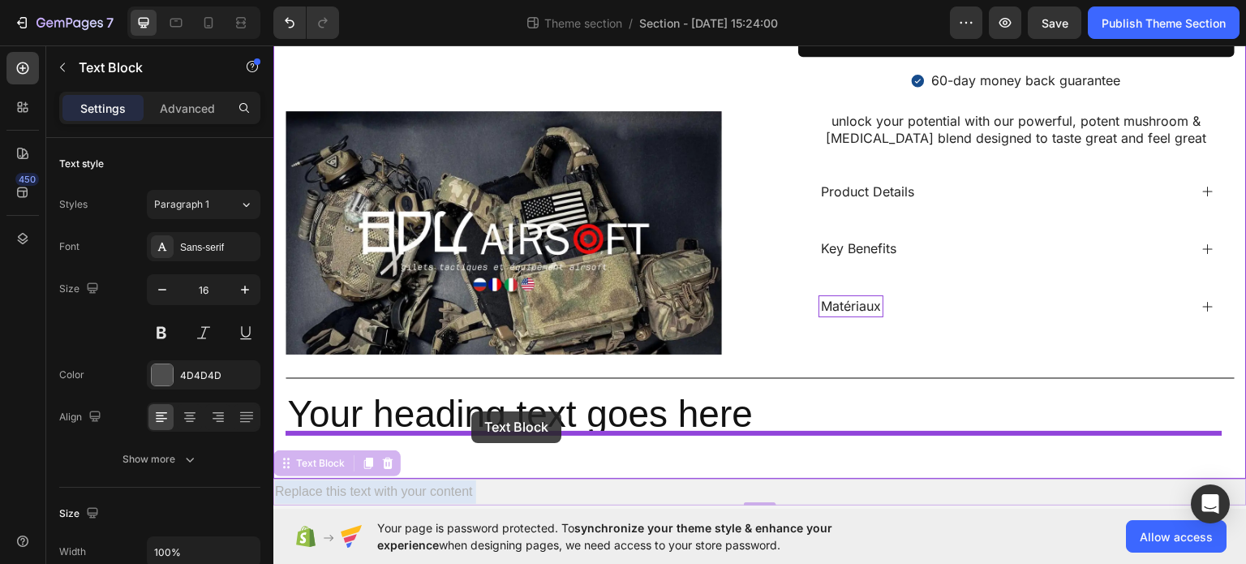
drag, startPoint x: 423, startPoint y: 482, endPoint x: 471, endPoint y: 410, distance: 86.4
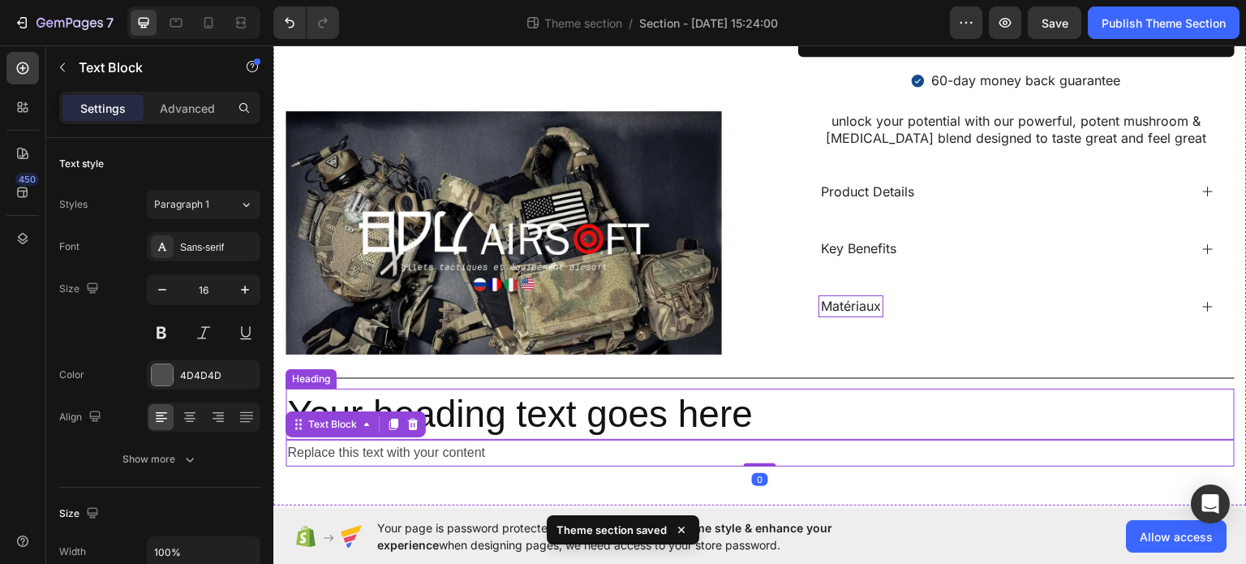
click at [448, 415] on h2 "Your heading text goes here" at bounding box center [760, 414] width 949 height 52
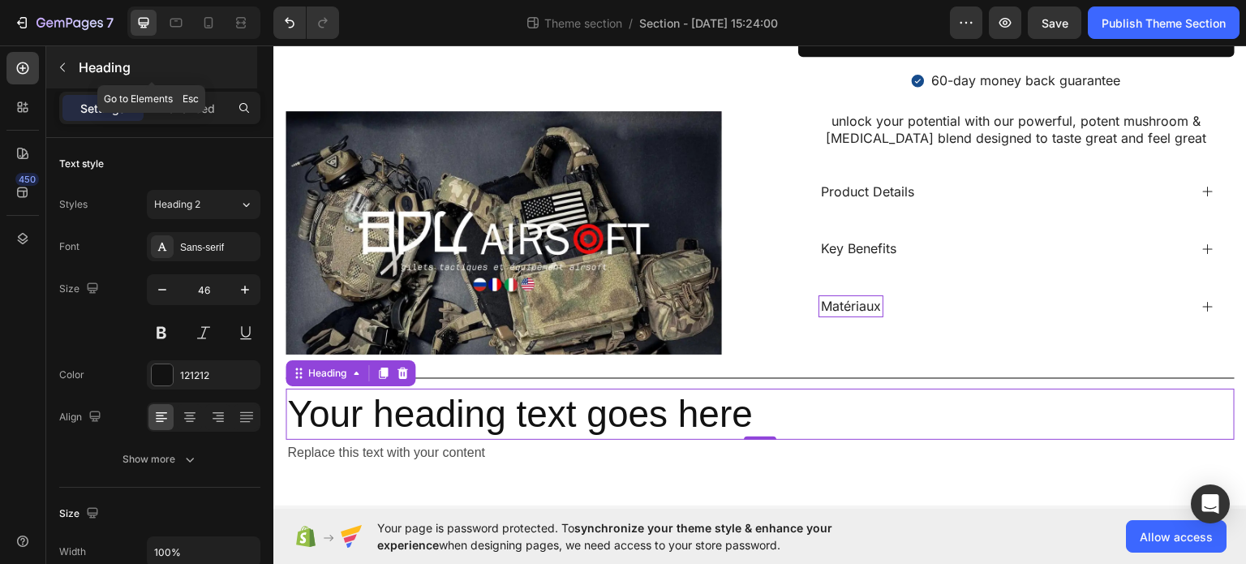
click at [58, 71] on icon "button" at bounding box center [62, 67] width 13 height 13
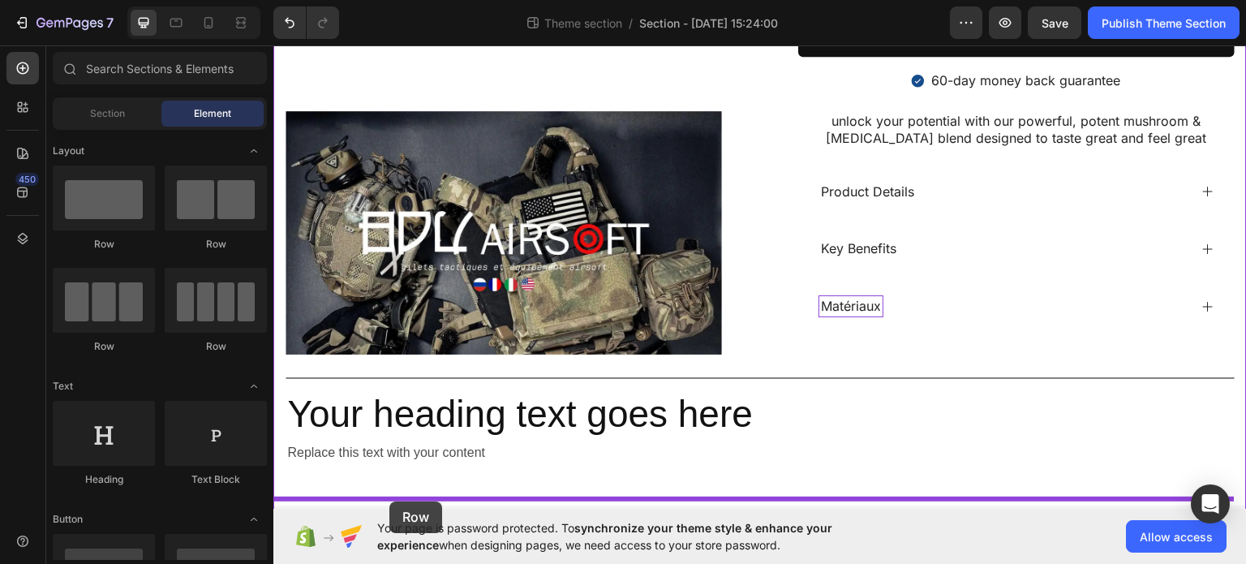
scroll to position [714, 0]
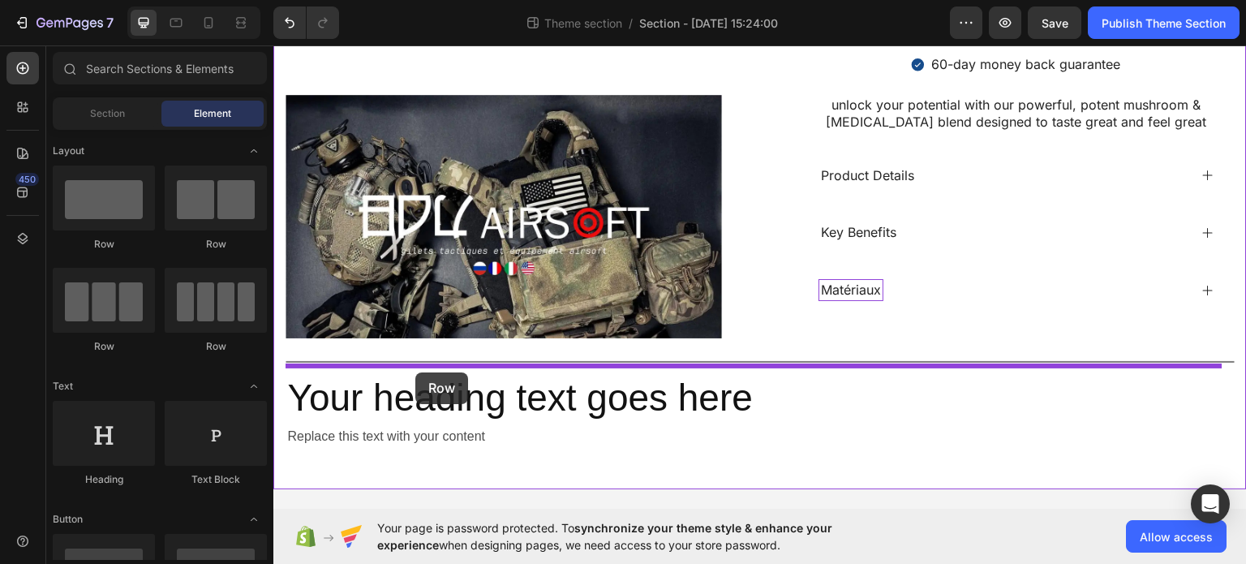
drag, startPoint x: 393, startPoint y: 259, endPoint x: 415, endPoint y: 372, distance: 114.9
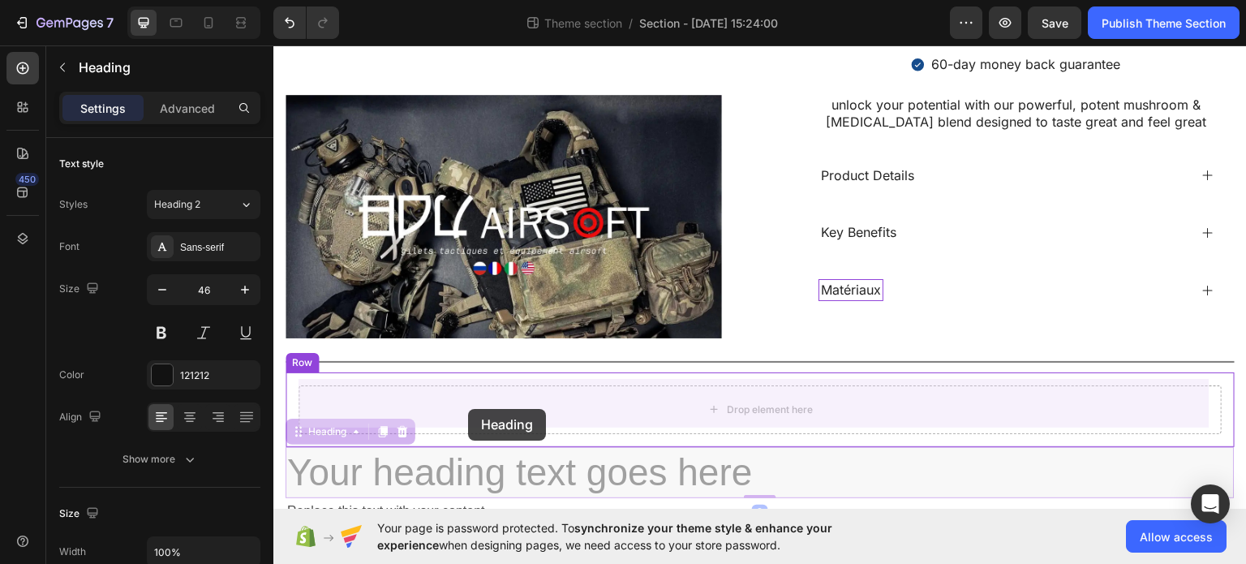
drag, startPoint x: 403, startPoint y: 469, endPoint x: 468, endPoint y: 407, distance: 89.5
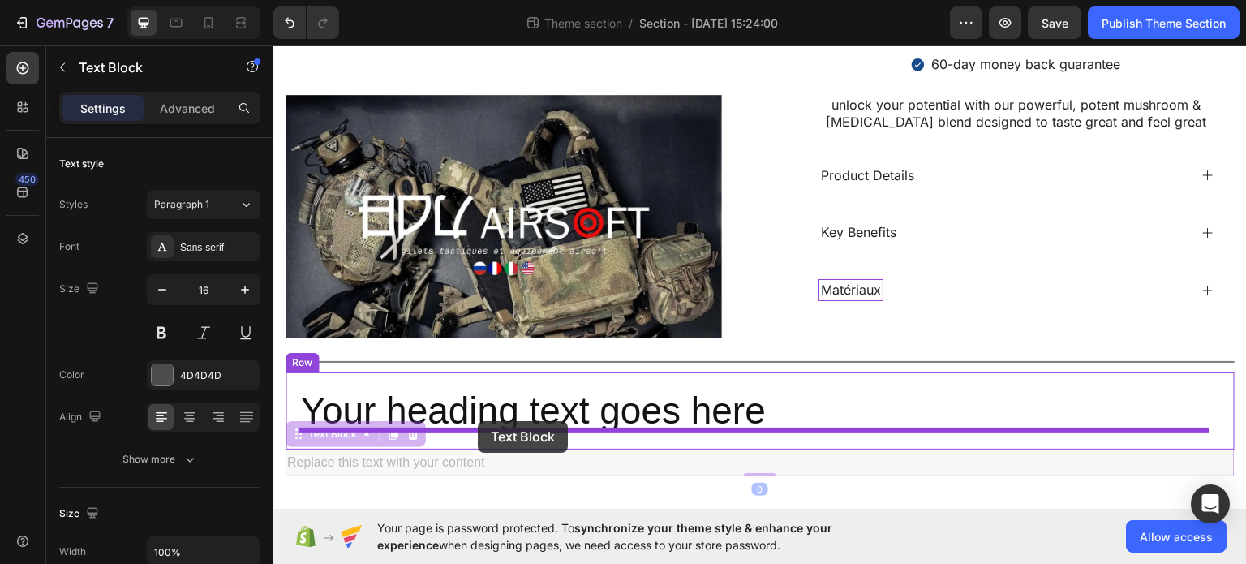
drag, startPoint x: 458, startPoint y: 440, endPoint x: 478, endPoint y: 420, distance: 27.5
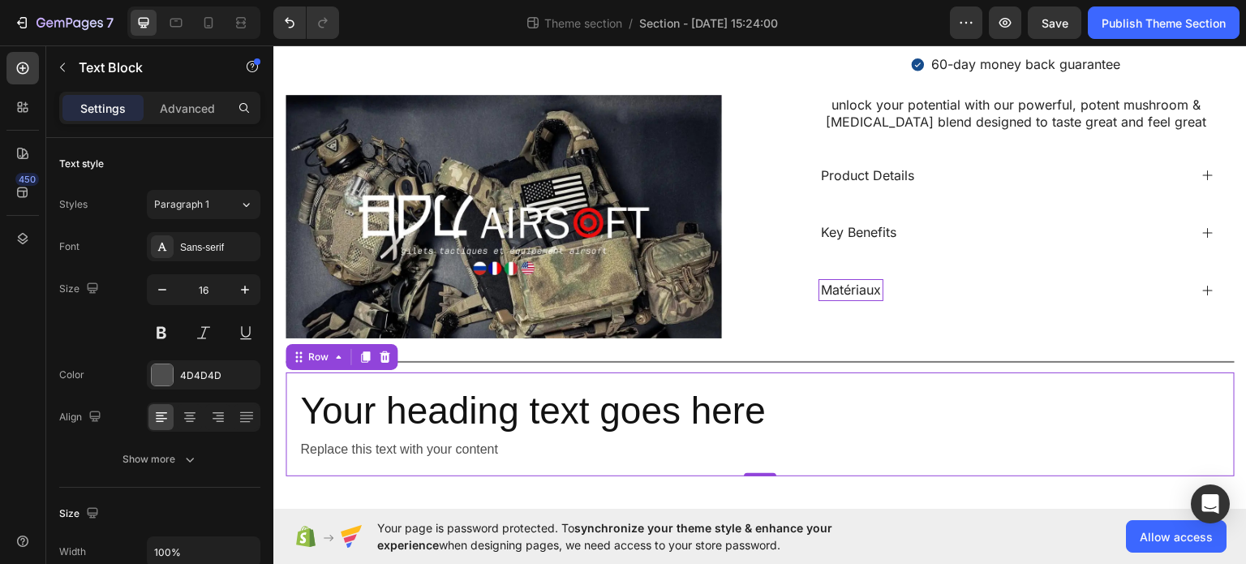
click at [291, 380] on div "Your heading text goes here Heading Replace this text with your content Text Bl…" at bounding box center [760, 424] width 949 height 105
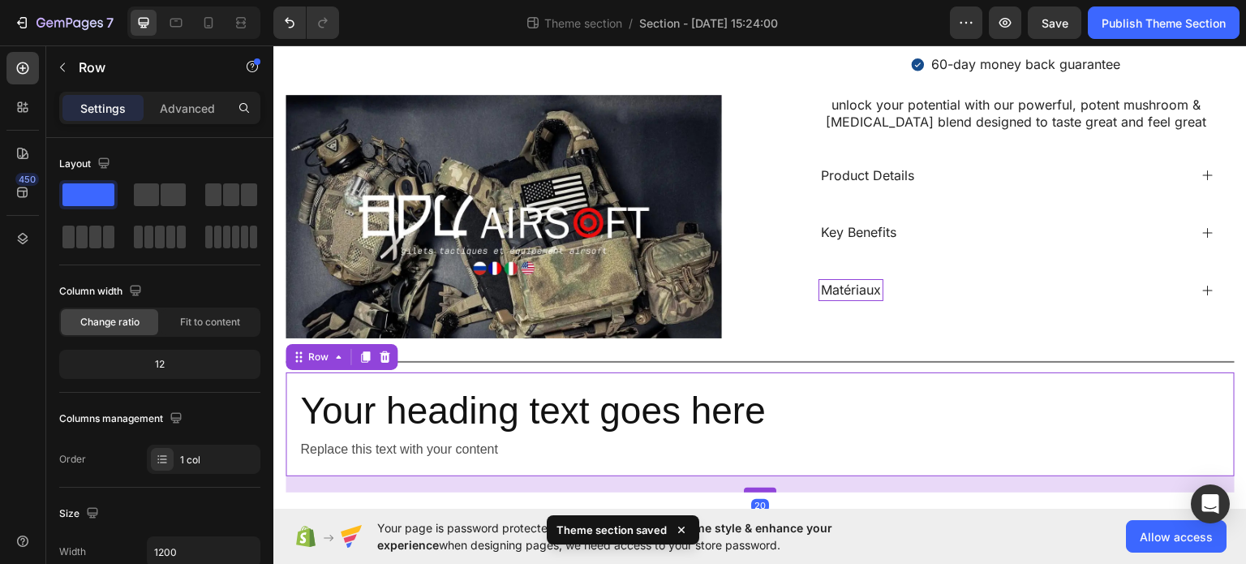
drag, startPoint x: 750, startPoint y: 466, endPoint x: 748, endPoint y: 482, distance: 15.5
click at [748, 487] on div at bounding box center [760, 489] width 32 height 5
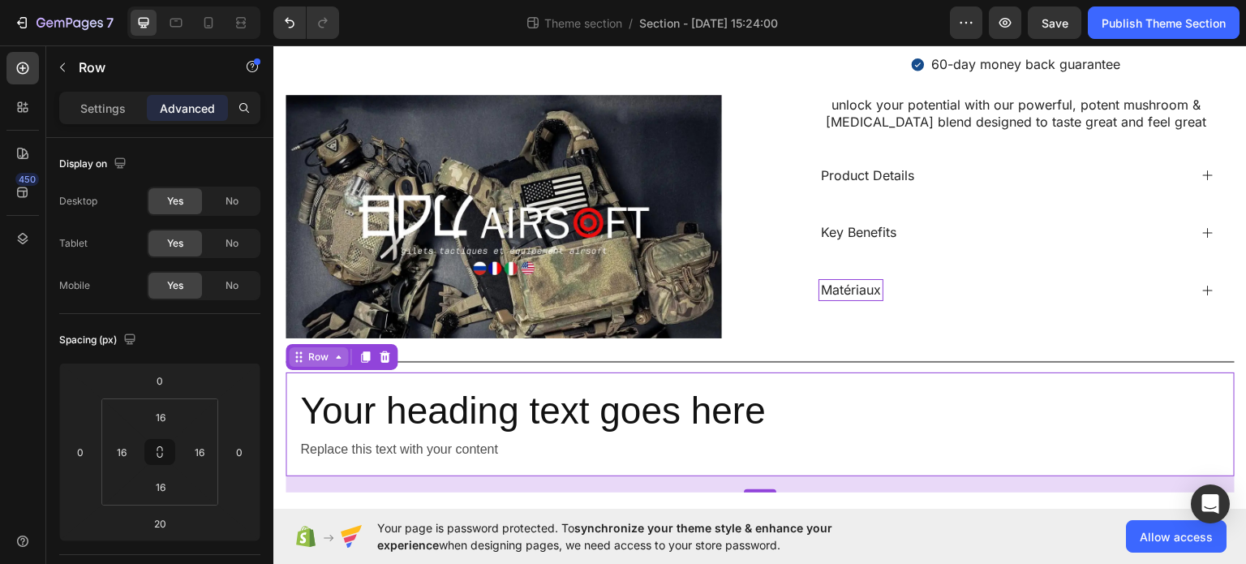
click at [337, 351] on icon at bounding box center [338, 356] width 13 height 13
click at [364, 354] on icon at bounding box center [365, 355] width 9 height 11
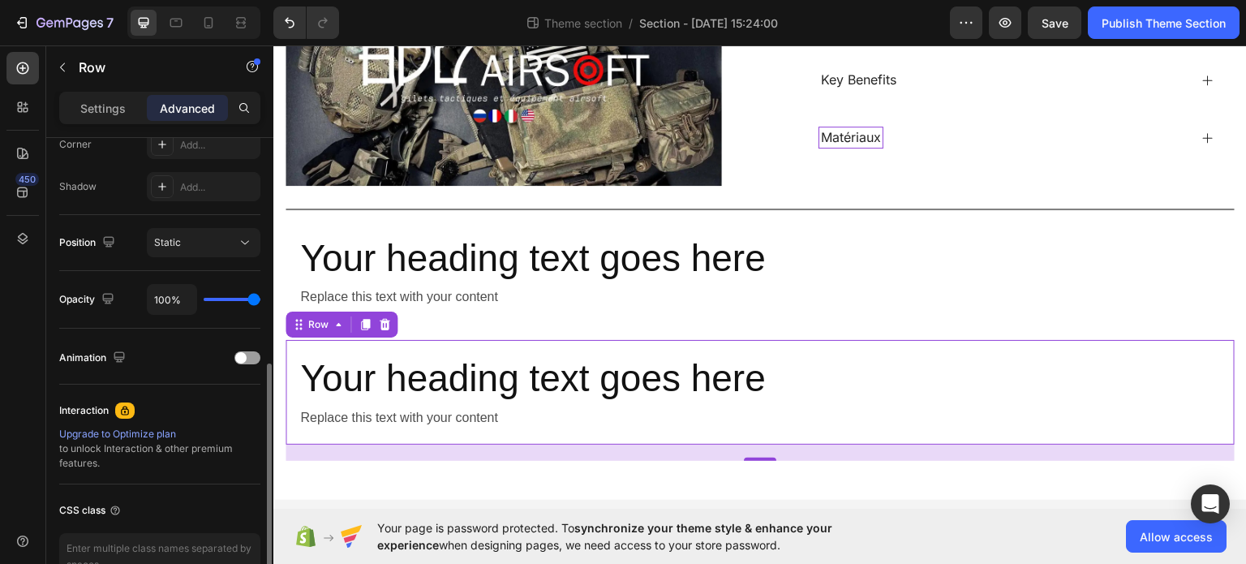
scroll to position [876, 0]
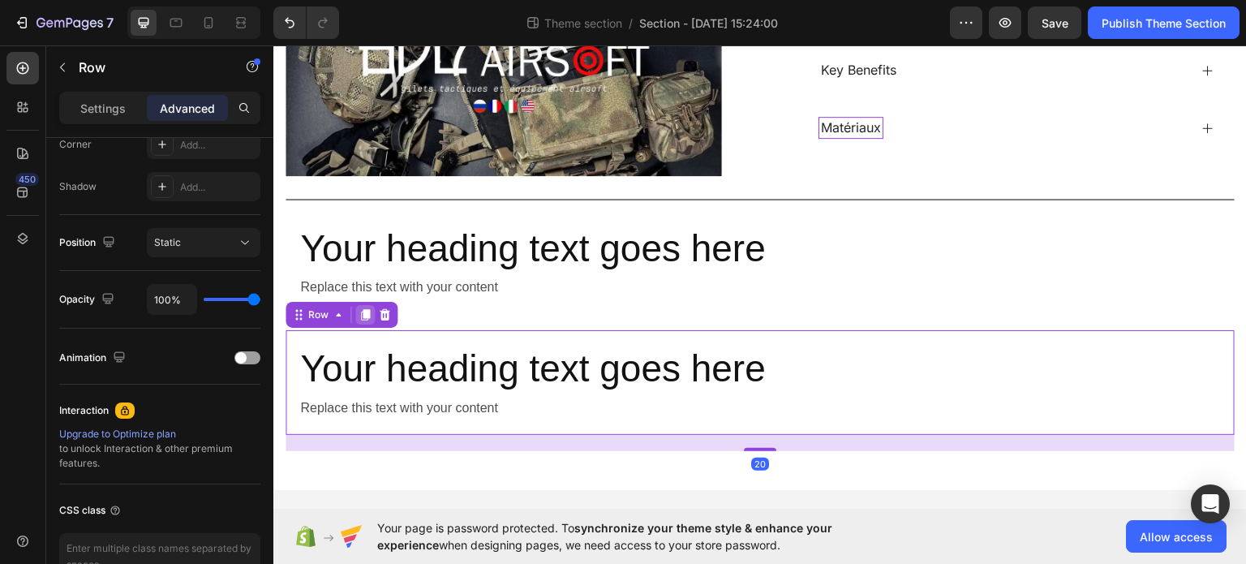
click at [363, 308] on icon at bounding box center [365, 313] width 9 height 11
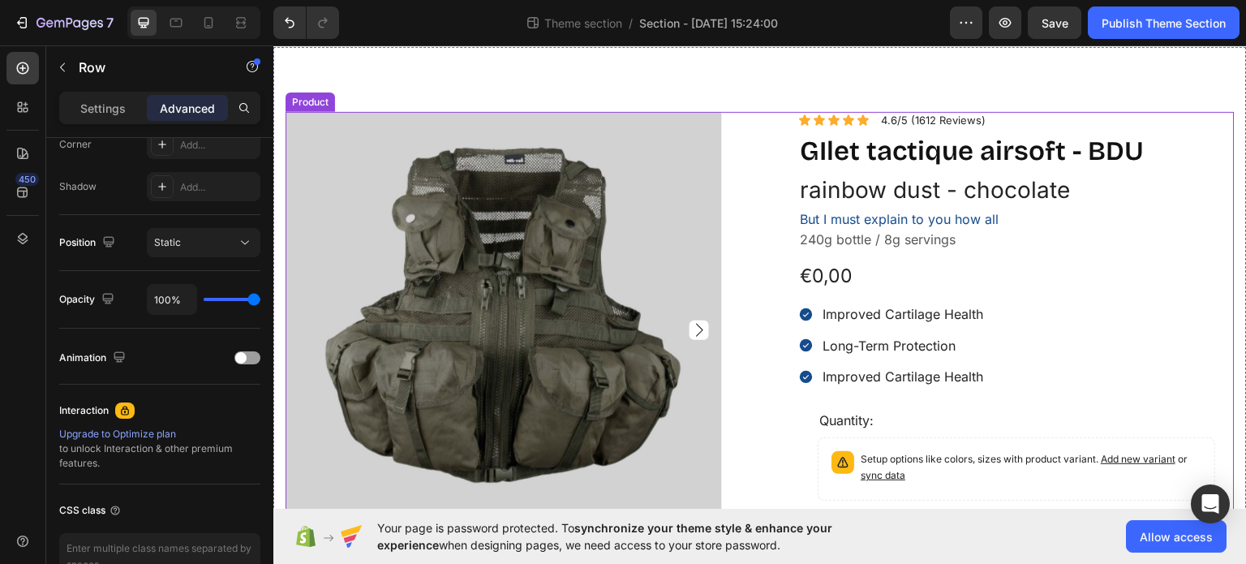
scroll to position [81, 0]
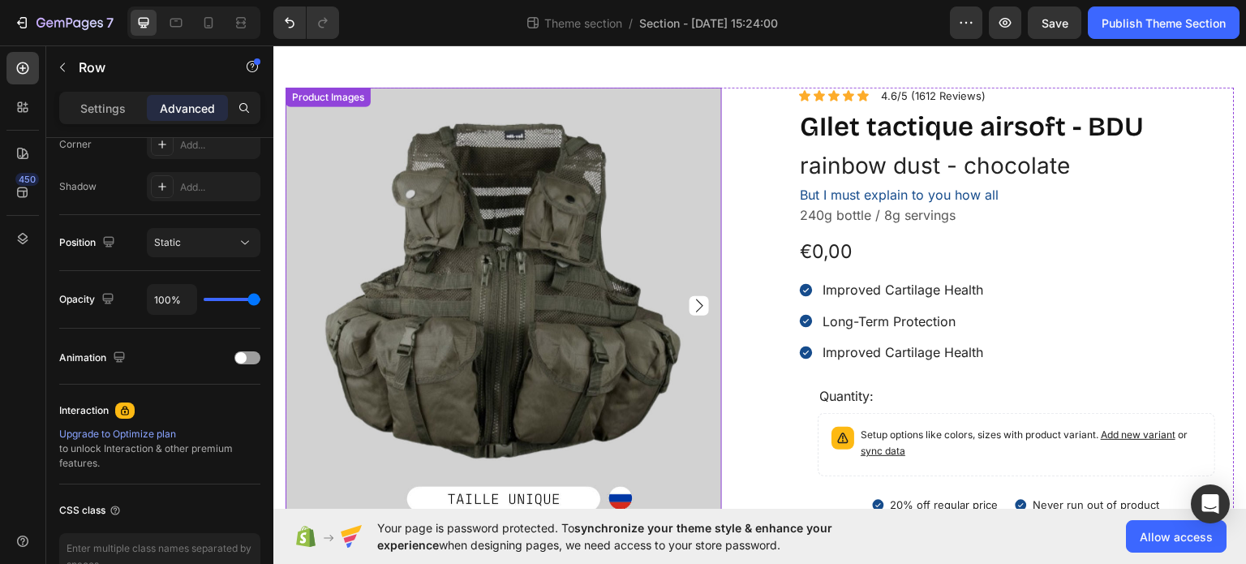
click at [511, 291] on img at bounding box center [504, 305] width 436 height 436
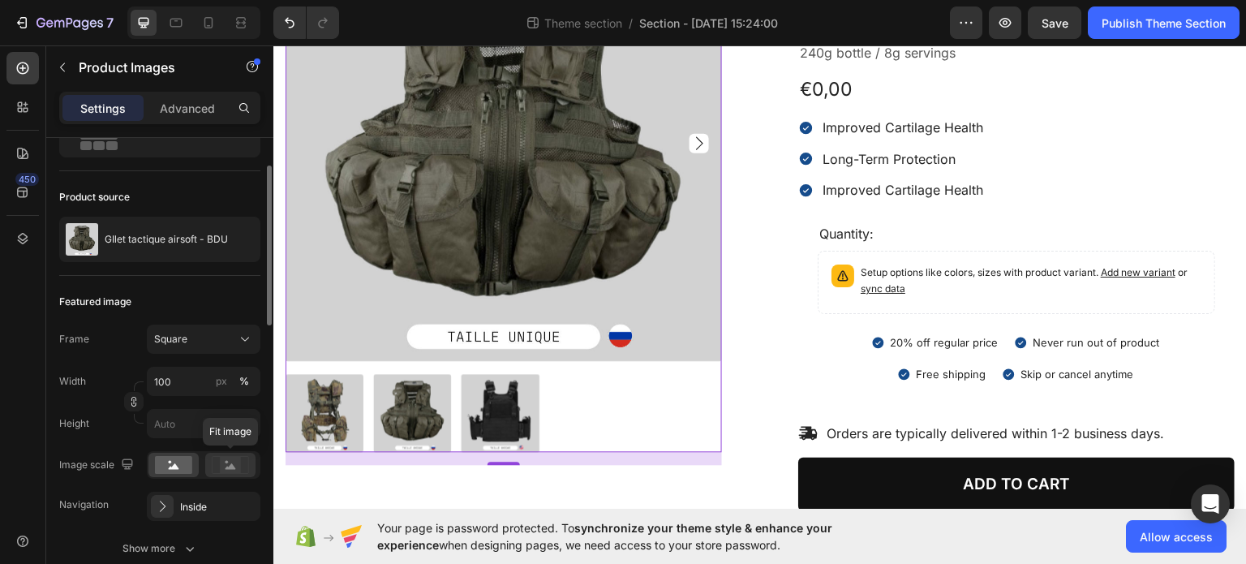
click at [223, 460] on rect at bounding box center [230, 465] width 21 height 16
click at [187, 470] on rect at bounding box center [173, 465] width 37 height 18
drag, startPoint x: 163, startPoint y: 509, endPoint x: 200, endPoint y: 507, distance: 37.4
click at [200, 507] on div "Inside" at bounding box center [204, 506] width 114 height 29
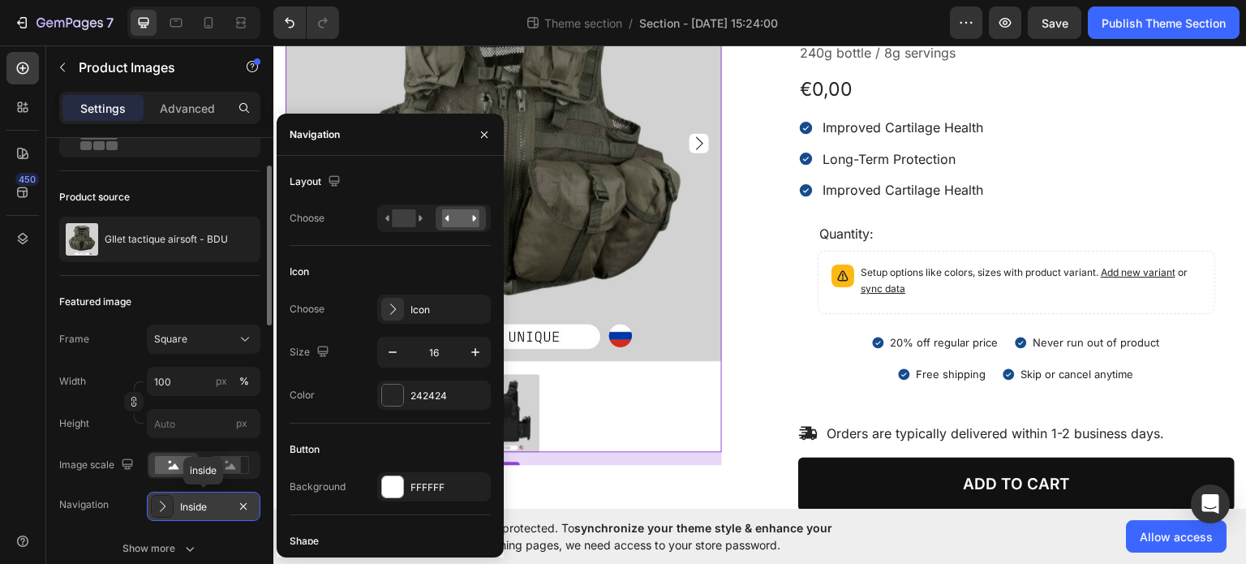
click at [195, 510] on div "Inside" at bounding box center [203, 507] width 47 height 15
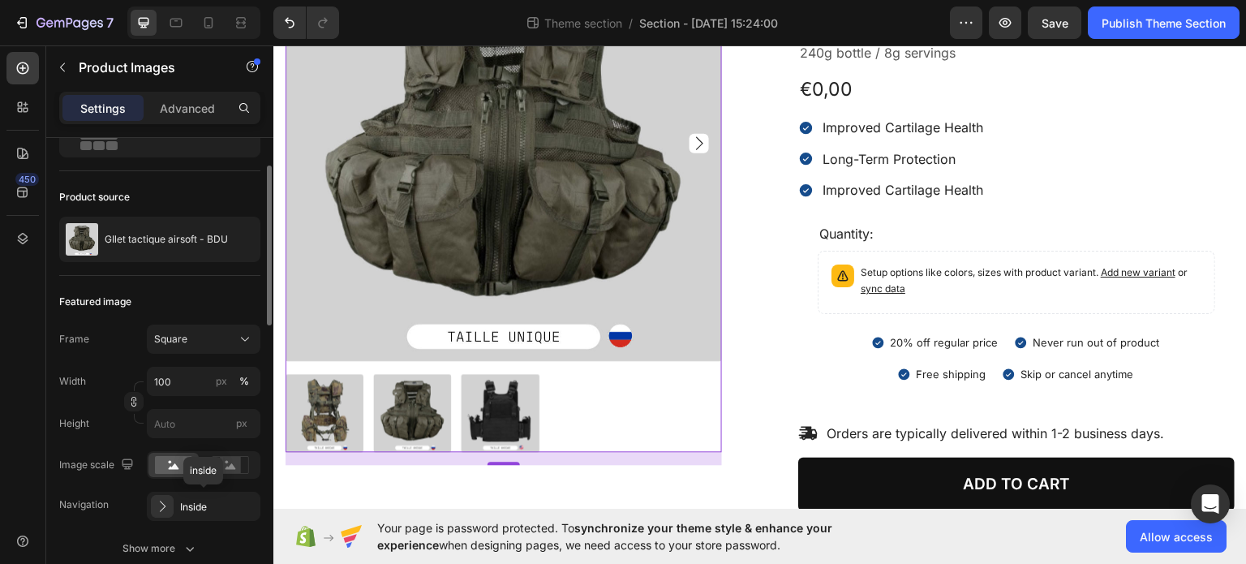
scroll to position [324, 0]
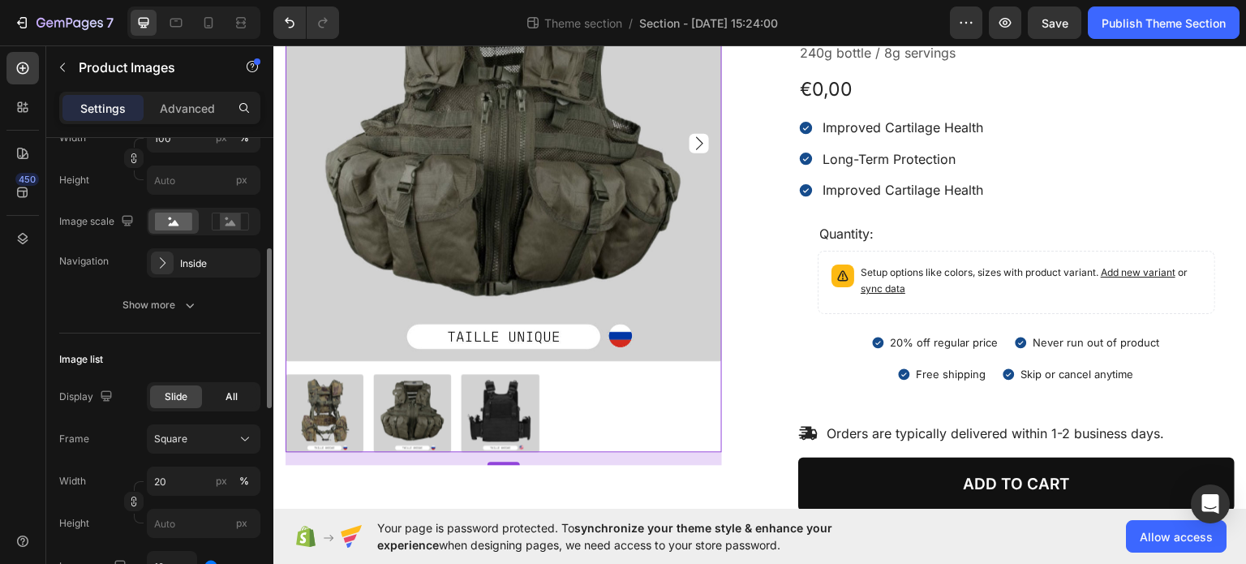
click at [220, 396] on div "All" at bounding box center [231, 396] width 52 height 23
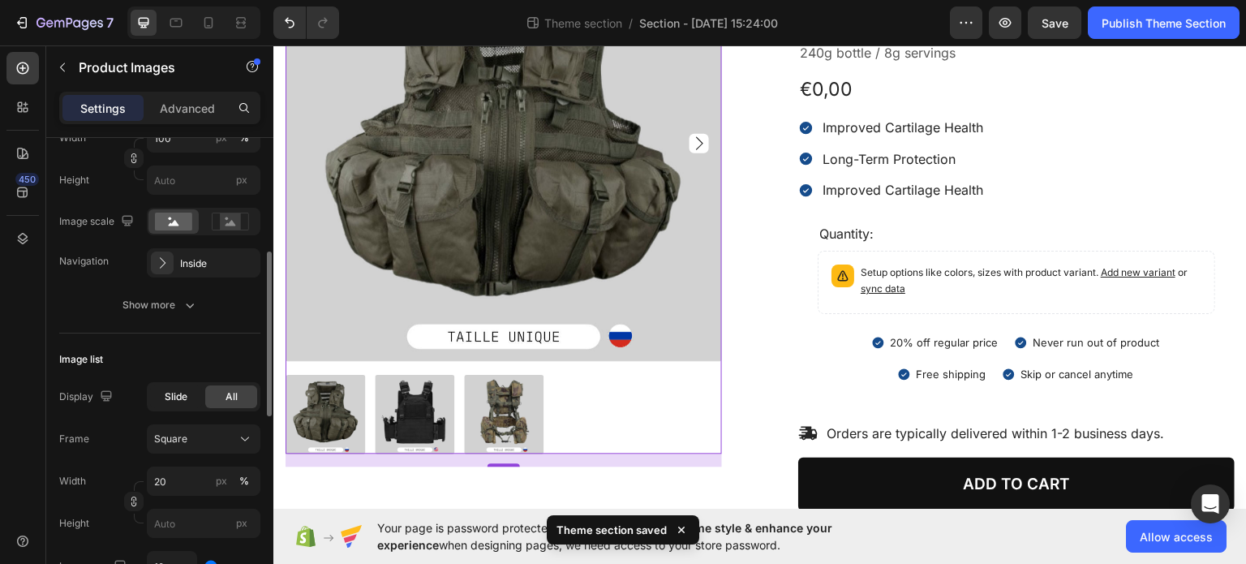
click at [165, 393] on span "Slide" at bounding box center [176, 396] width 23 height 15
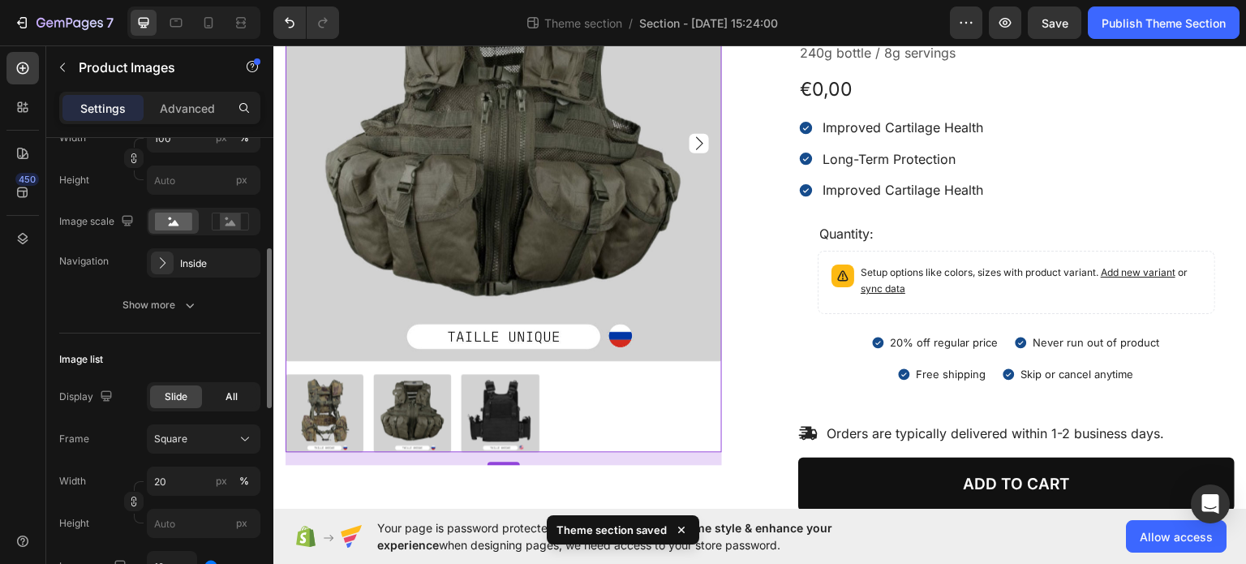
click at [217, 395] on div "All" at bounding box center [231, 396] width 52 height 23
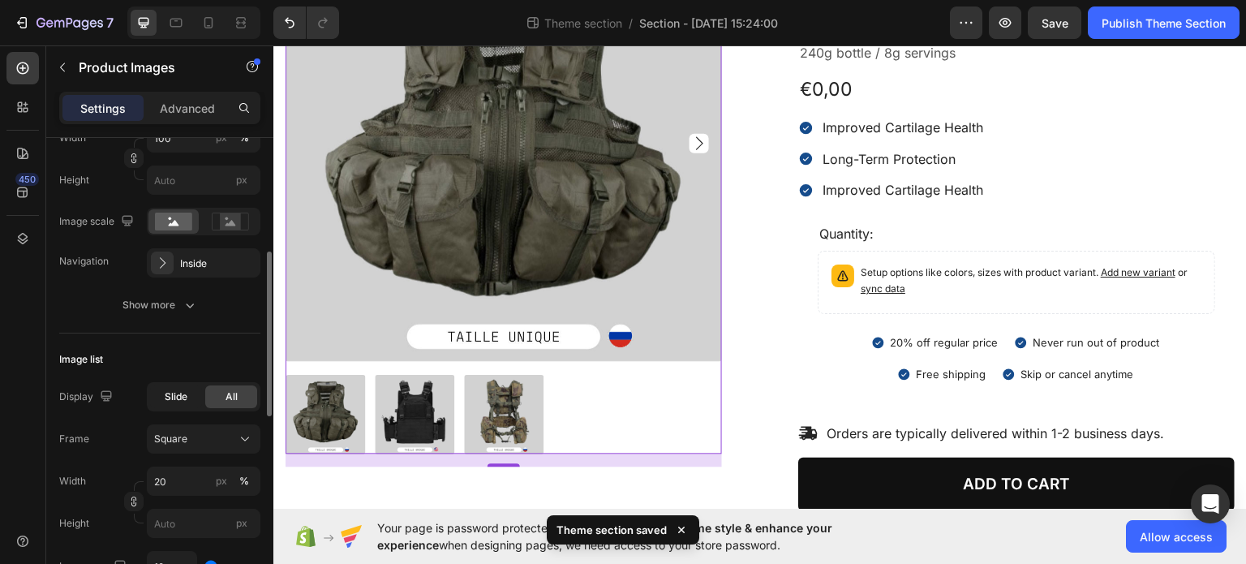
click at [187, 402] on span "Slide" at bounding box center [176, 396] width 23 height 15
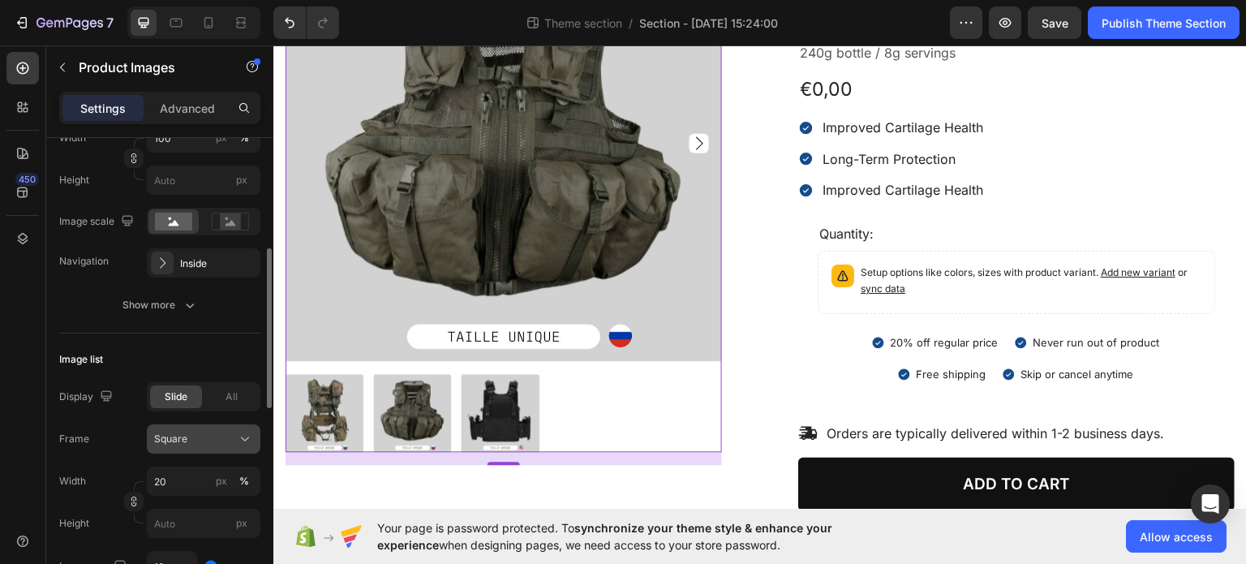
click at [204, 441] on div "Square" at bounding box center [194, 439] width 80 height 15
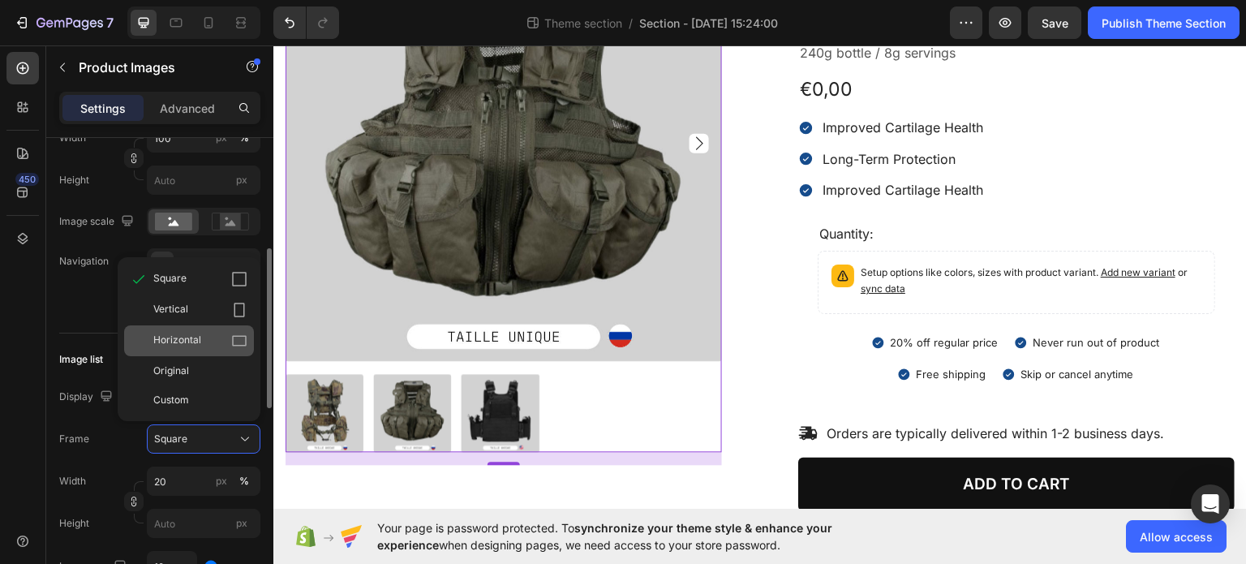
click at [199, 342] on span "Horizontal" at bounding box center [177, 341] width 48 height 16
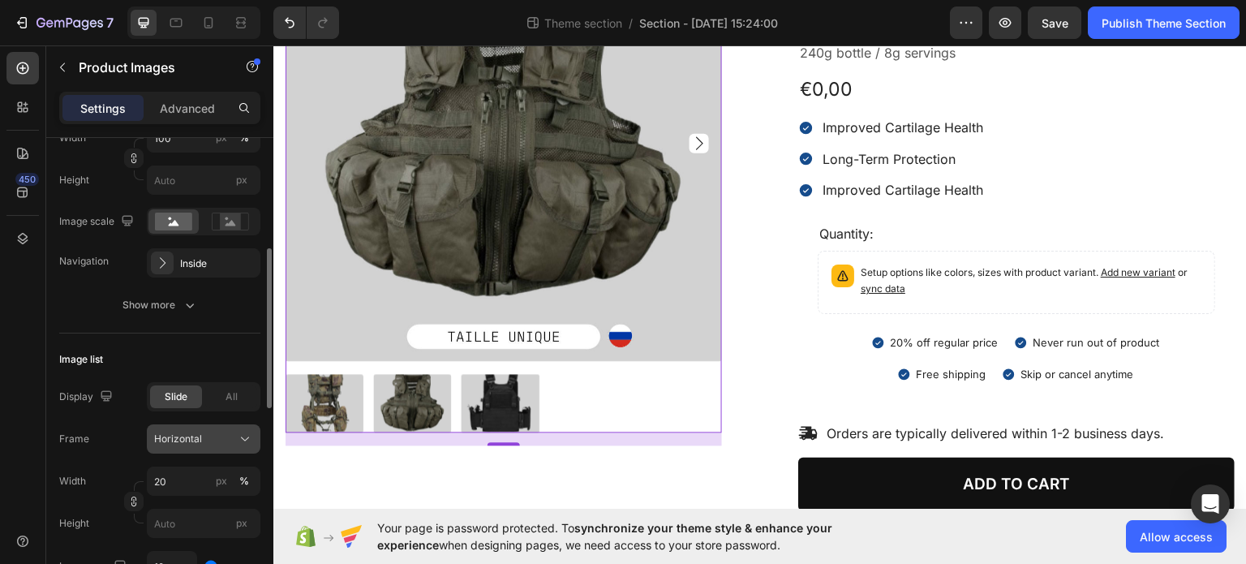
click at [198, 444] on span "Horizontal" at bounding box center [178, 439] width 48 height 15
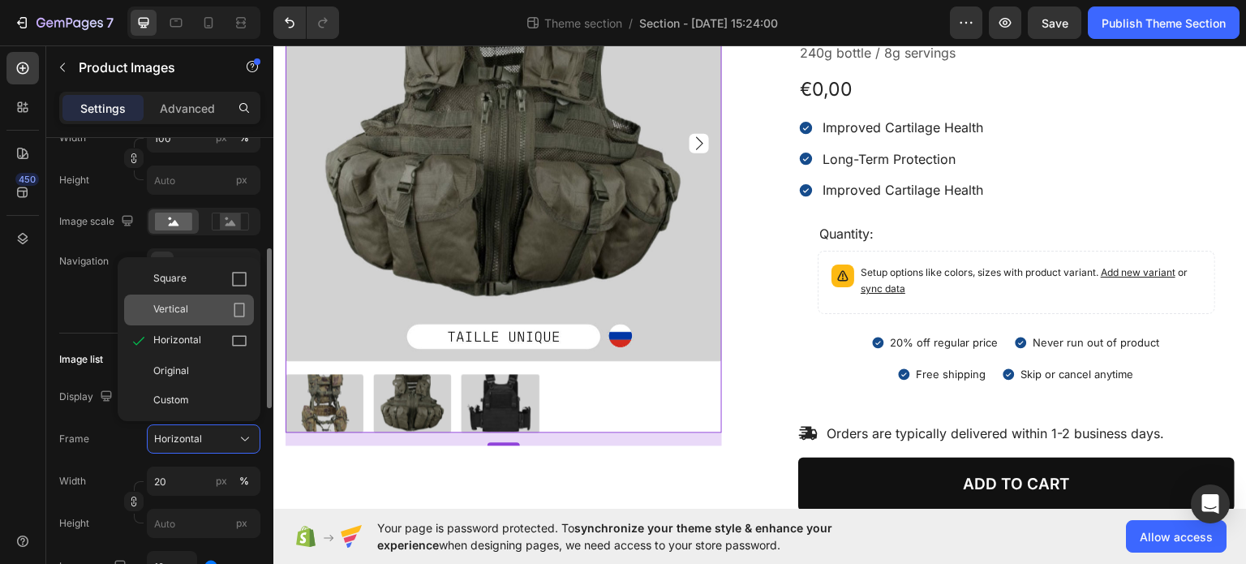
click at [217, 316] on div "Vertical" at bounding box center [200, 310] width 94 height 16
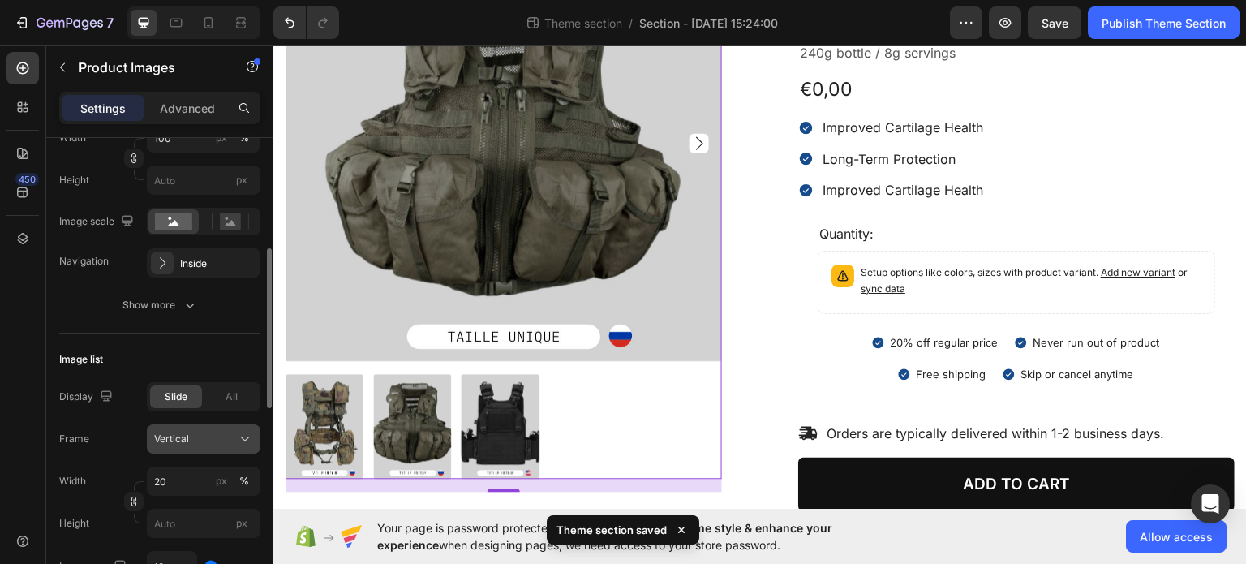
click at [205, 445] on div "Vertical" at bounding box center [203, 439] width 99 height 16
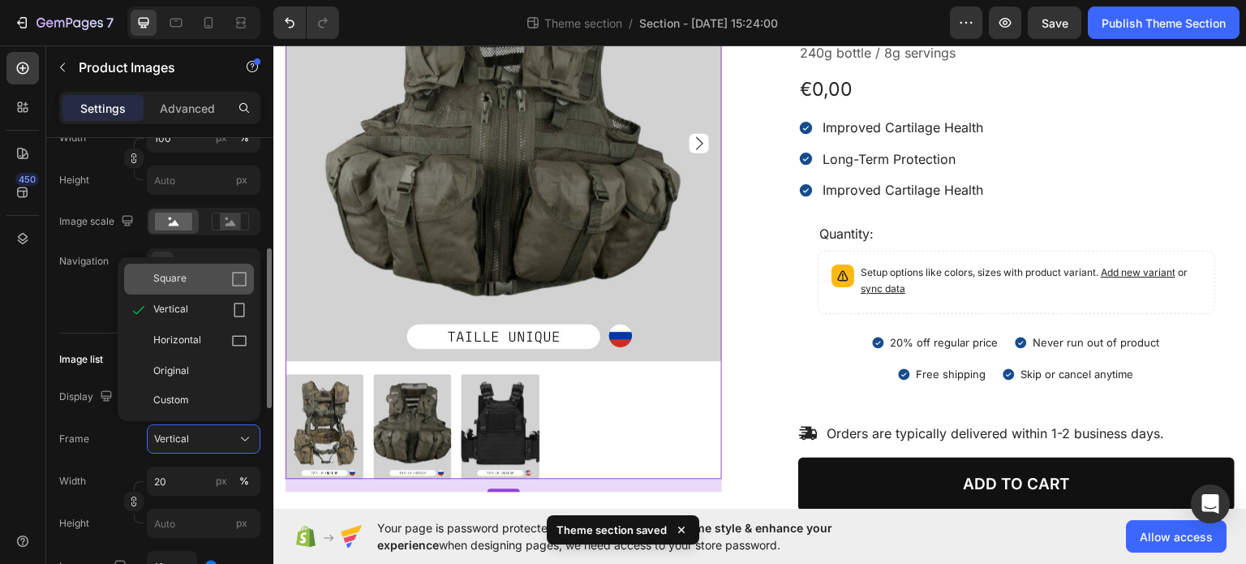
click at [212, 282] on div "Square" at bounding box center [200, 279] width 94 height 16
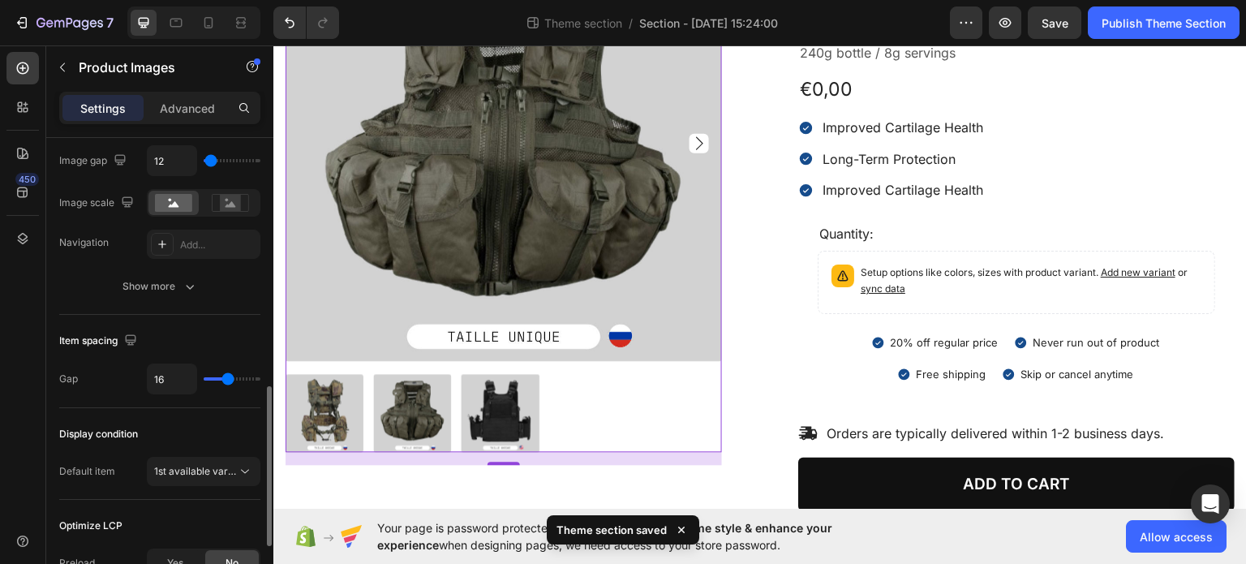
scroll to position [892, 0]
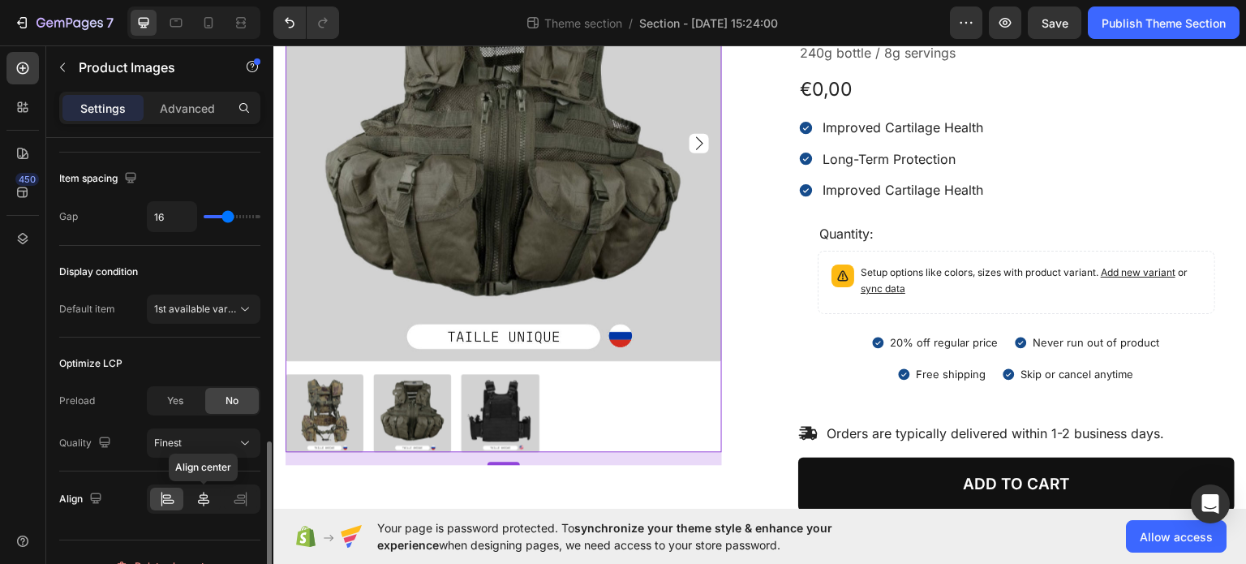
click at [195, 496] on div at bounding box center [203, 499] width 33 height 23
click at [178, 499] on div at bounding box center [166, 499] width 33 height 23
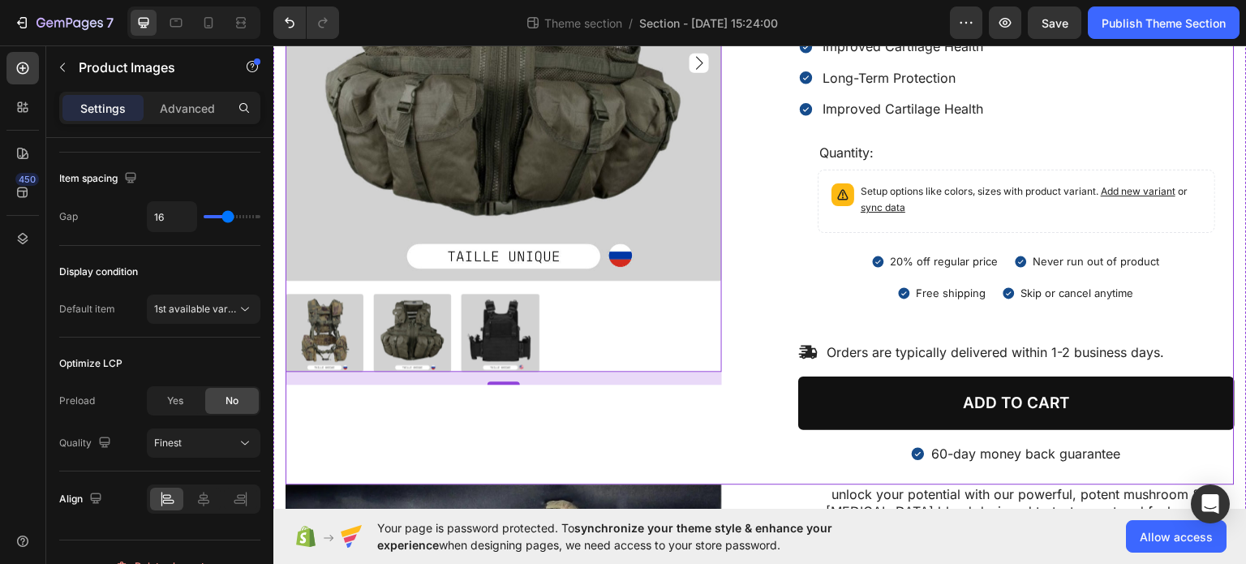
scroll to position [243, 0]
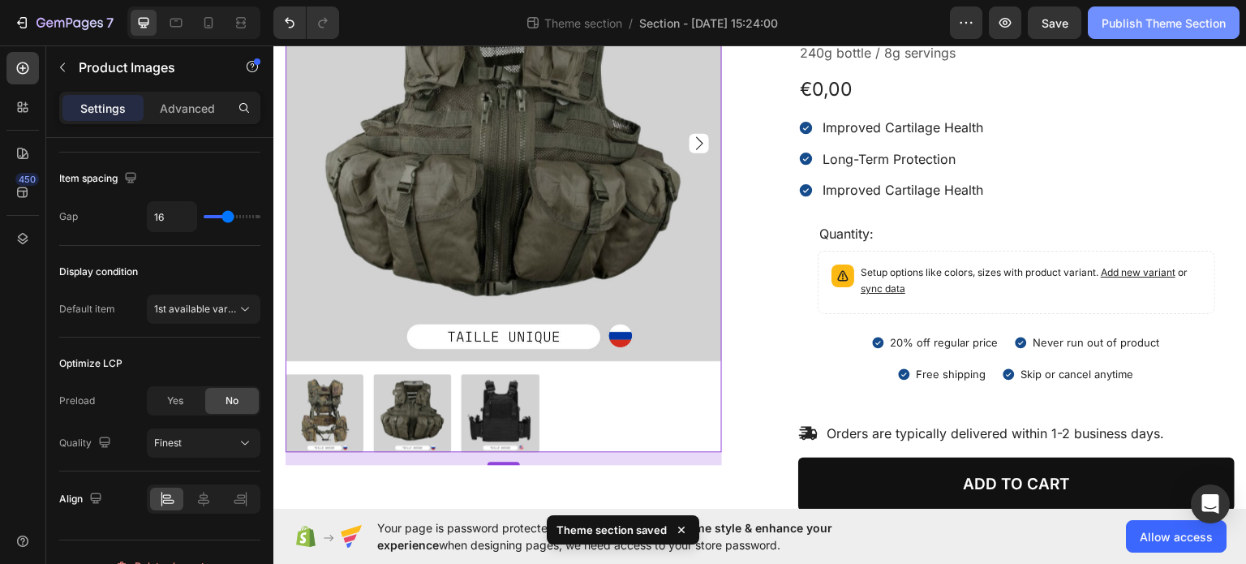
click at [1153, 24] on div "Publish Theme Section" at bounding box center [1164, 23] width 124 height 17
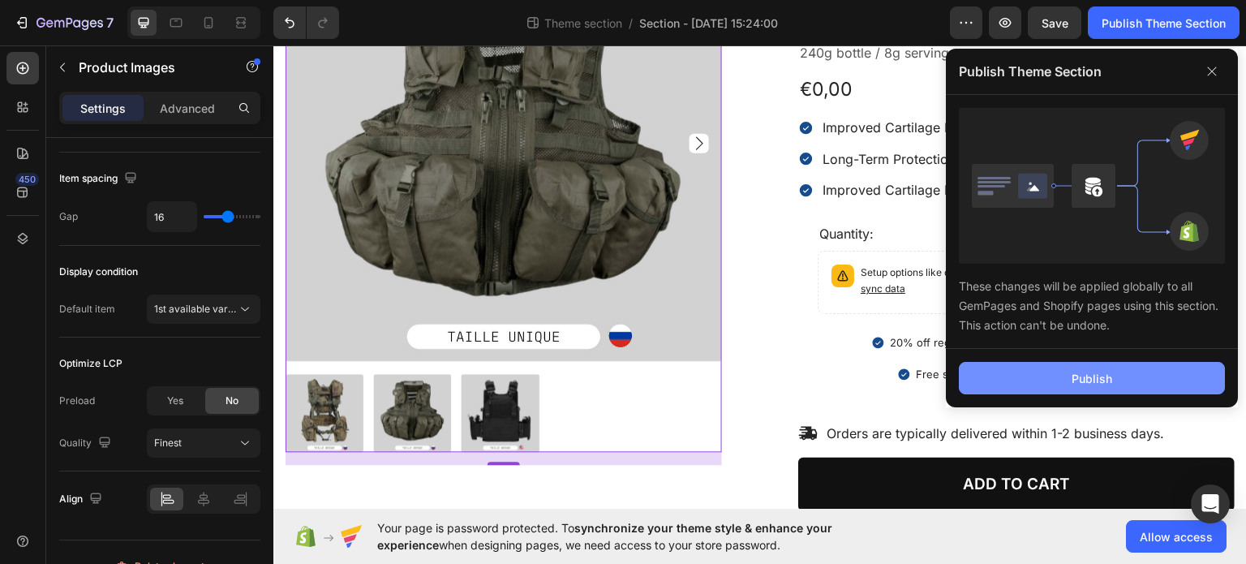
click at [1081, 380] on div "Publish" at bounding box center [1092, 378] width 41 height 17
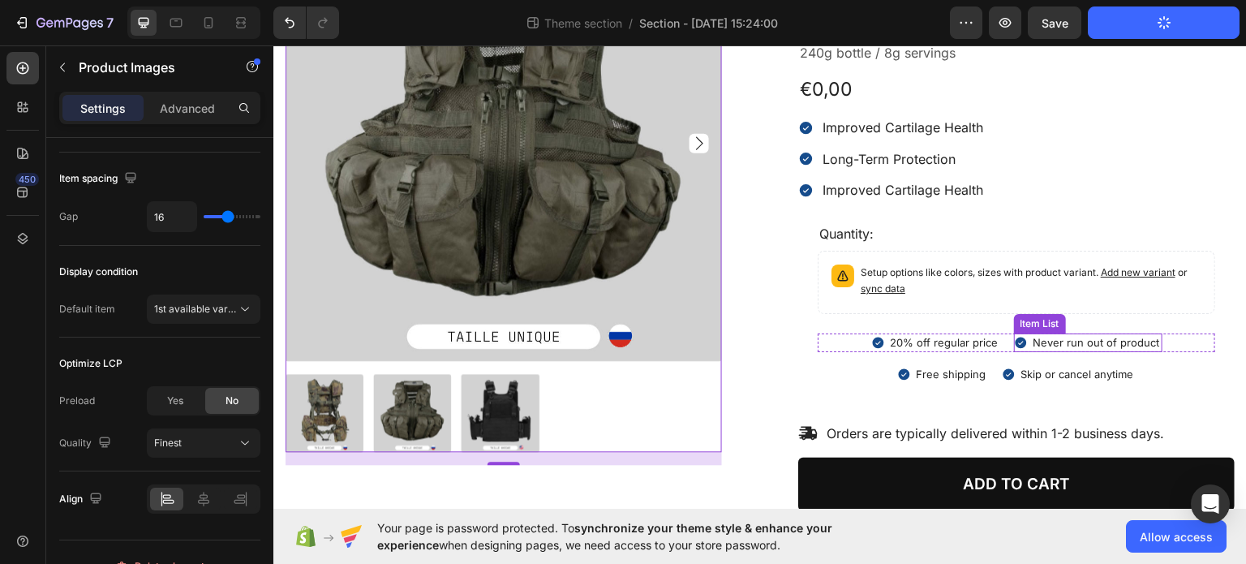
click at [1015, 338] on icon at bounding box center [1020, 341] width 11 height 11
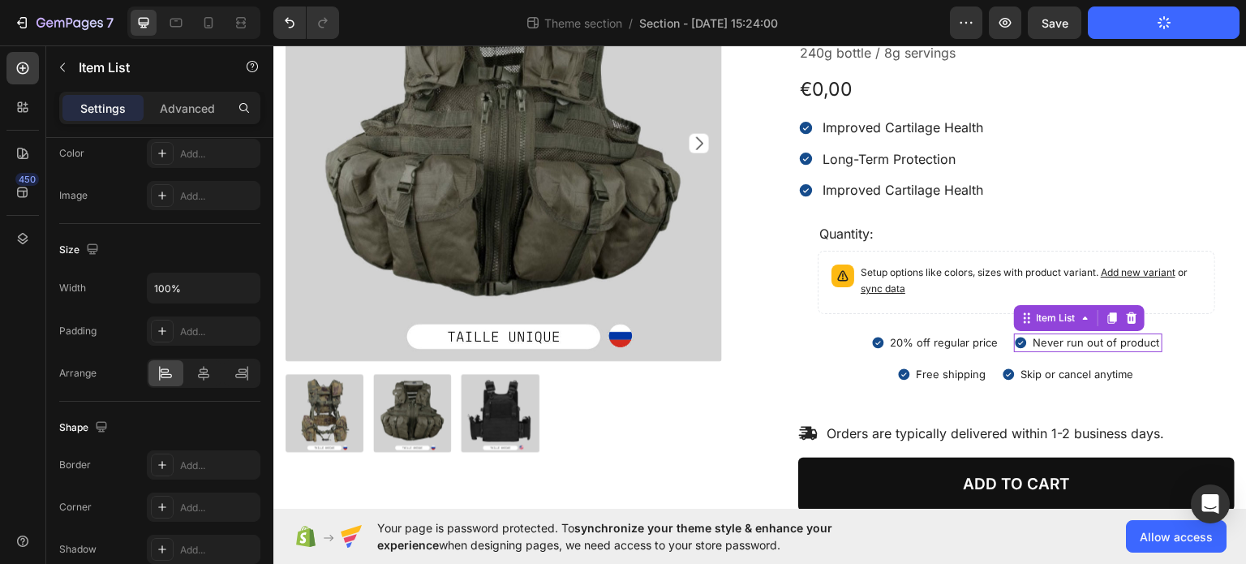
scroll to position [0, 0]
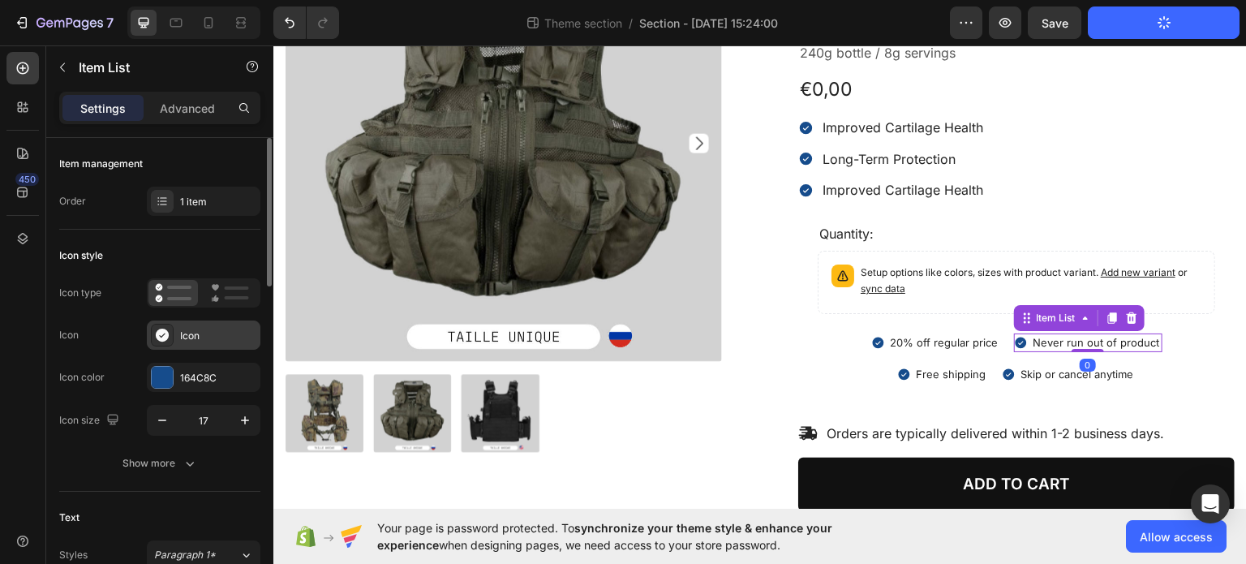
click at [162, 333] on icon at bounding box center [162, 335] width 13 height 13
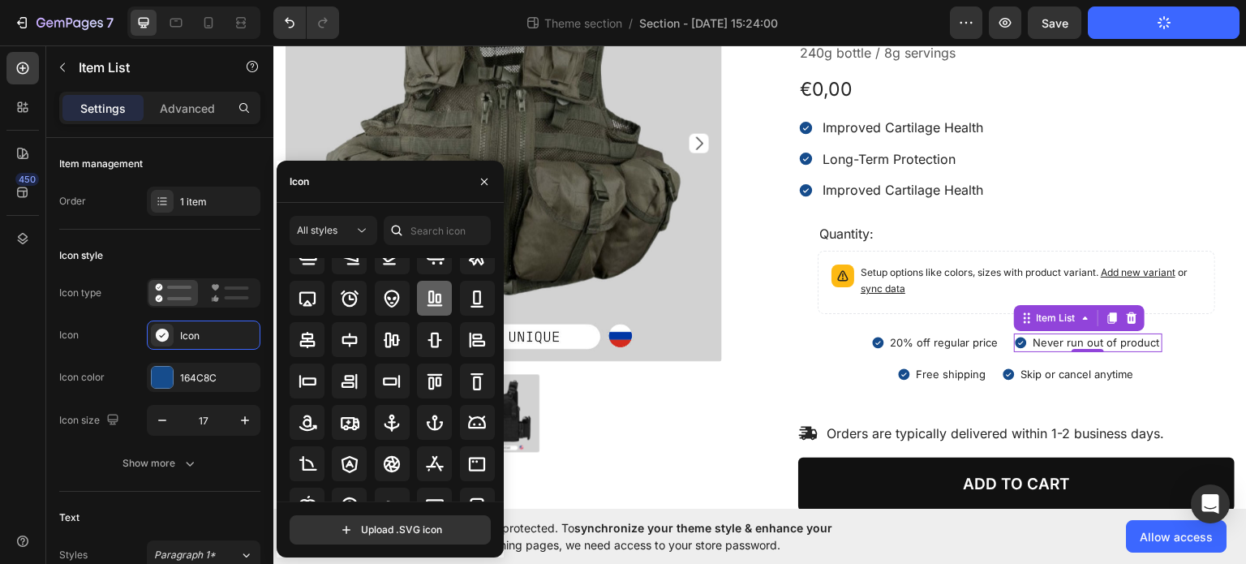
scroll to position [162, 0]
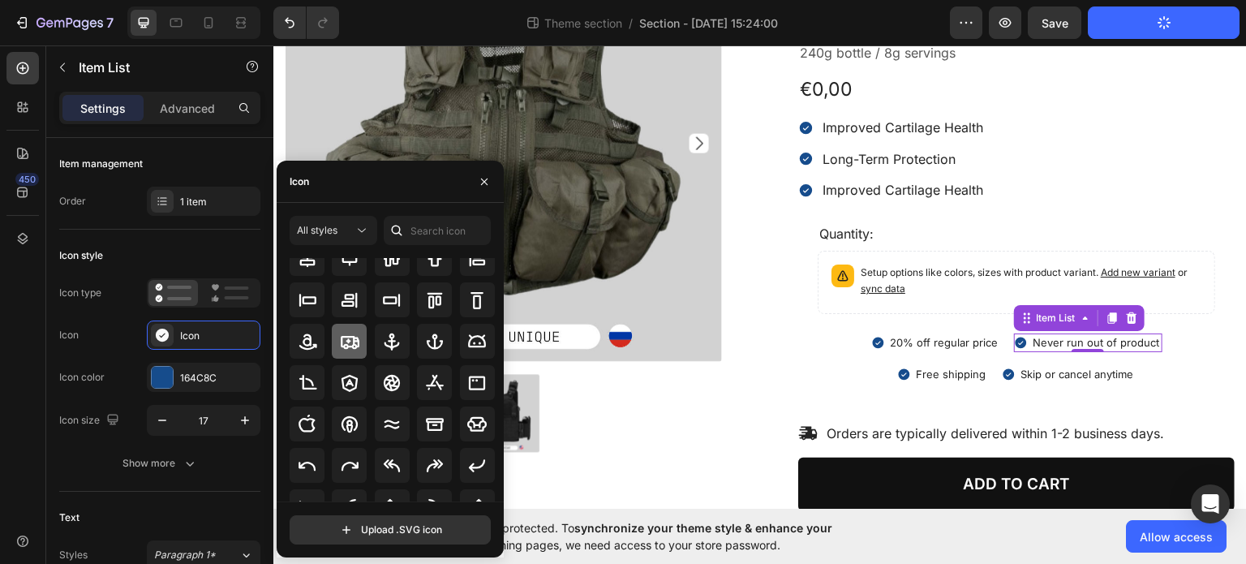
click at [355, 353] on div at bounding box center [349, 341] width 35 height 35
click at [872, 342] on icon at bounding box center [877, 341] width 11 height 11
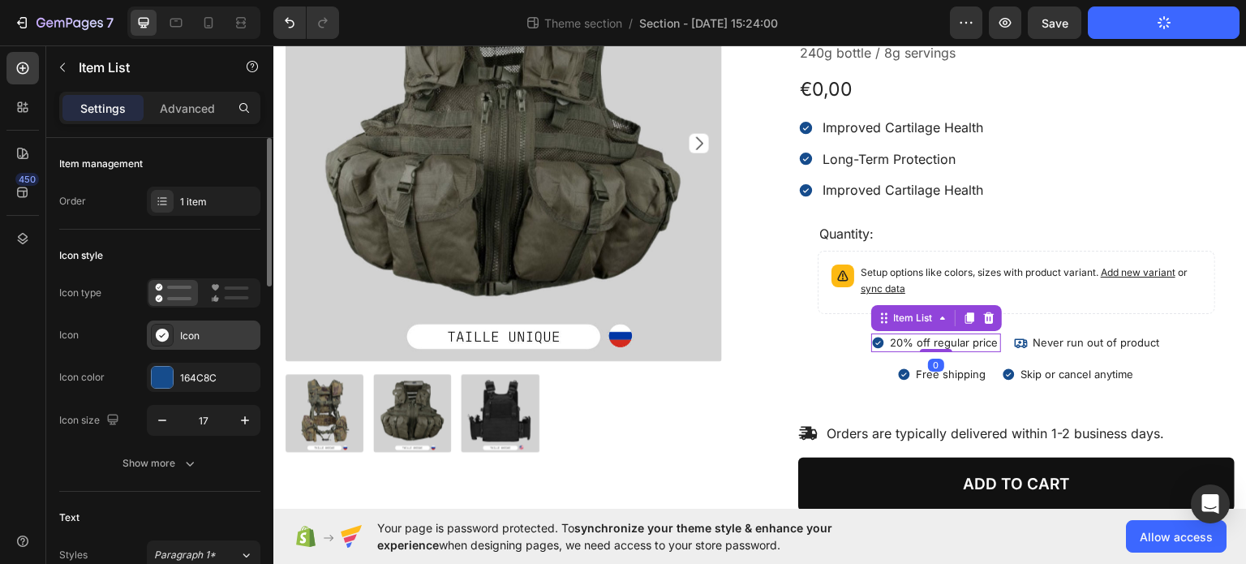
click at [165, 338] on icon at bounding box center [162, 335] width 13 height 13
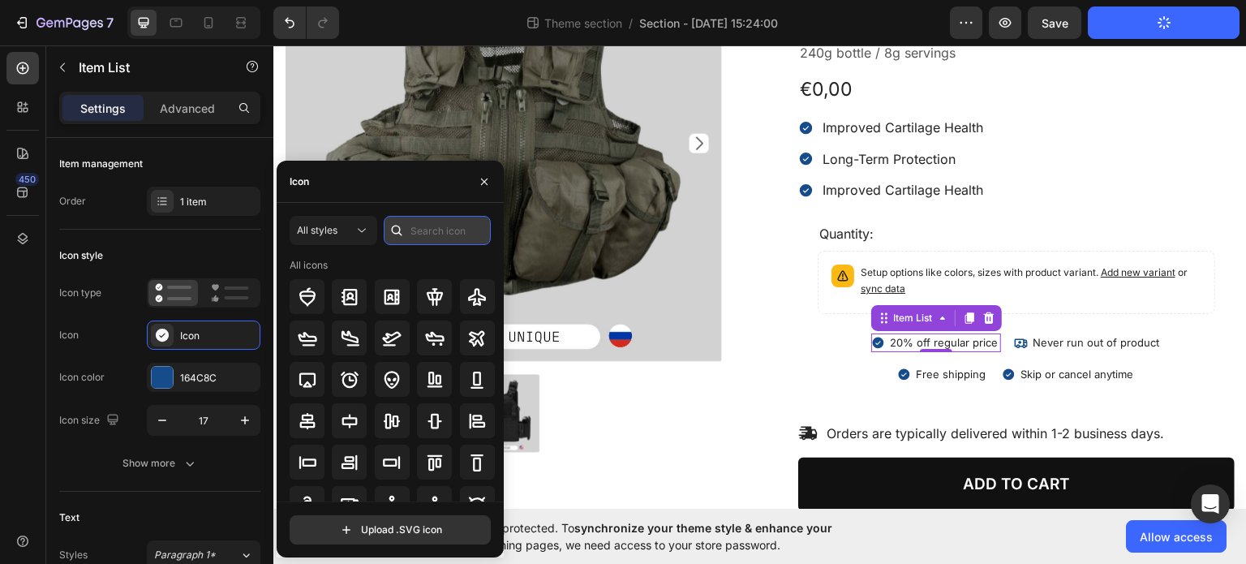
click at [425, 224] on input "text" at bounding box center [437, 230] width 107 height 29
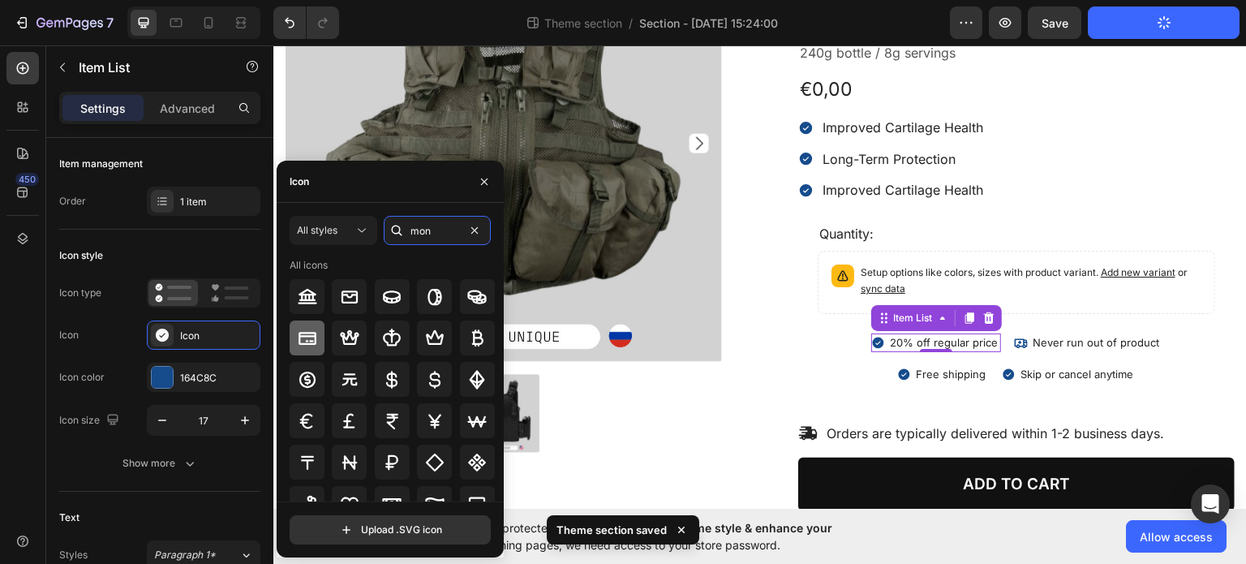
type input "mon"
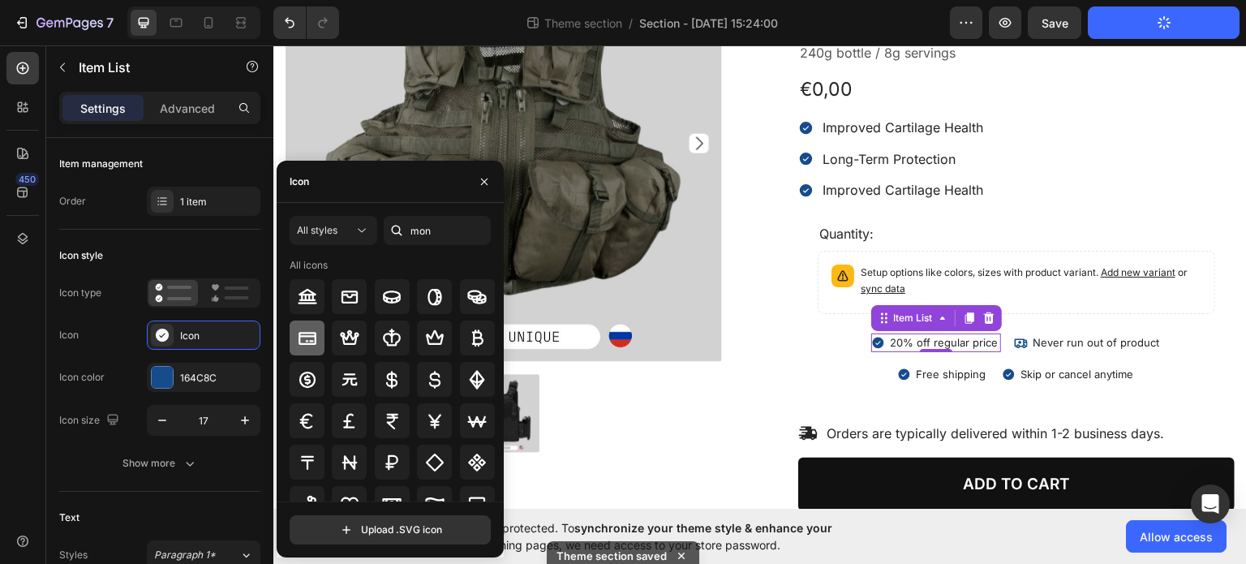
click at [312, 344] on icon at bounding box center [308, 338] width 18 height 13
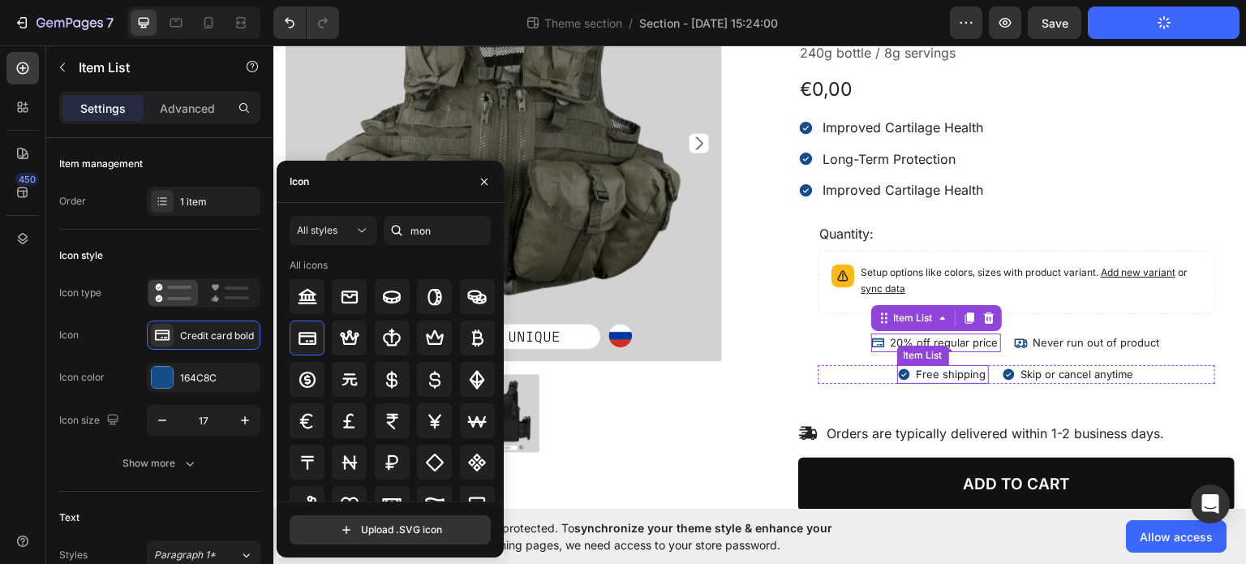
click at [897, 372] on icon at bounding box center [904, 374] width 14 height 14
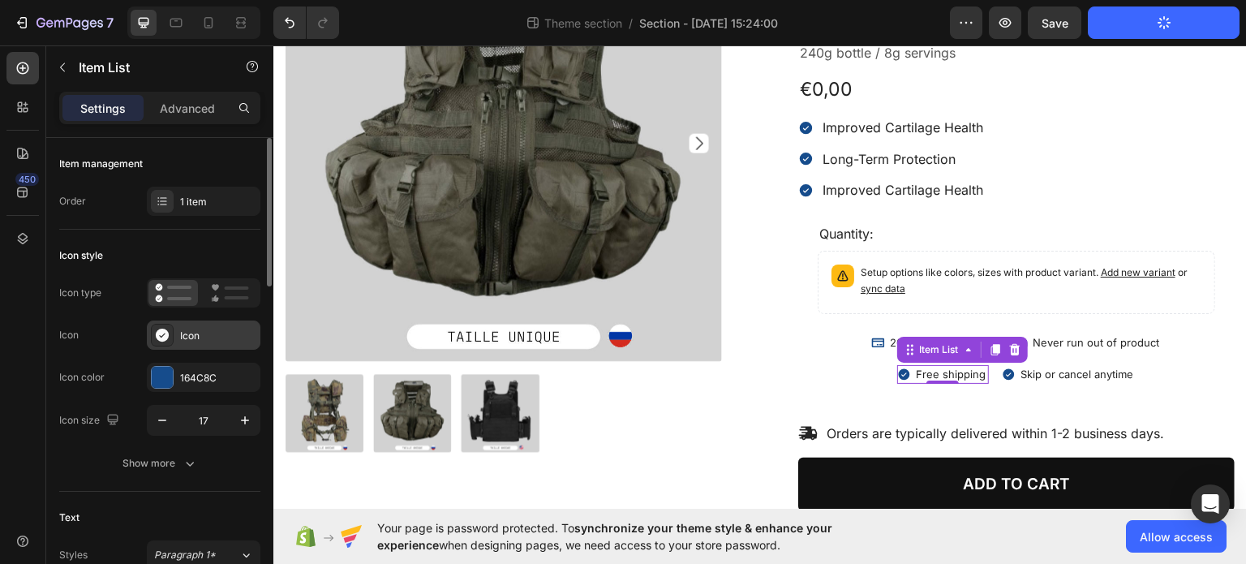
click at [165, 331] on icon at bounding box center [162, 335] width 13 height 13
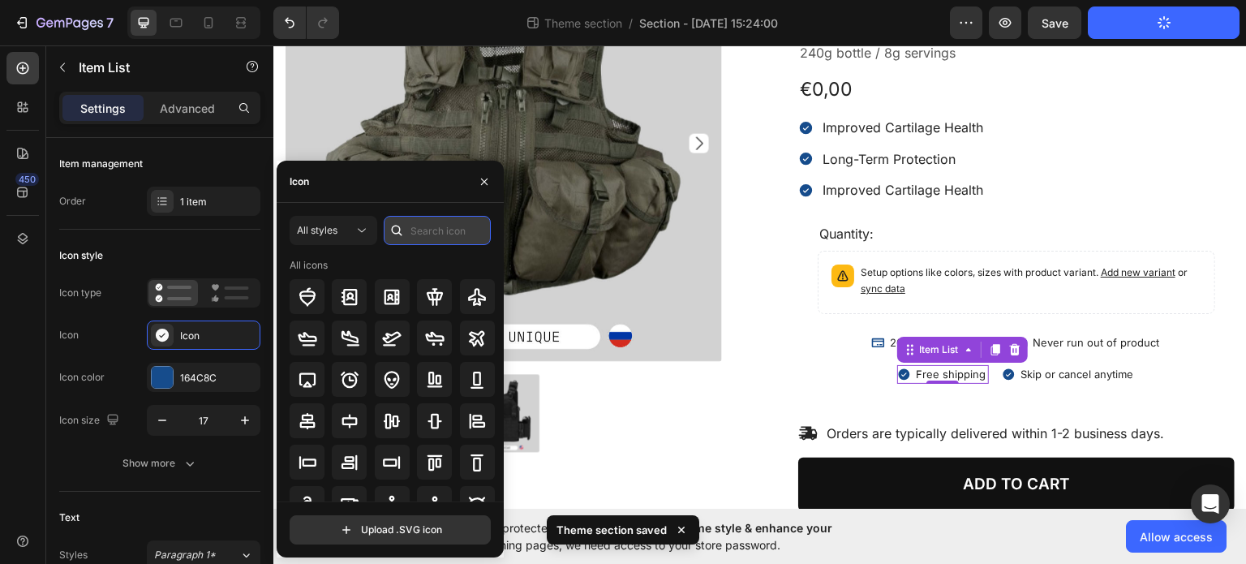
click at [434, 225] on input "text" at bounding box center [437, 230] width 107 height 29
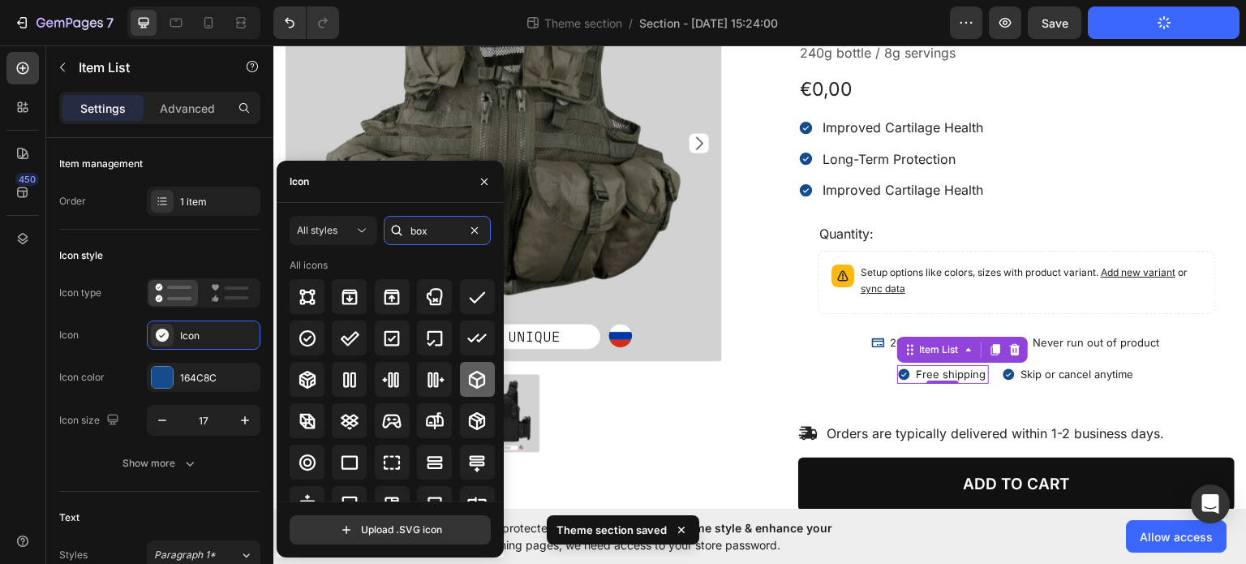
type input "box"
click at [467, 372] on icon at bounding box center [476, 379] width 19 height 19
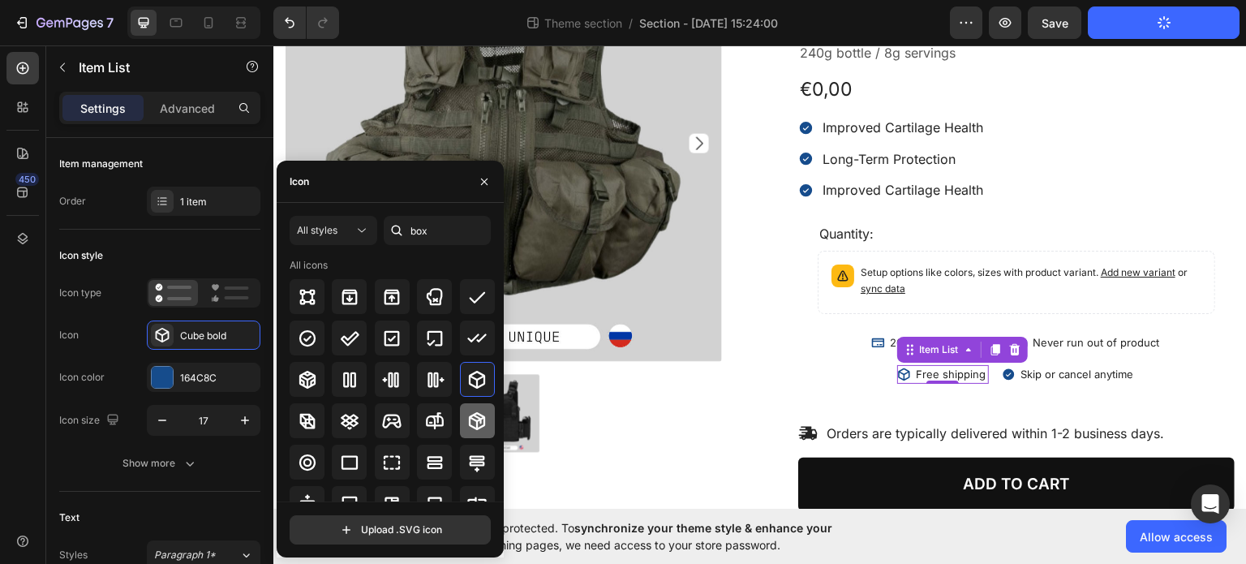
click at [467, 411] on icon at bounding box center [476, 420] width 19 height 19
click at [1002, 372] on icon at bounding box center [1009, 374] width 14 height 14
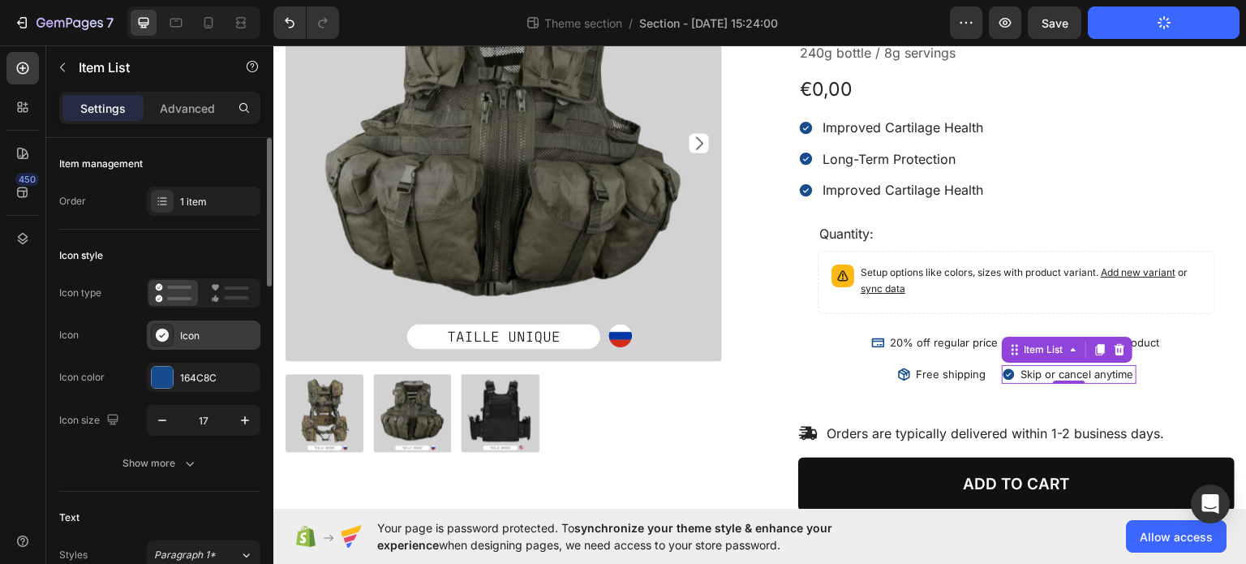
click at [178, 330] on div "Icon" at bounding box center [204, 334] width 114 height 29
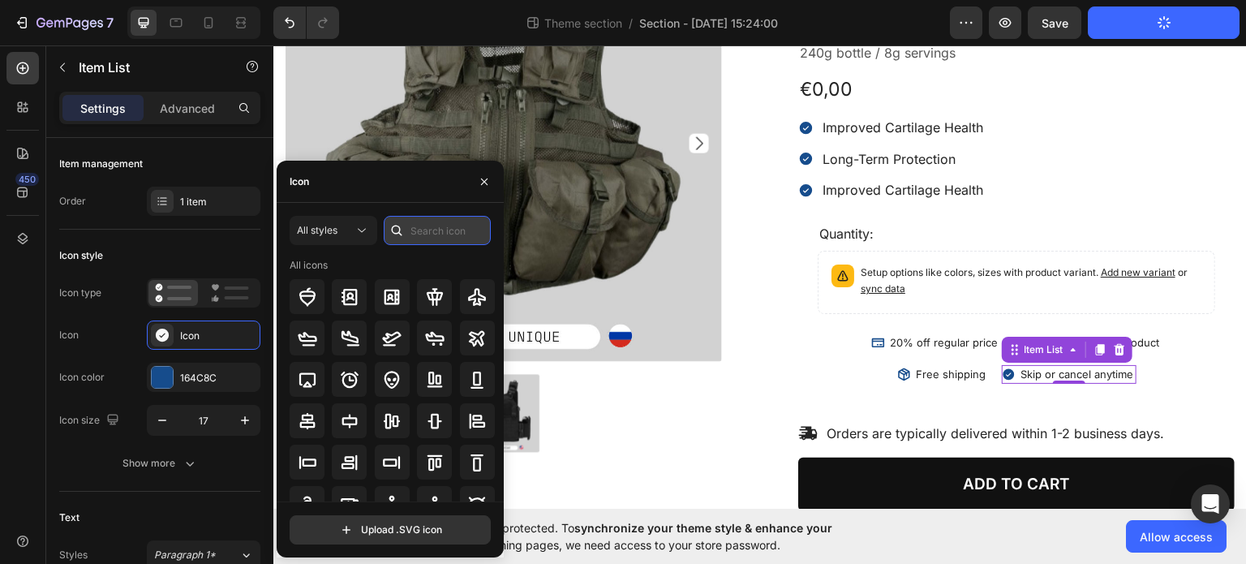
click at [453, 234] on input "text" at bounding box center [437, 230] width 107 height 29
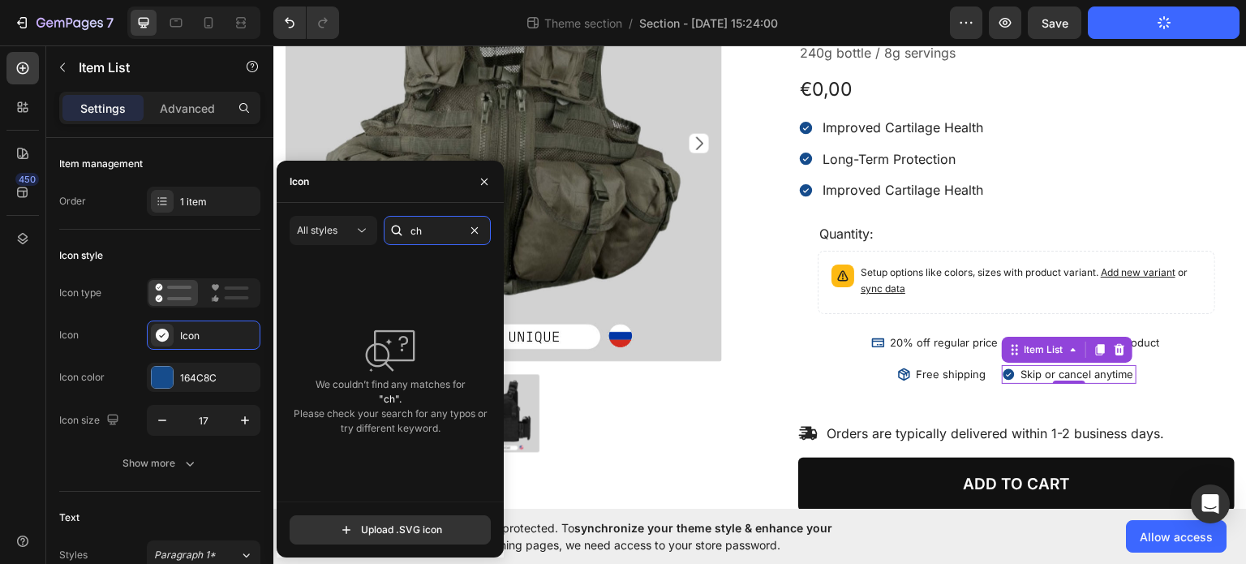
type input "c"
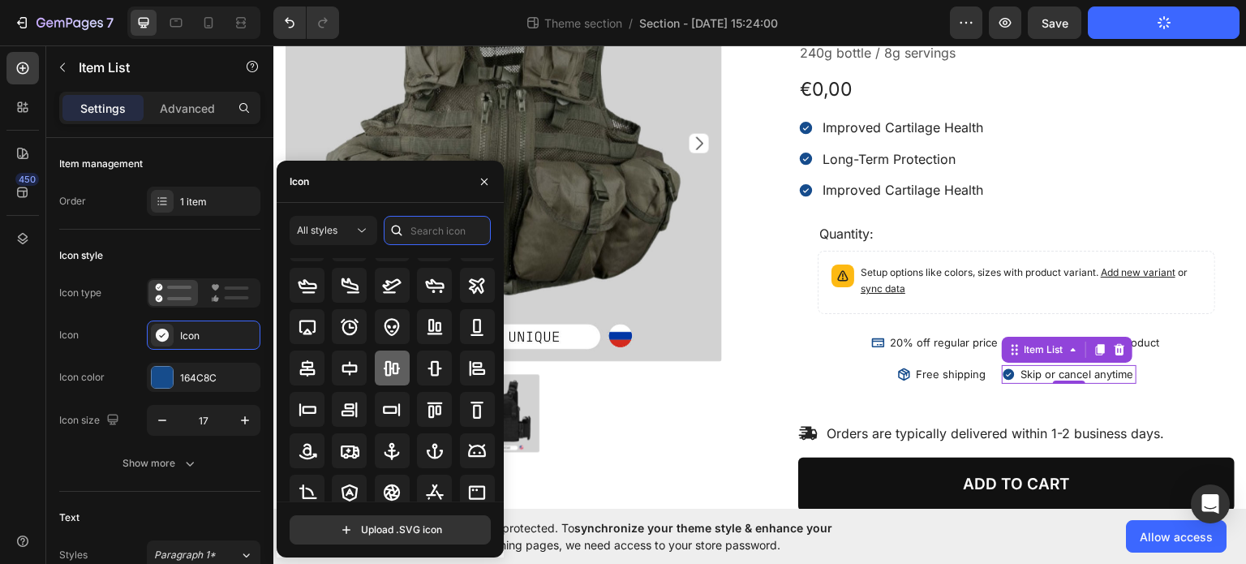
scroll to position [81, 0]
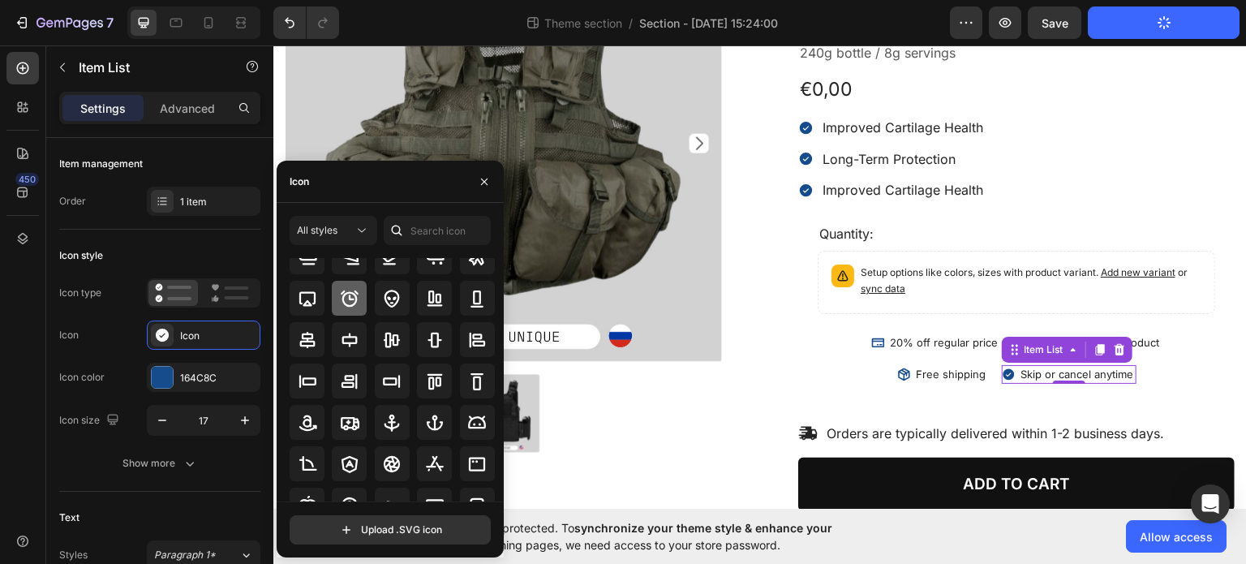
click at [355, 300] on icon at bounding box center [350, 298] width 18 height 16
click at [685, 398] on div at bounding box center [504, 413] width 436 height 78
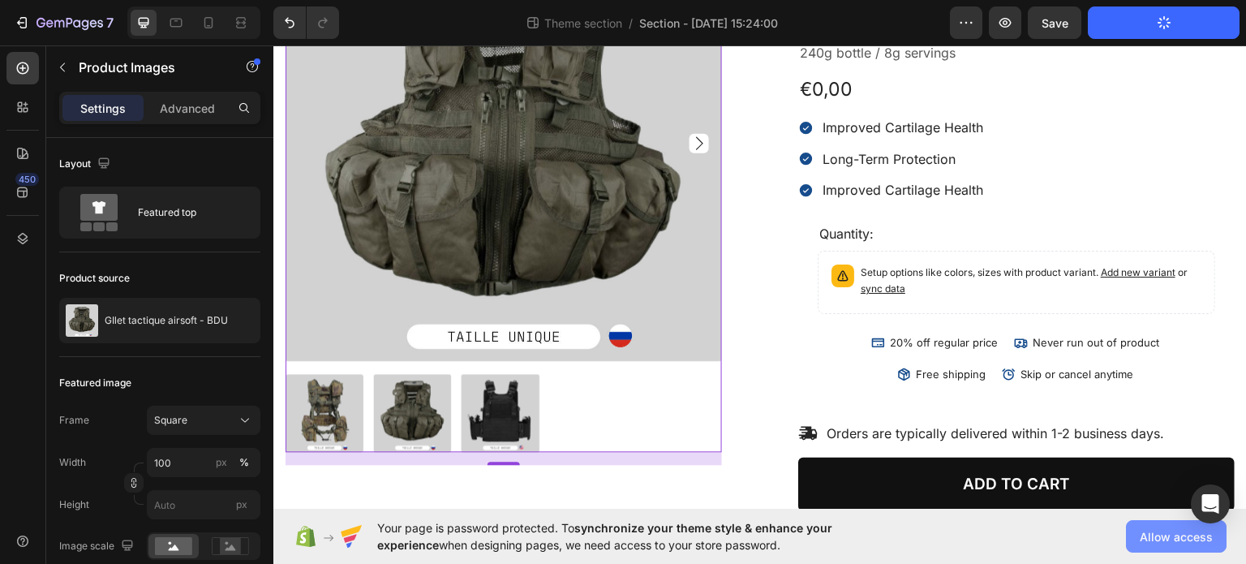
click at [1158, 540] on span "Allow access" at bounding box center [1176, 536] width 73 height 17
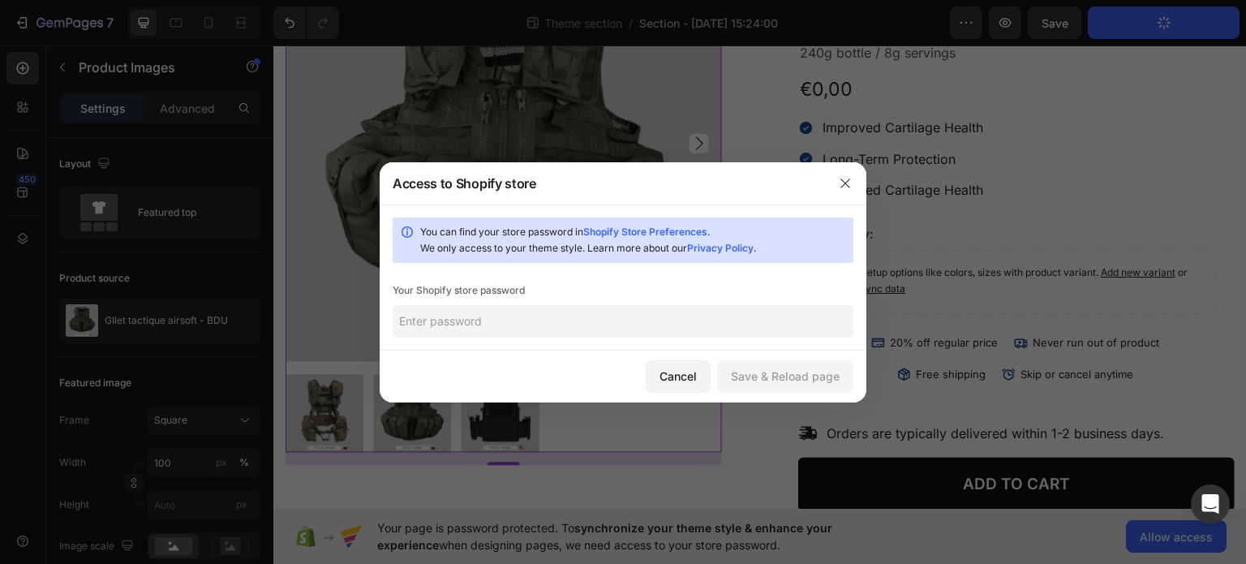
click at [571, 314] on input "text" at bounding box center [623, 321] width 461 height 32
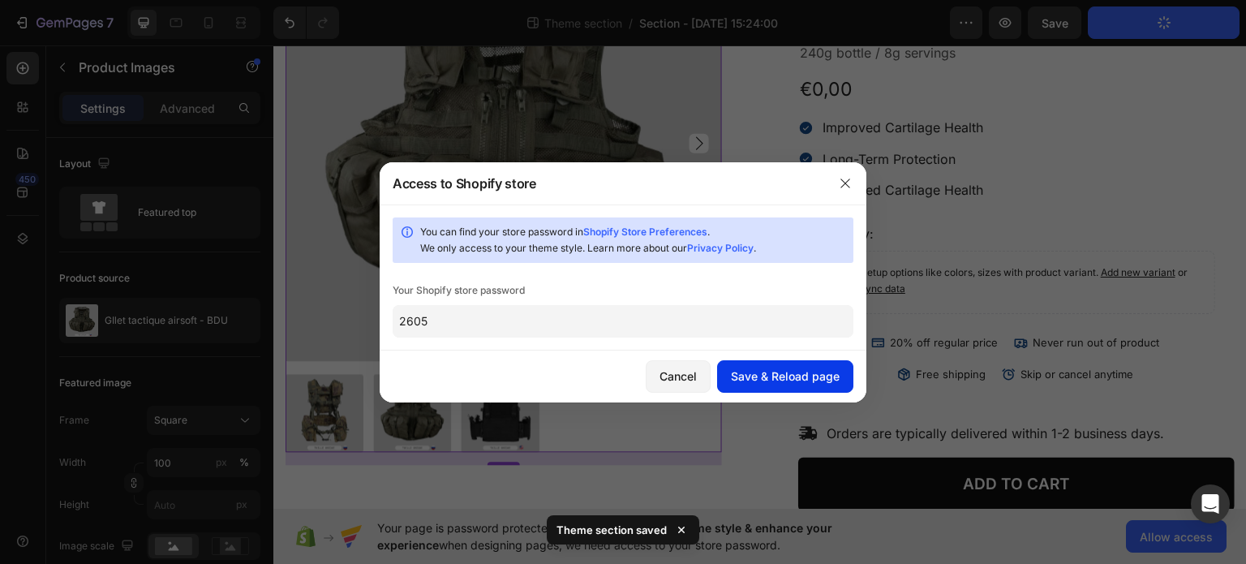
type input "2605"
click at [750, 362] on button "Save & Reload page" at bounding box center [785, 376] width 136 height 32
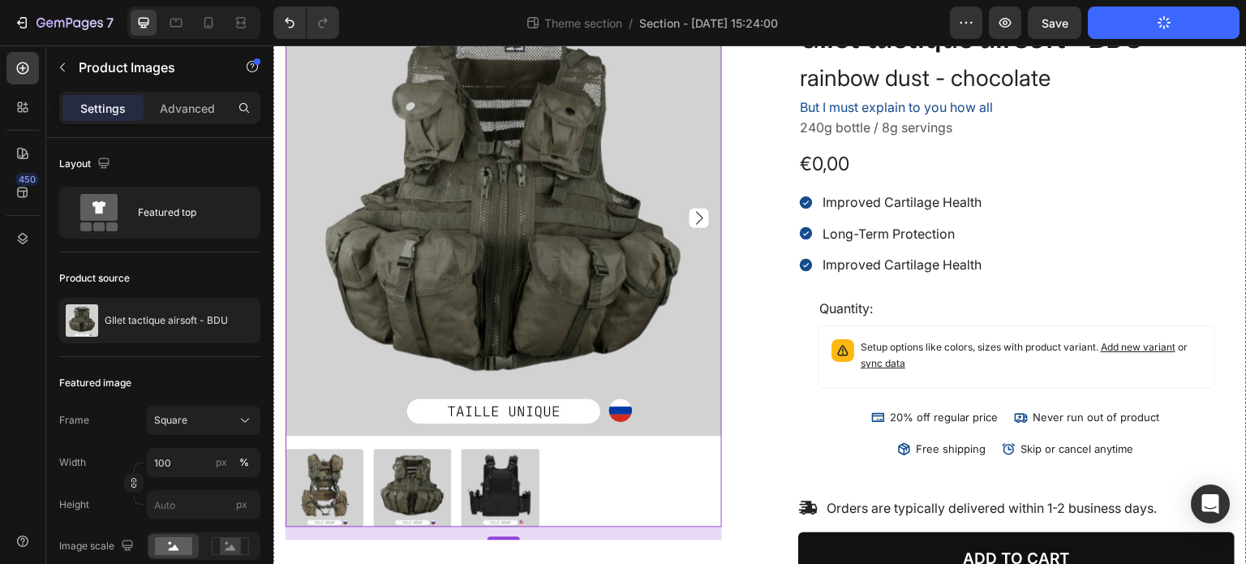
scroll to position [162, 0]
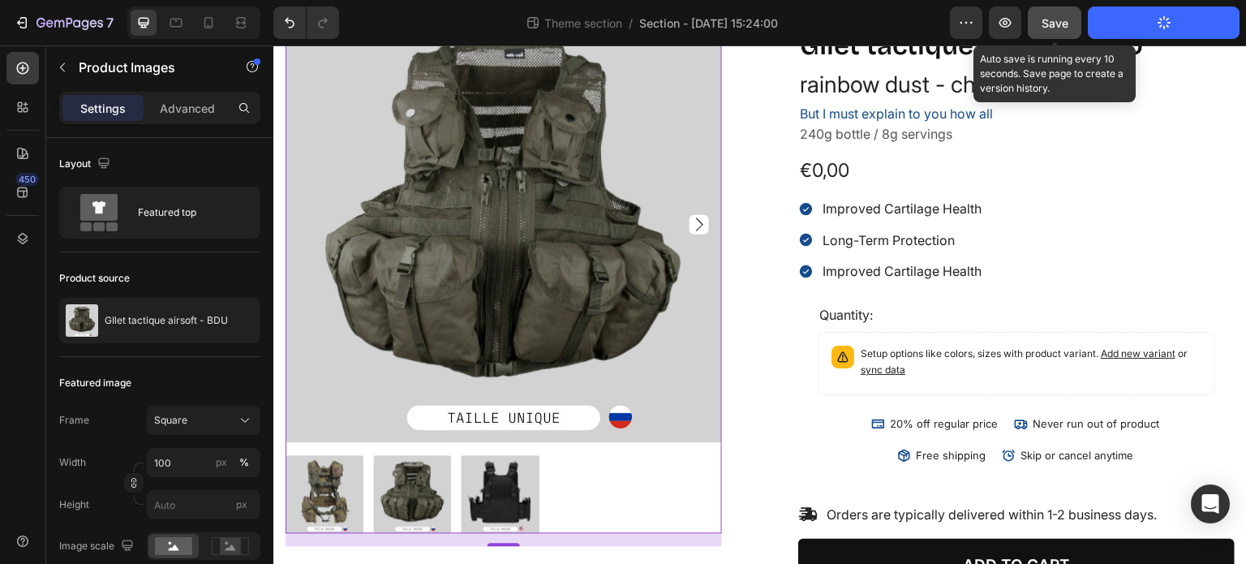
click at [1059, 23] on span "Save" at bounding box center [1055, 23] width 27 height 14
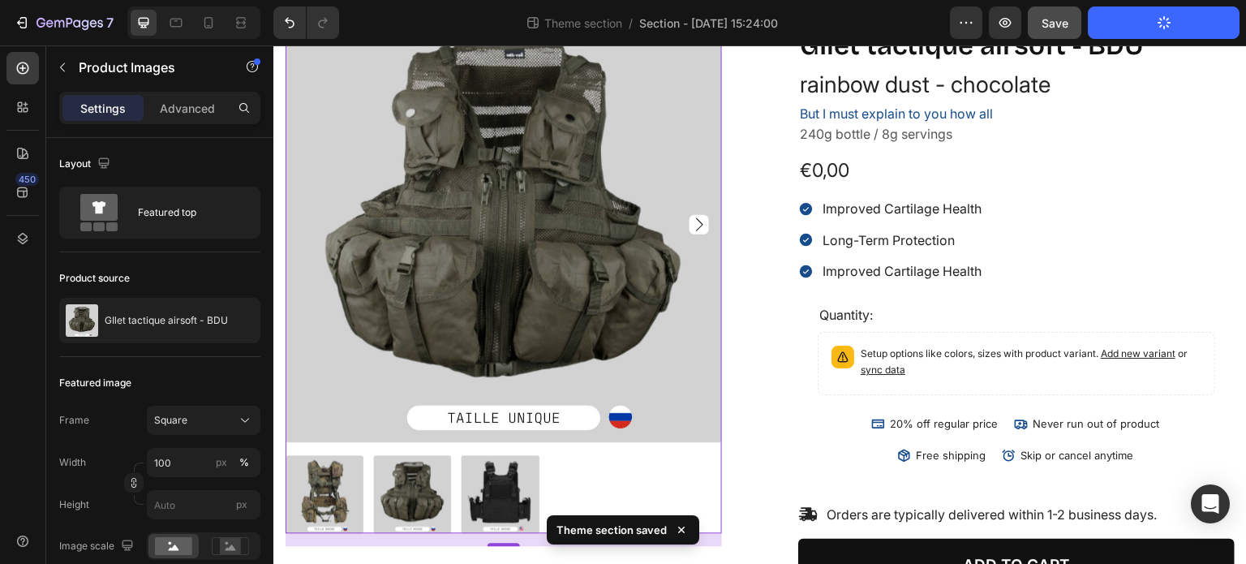
click at [1178, 15] on button "Publish Theme Section" at bounding box center [1164, 22] width 152 height 32
click at [1142, 32] on button "Publish Theme Section" at bounding box center [1164, 22] width 152 height 32
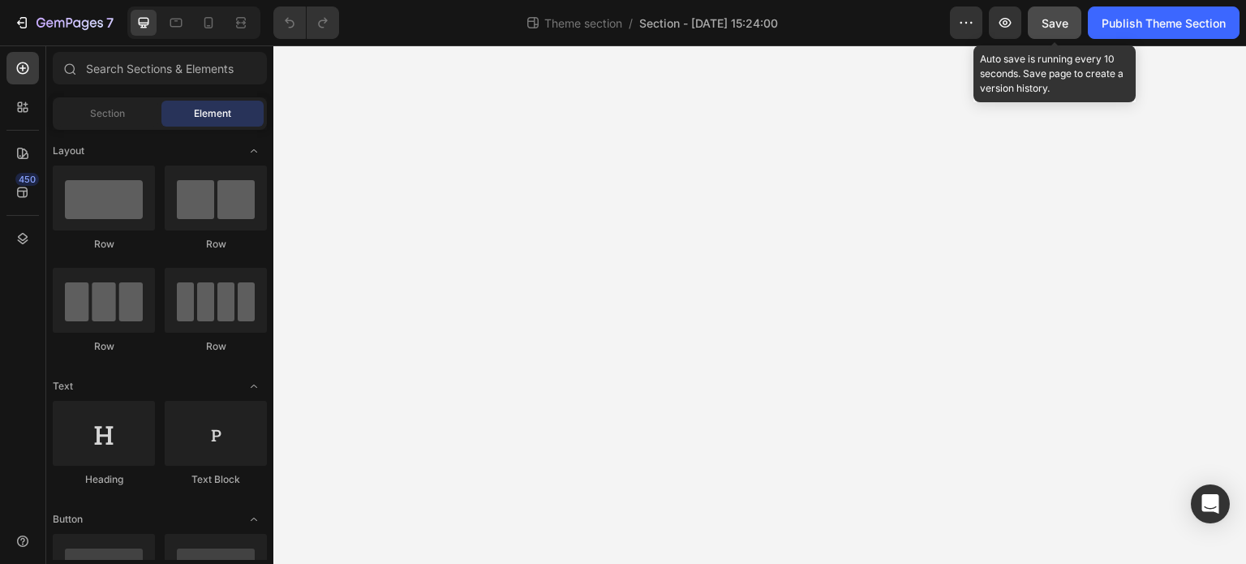
click at [1058, 19] on span "Save" at bounding box center [1055, 23] width 27 height 14
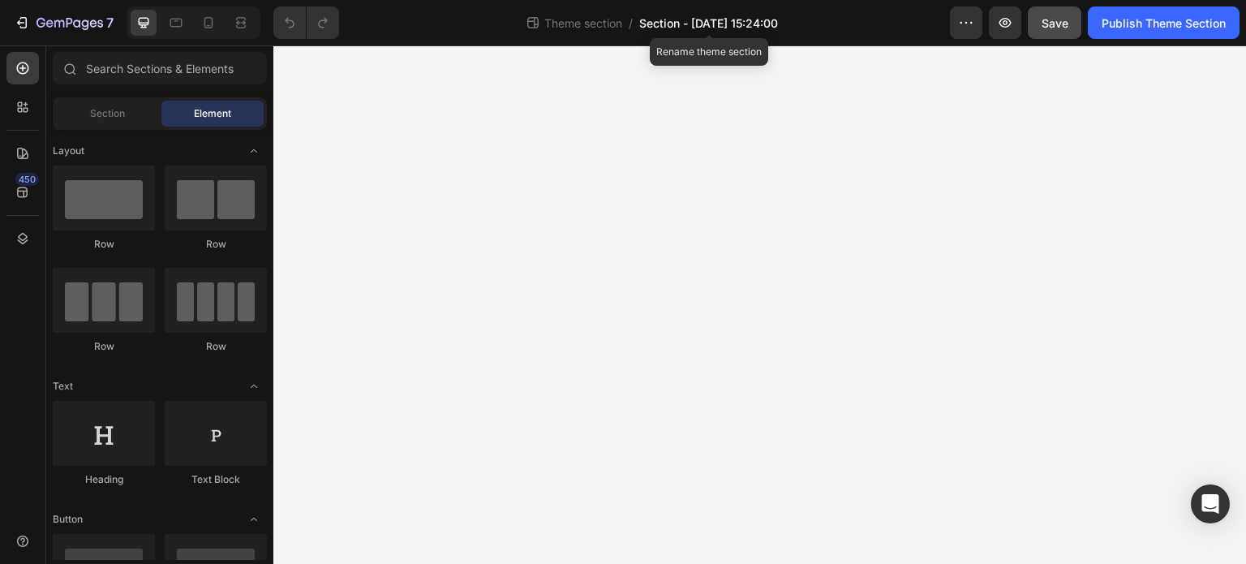
click at [711, 19] on span "Section - [DATE] 15:24:00" at bounding box center [708, 23] width 139 height 17
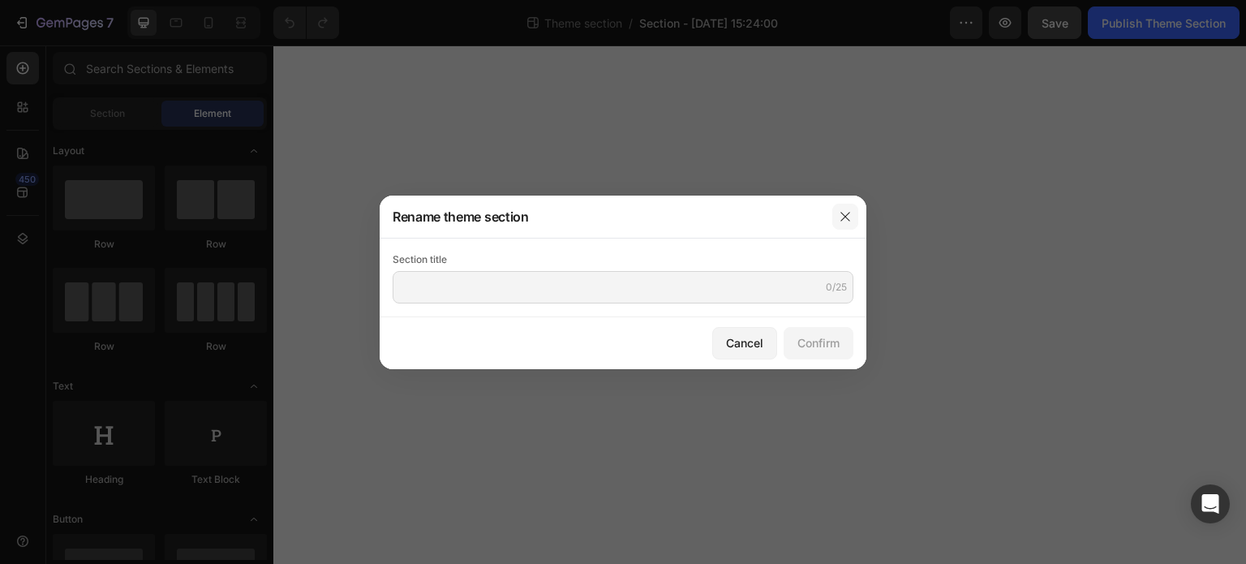
click at [846, 210] on icon "button" at bounding box center [845, 216] width 13 height 13
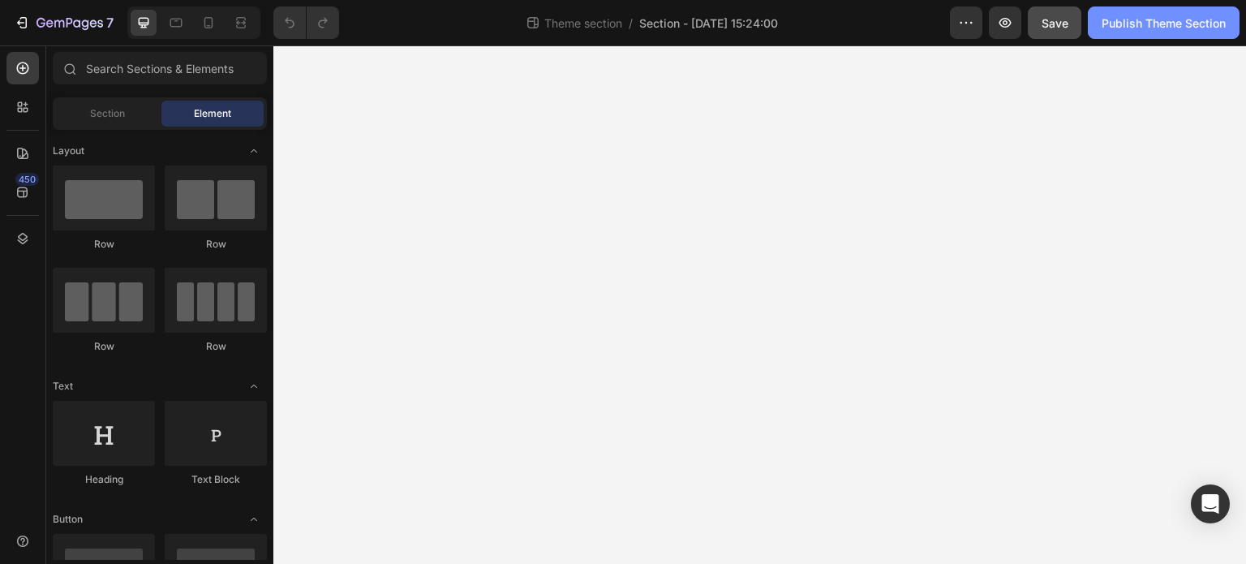
click at [1116, 32] on button "Publish Theme Section" at bounding box center [1164, 22] width 152 height 32
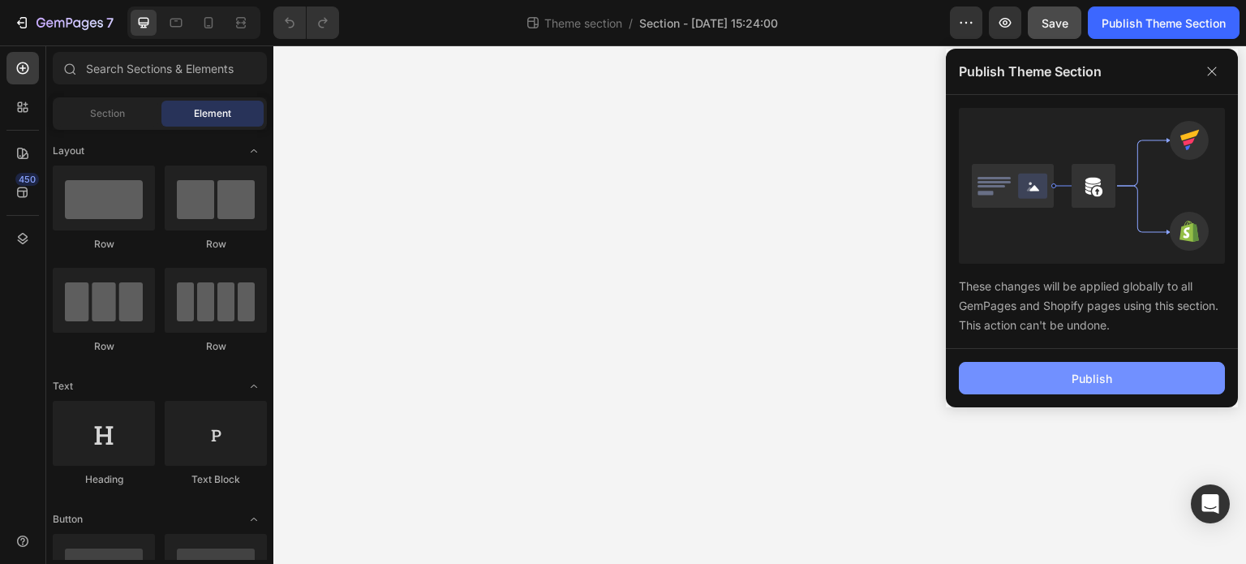
click at [1104, 376] on div "Publish" at bounding box center [1092, 378] width 41 height 17
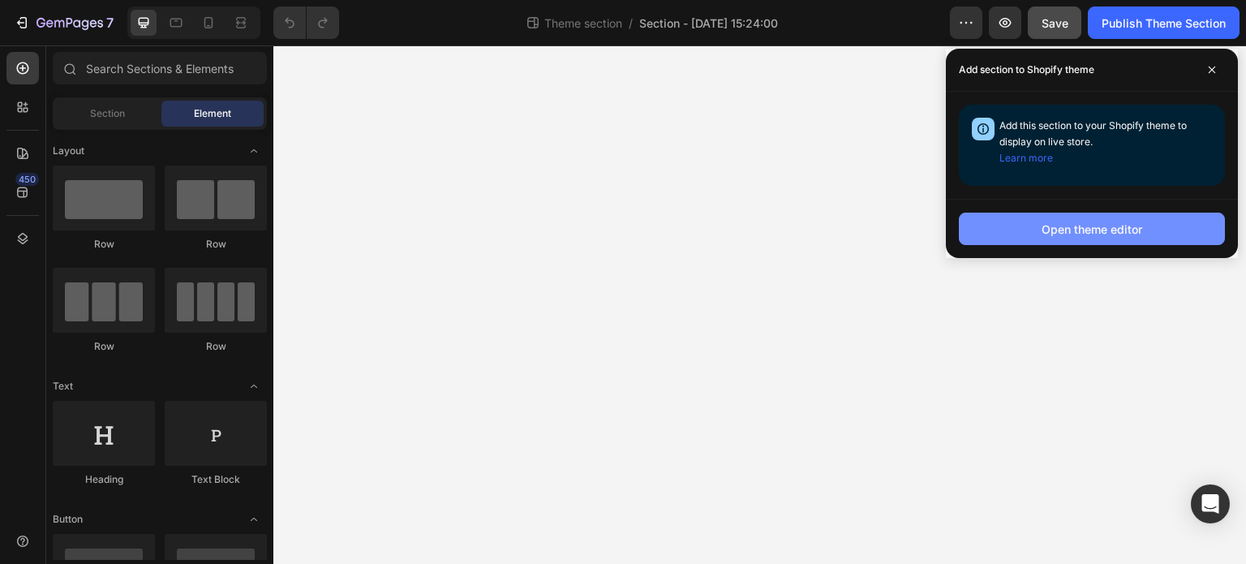
click at [1042, 230] on div "Open theme editor" at bounding box center [1092, 229] width 101 height 17
